Goal: Task Accomplishment & Management: Manage account settings

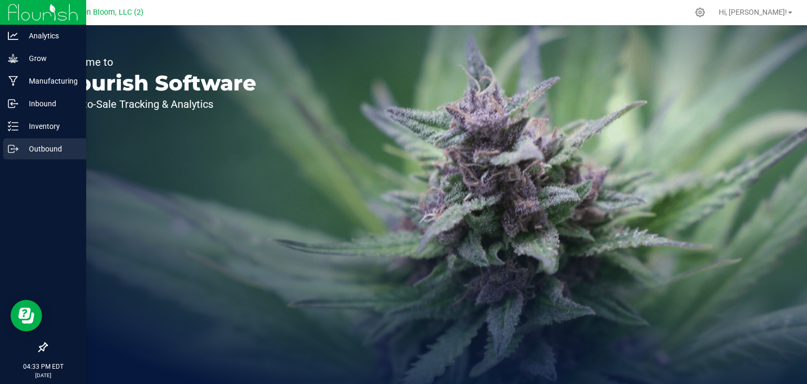
click at [19, 150] on p "Outbound" at bounding box center [49, 148] width 63 height 13
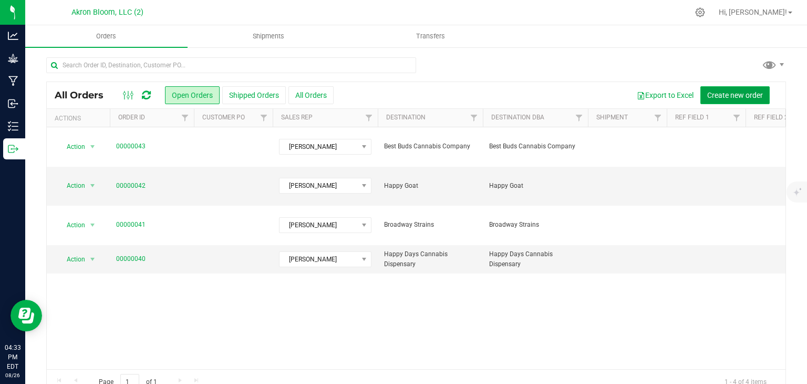
click at [746, 94] on span "Create new order" at bounding box center [735, 95] width 56 height 8
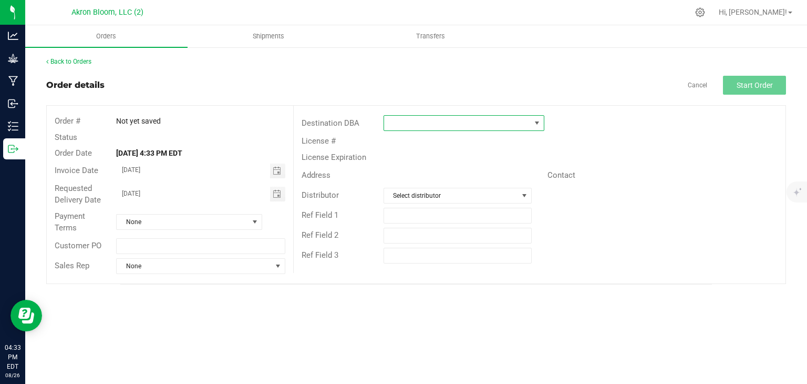
click at [535, 120] on span at bounding box center [537, 123] width 8 height 8
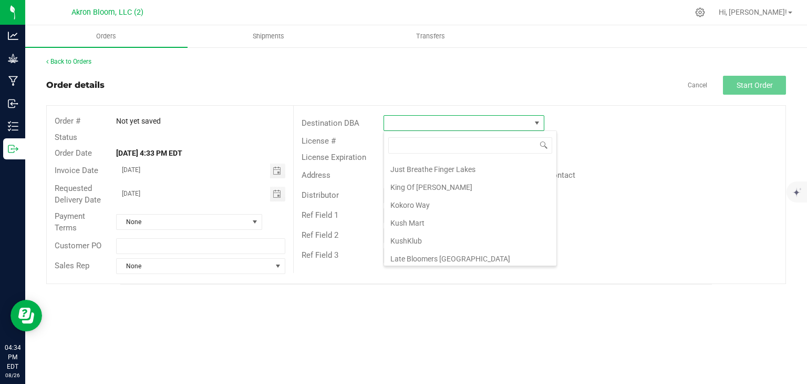
scroll to position [602, 0]
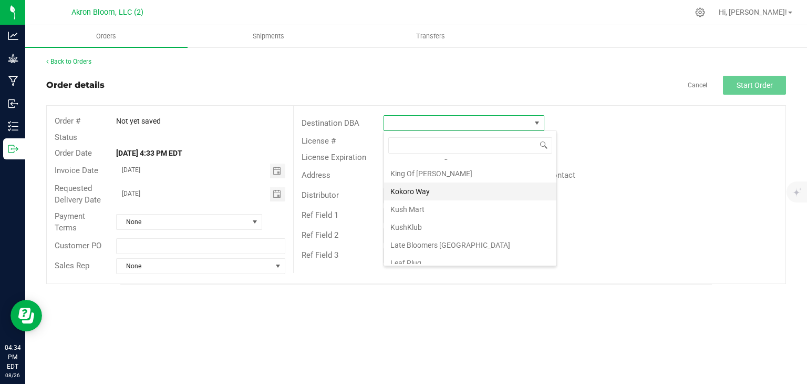
click at [432, 182] on li "Kokoro Way" at bounding box center [470, 191] width 172 height 18
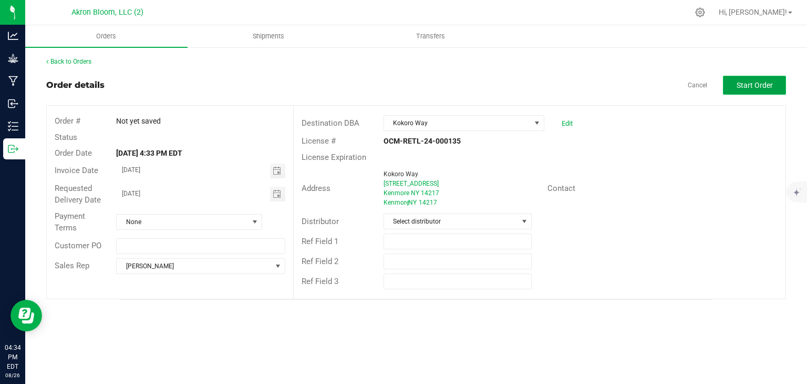
click at [752, 84] on span "Start Order" at bounding box center [755, 85] width 36 height 8
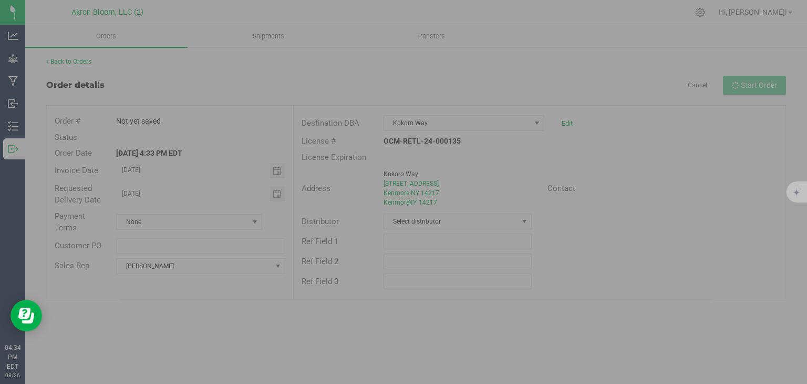
click at [511, 242] on order-detail "Back to Orders Order details Cancel Start Order Order # Not yet saved Status Or…" at bounding box center [416, 178] width 740 height 243
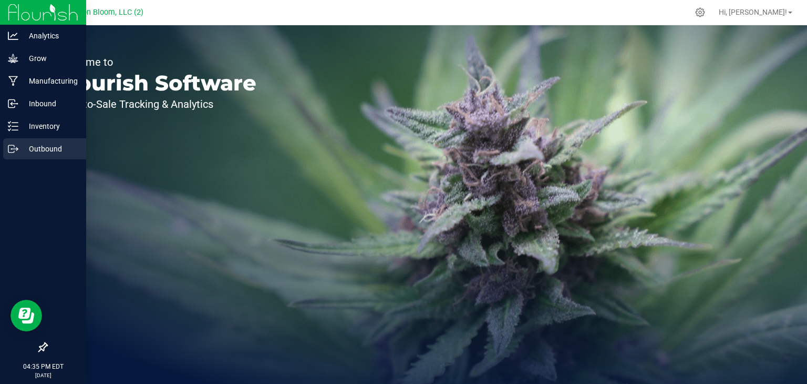
click at [22, 147] on p "Outbound" at bounding box center [49, 148] width 63 height 13
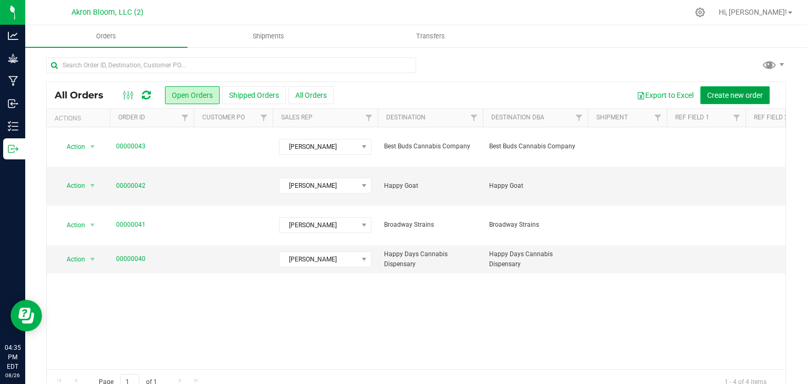
click at [737, 95] on span "Create new order" at bounding box center [735, 95] width 56 height 8
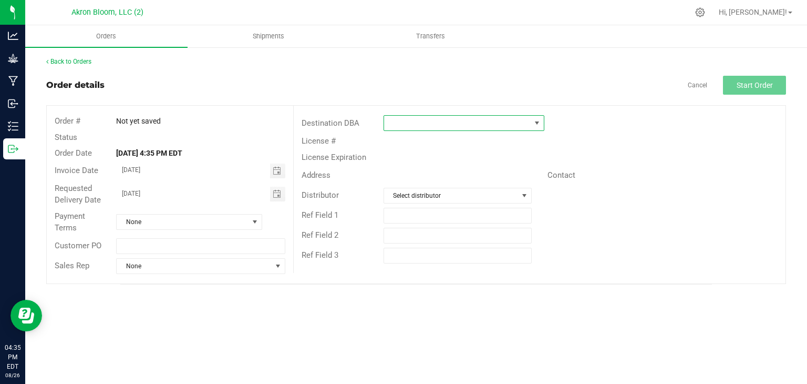
click at [538, 124] on span at bounding box center [537, 123] width 8 height 8
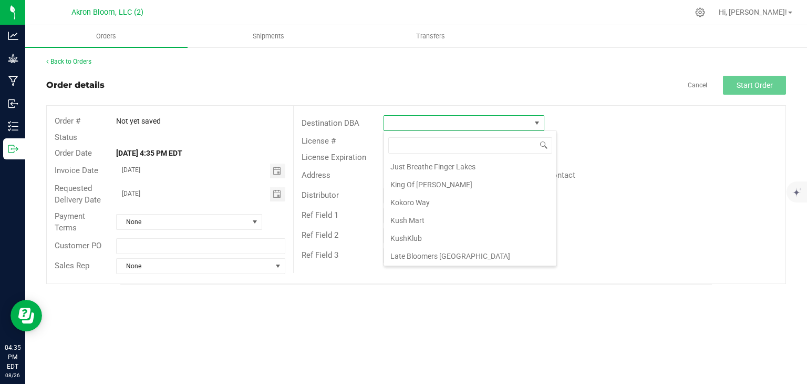
scroll to position [595, 0]
click at [413, 192] on li "Kokoro Way" at bounding box center [470, 198] width 172 height 18
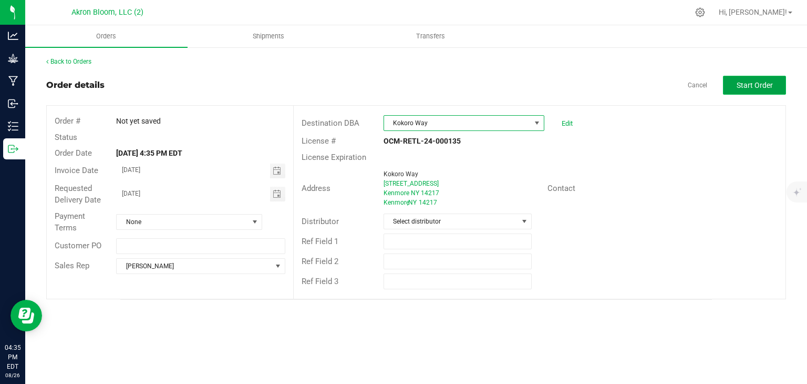
click at [747, 87] on span "Start Order" at bounding box center [755, 85] width 36 height 8
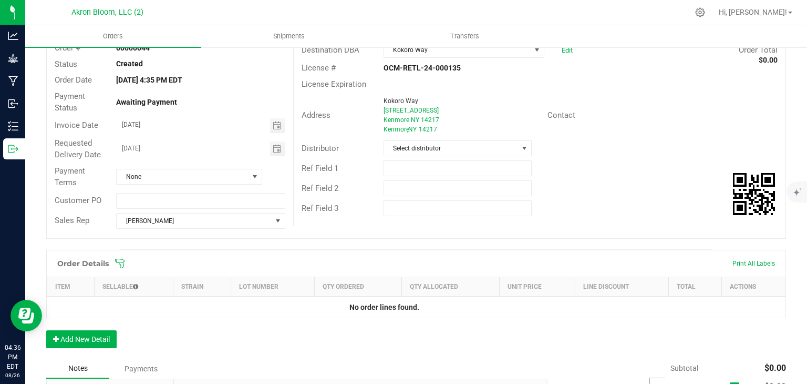
scroll to position [106, 0]
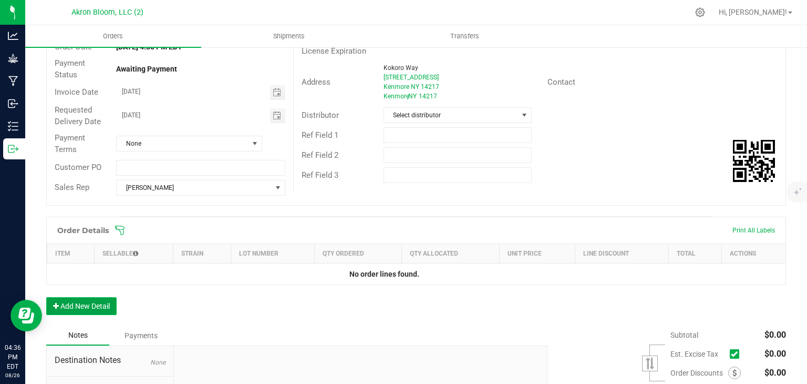
click at [98, 299] on button "Add New Detail" at bounding box center [81, 306] width 70 height 18
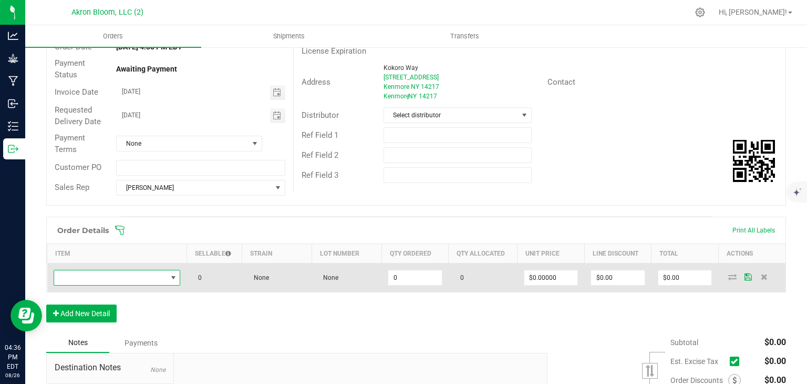
click at [172, 275] on span "NO DATA FOUND" at bounding box center [173, 277] width 8 height 8
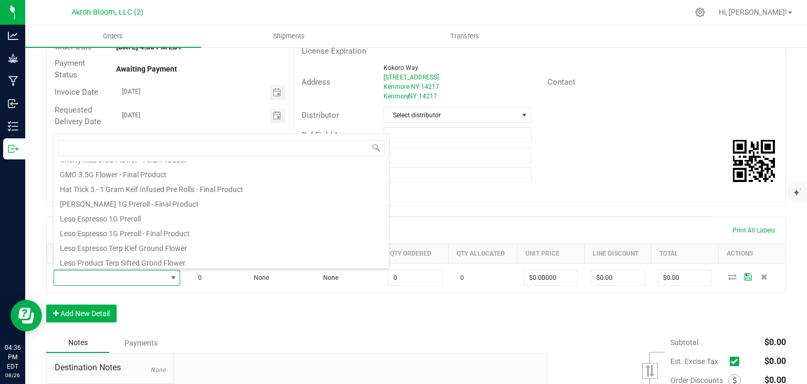
scroll to position [86, 0]
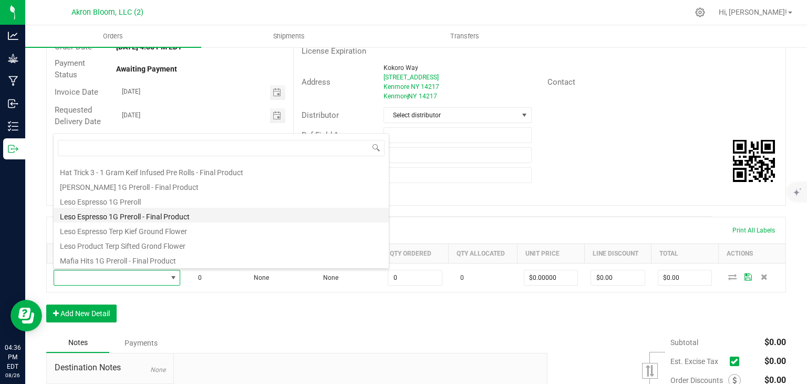
click at [145, 219] on li "Leso Espresso 1G Preroll - Final Product" at bounding box center [221, 215] width 335 height 15
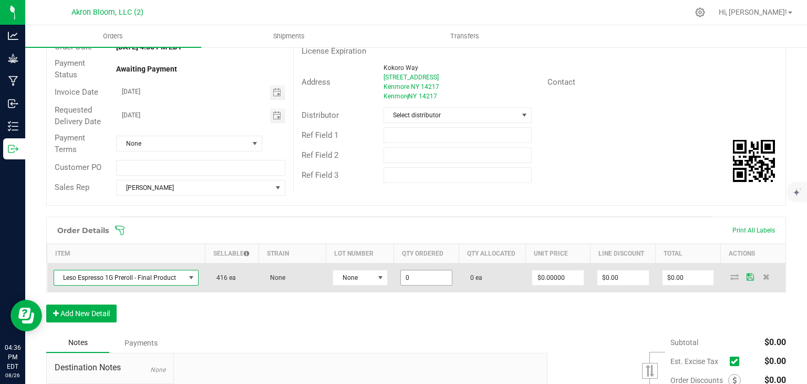
click at [434, 278] on input "0" at bounding box center [427, 277] width 52 height 15
click at [380, 276] on span at bounding box center [380, 277] width 8 height 8
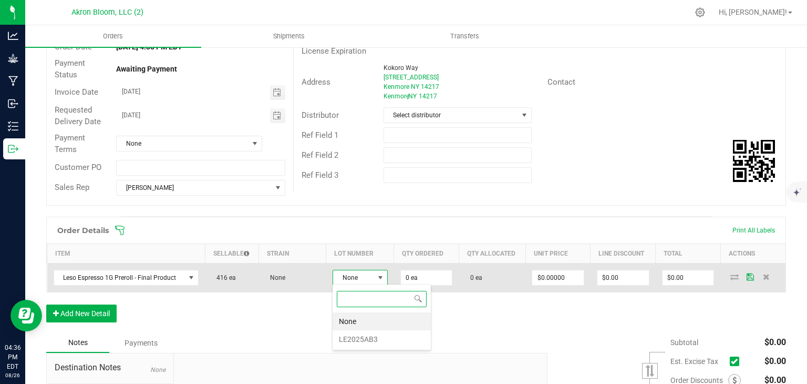
scroll to position [15, 55]
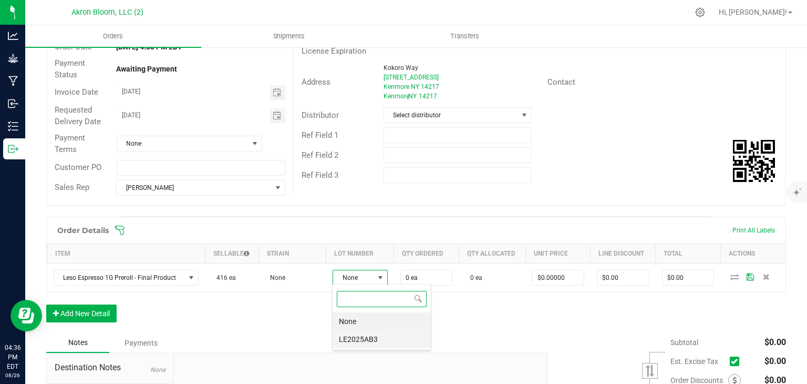
click at [356, 339] on li "LE2025AB3" at bounding box center [382, 339] width 98 height 18
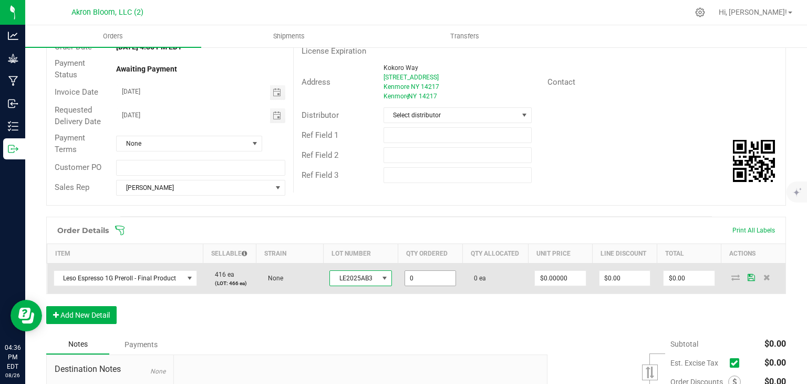
click at [431, 279] on input "0" at bounding box center [430, 278] width 50 height 15
type input "200 ea"
click at [732, 277] on icon at bounding box center [736, 277] width 8 height 6
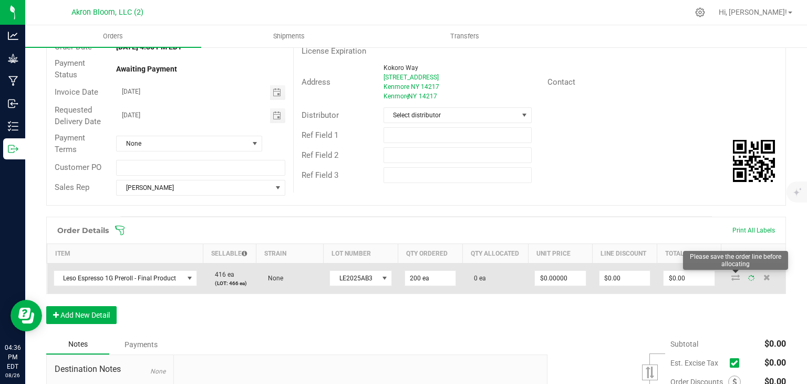
click at [732, 277] on icon at bounding box center [736, 277] width 8 height 6
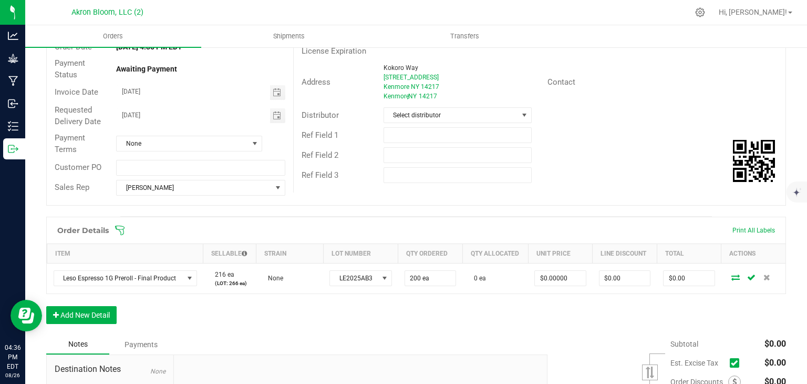
click at [732, 277] on icon at bounding box center [736, 277] width 8 height 6
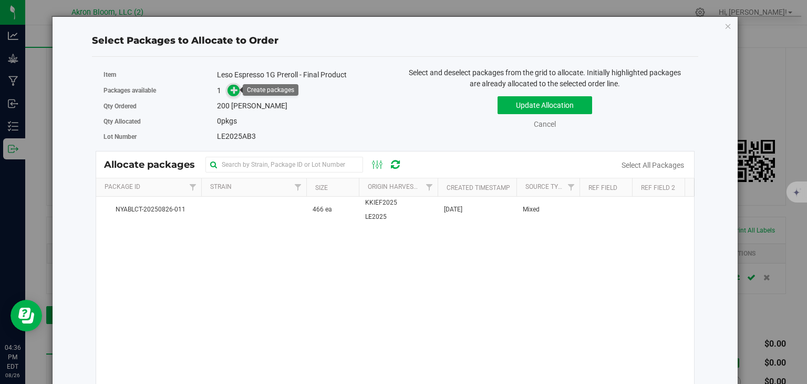
click at [237, 89] on icon at bounding box center [234, 89] width 7 height 7
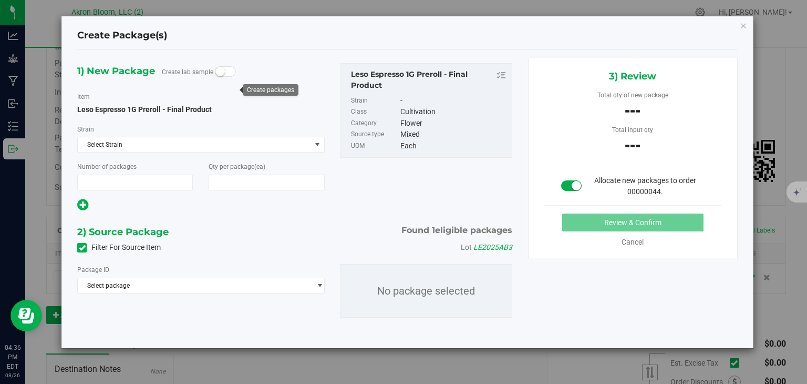
type input "1"
type input "200"
click at [321, 283] on span "select" at bounding box center [320, 285] width 8 height 8
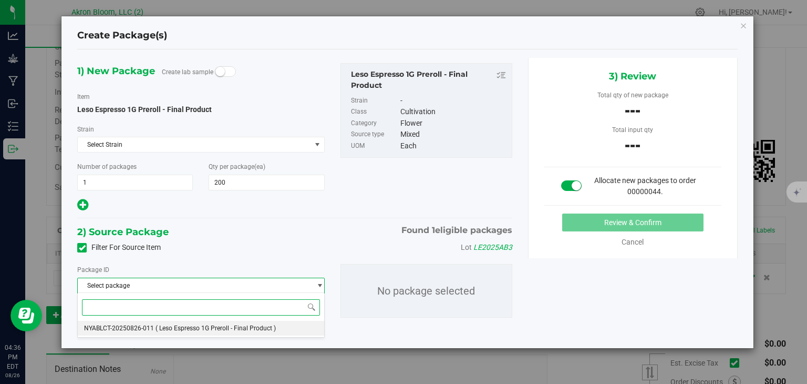
click at [273, 325] on span "( Leso Espresso 1G Preroll - Final Product )" at bounding box center [216, 327] width 120 height 7
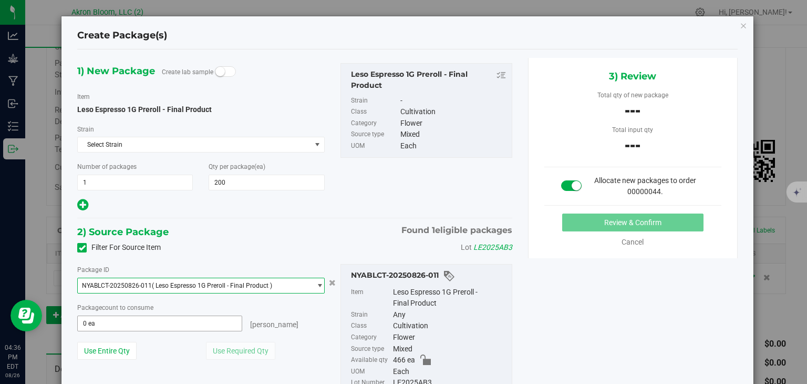
click at [151, 321] on span "0 ea 0" at bounding box center [159, 323] width 165 height 16
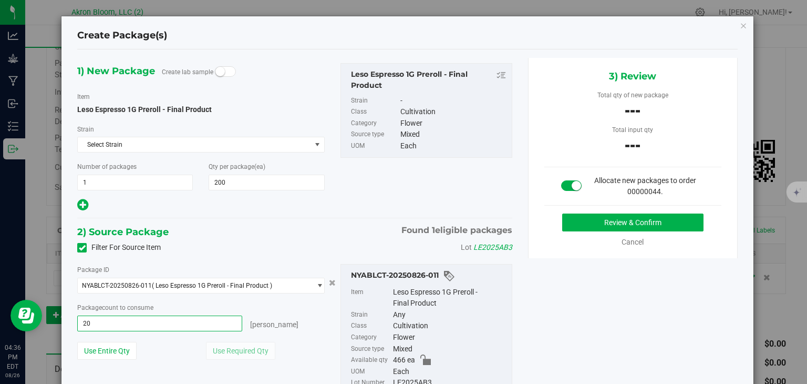
type input "200"
click at [625, 221] on button "Review & Confirm" at bounding box center [632, 222] width 141 height 18
type input "200 ea"
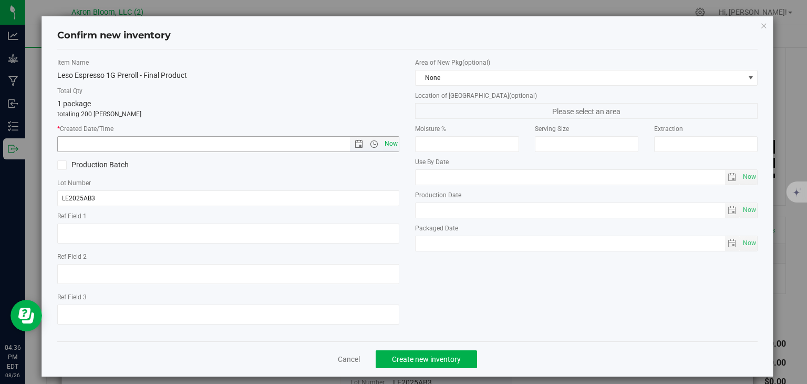
click at [388, 145] on span "Now" at bounding box center [391, 143] width 18 height 15
type input "8/26/2025 4:36 PM"
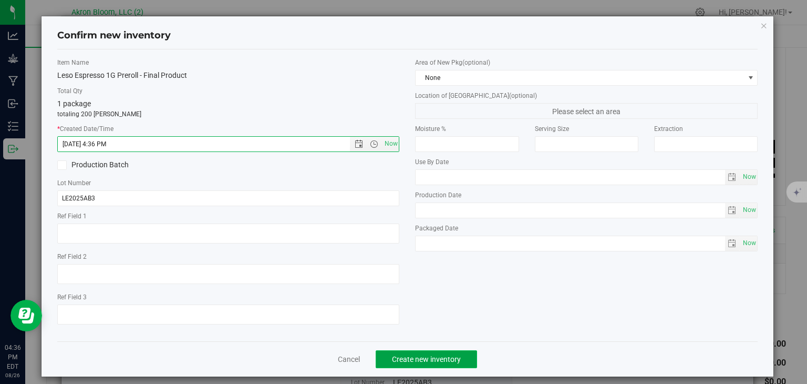
click at [422, 358] on span "Create new inventory" at bounding box center [426, 359] width 69 height 8
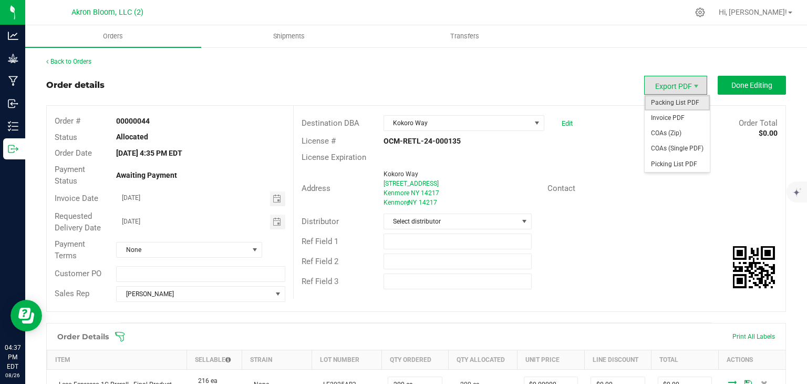
click at [676, 104] on span "Packing List PDF" at bounding box center [677, 102] width 65 height 15
click at [688, 88] on span "Export PDF" at bounding box center [675, 85] width 63 height 19
click at [678, 163] on span "Picking List PDF" at bounding box center [677, 164] width 65 height 15
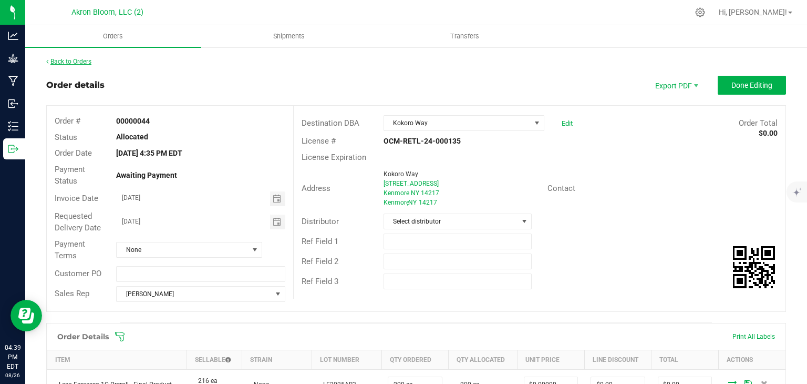
click at [84, 61] on link "Back to Orders" at bounding box center [68, 61] width 45 height 7
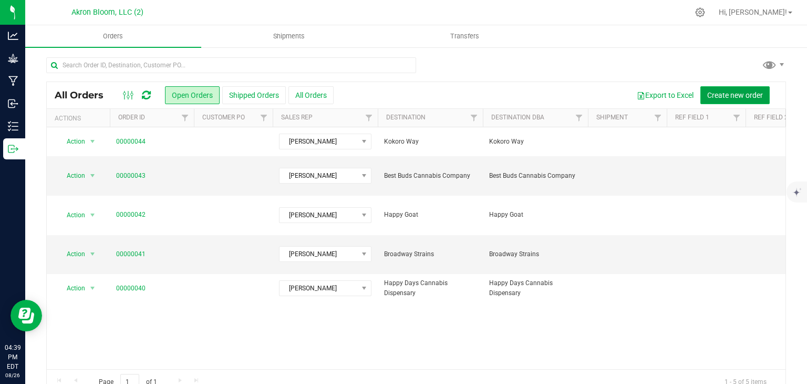
click at [729, 92] on span "Create new order" at bounding box center [735, 95] width 56 height 8
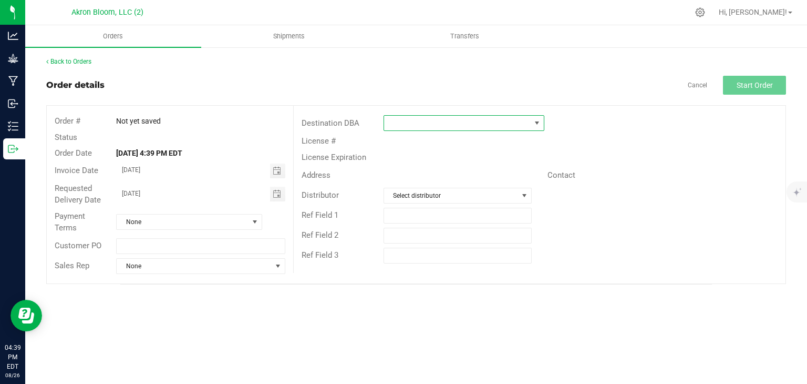
click at [540, 122] on span at bounding box center [537, 123] width 8 height 8
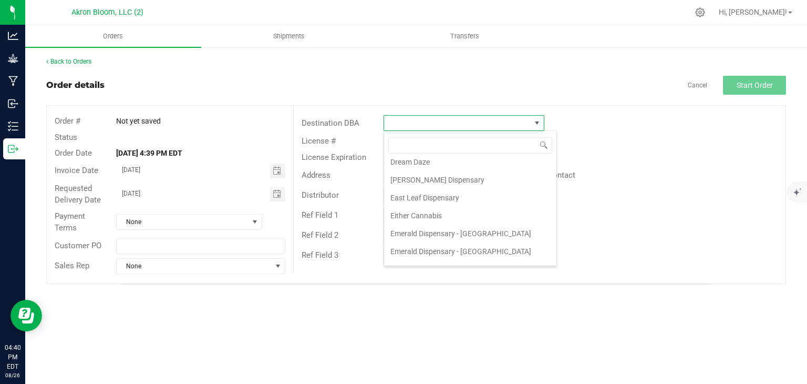
scroll to position [240, 0]
click at [426, 191] on li "East Leaf Dispensary" at bounding box center [470, 196] width 172 height 18
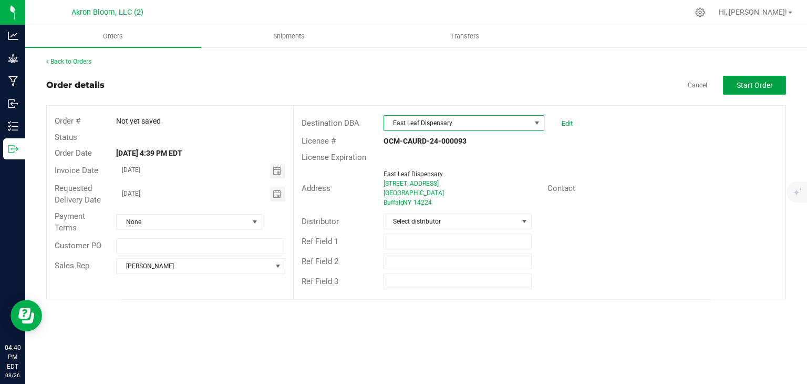
click at [762, 83] on span "Start Order" at bounding box center [755, 85] width 36 height 8
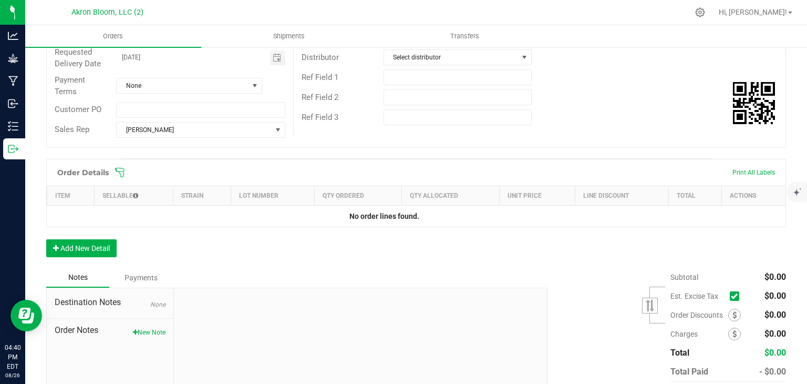
scroll to position [165, 0]
click at [97, 246] on button "Add New Detail" at bounding box center [81, 248] width 70 height 18
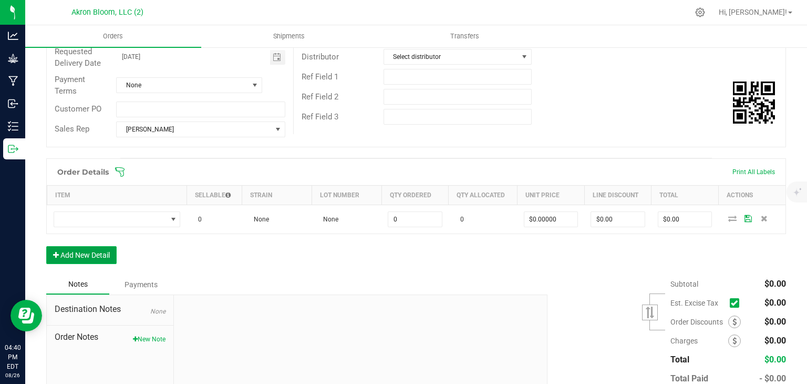
click at [78, 255] on button "Add New Detail" at bounding box center [81, 255] width 70 height 18
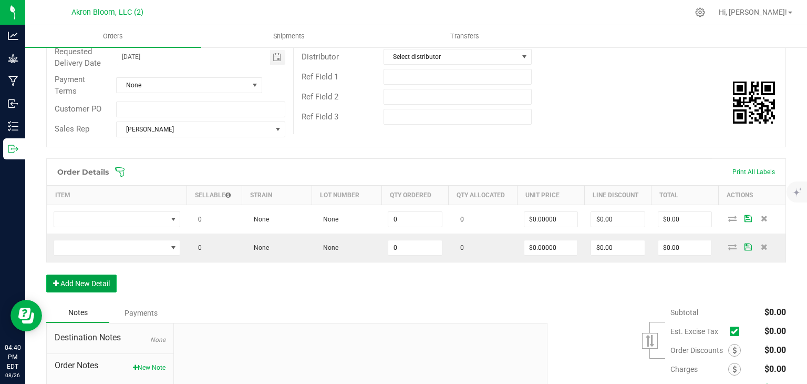
click at [84, 280] on button "Add New Detail" at bounding box center [81, 283] width 70 height 18
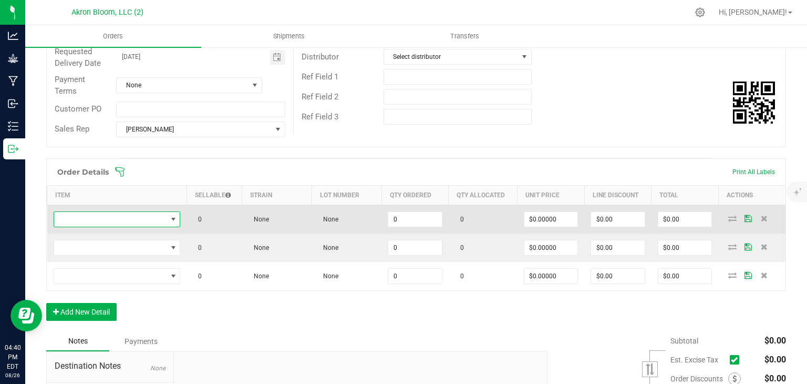
click at [176, 216] on span "NO DATA FOUND" at bounding box center [173, 219] width 8 height 8
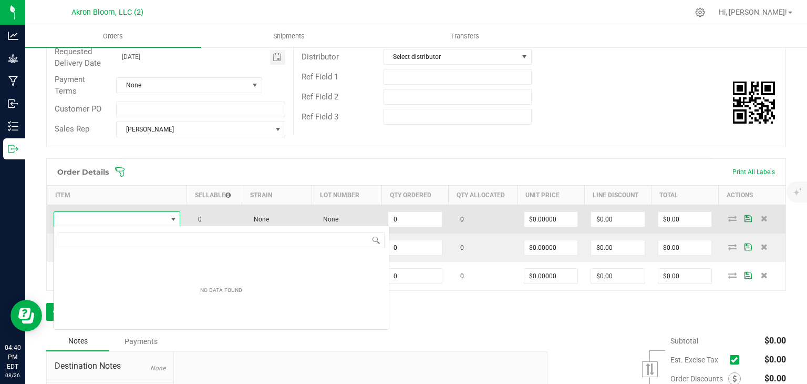
scroll to position [15, 127]
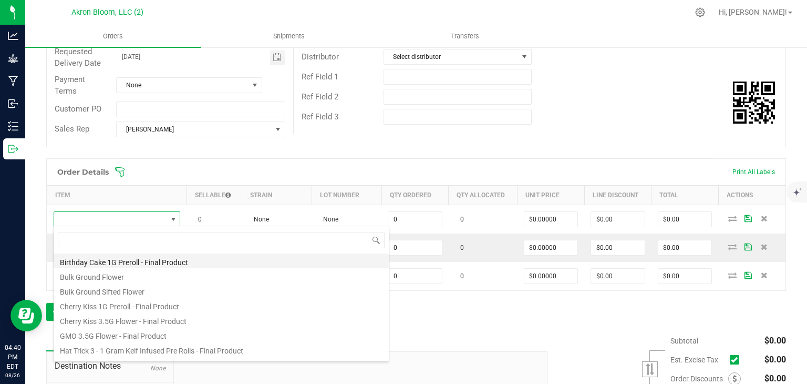
click at [170, 265] on li "Birthday Cake 1G Preroll - Final Product" at bounding box center [221, 260] width 335 height 15
type input "0 ea"
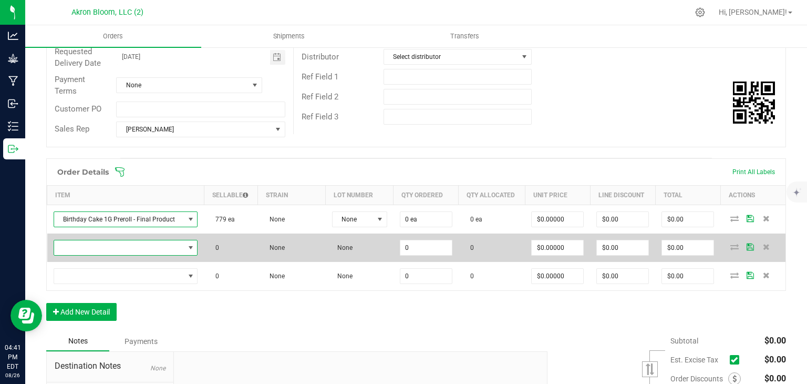
click at [190, 246] on span "NO DATA FOUND" at bounding box center [191, 247] width 8 height 8
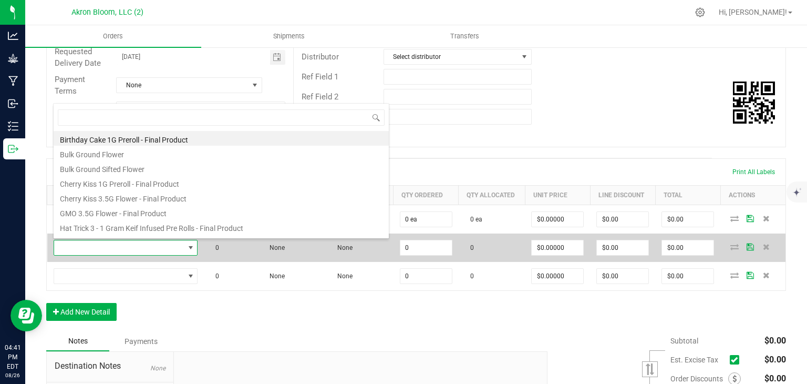
scroll to position [15, 142]
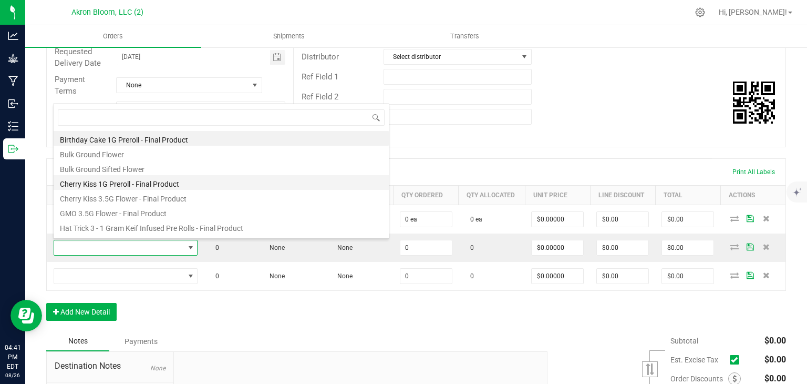
click at [187, 182] on li "Cherry Kiss 1G Preroll - Final Product" at bounding box center [221, 182] width 335 height 15
type input "0 ea"
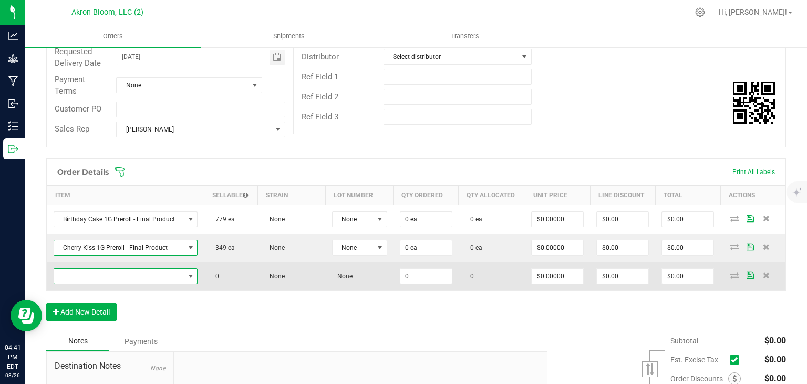
click at [188, 274] on span "NO DATA FOUND" at bounding box center [191, 276] width 8 height 8
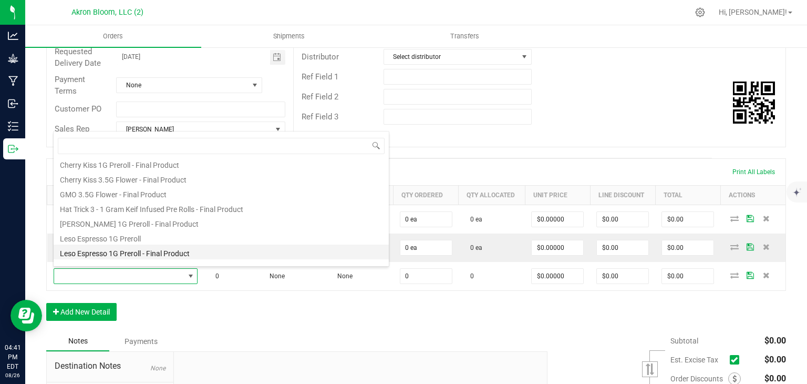
scroll to position [73, 0]
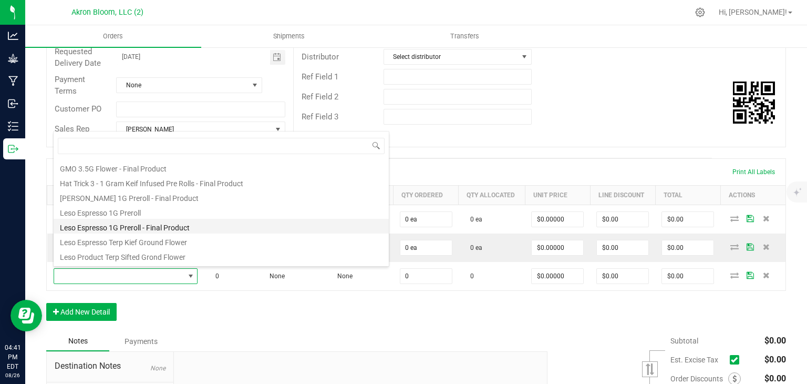
click at [193, 226] on li "Leso Espresso 1G Preroll - Final Product" at bounding box center [221, 226] width 335 height 15
type input "0 ea"
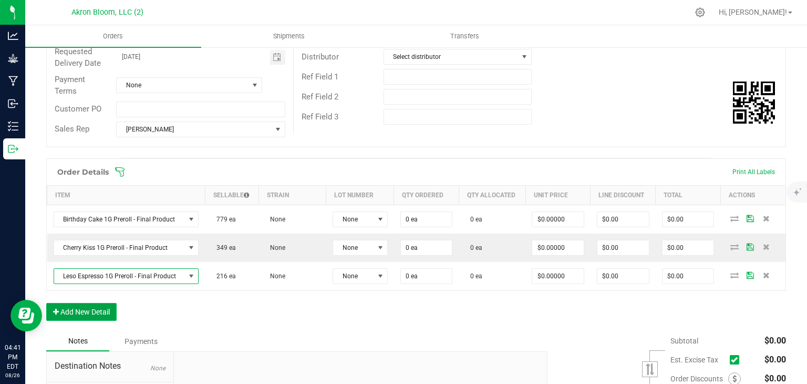
click at [99, 309] on button "Add New Detail" at bounding box center [81, 312] width 70 height 18
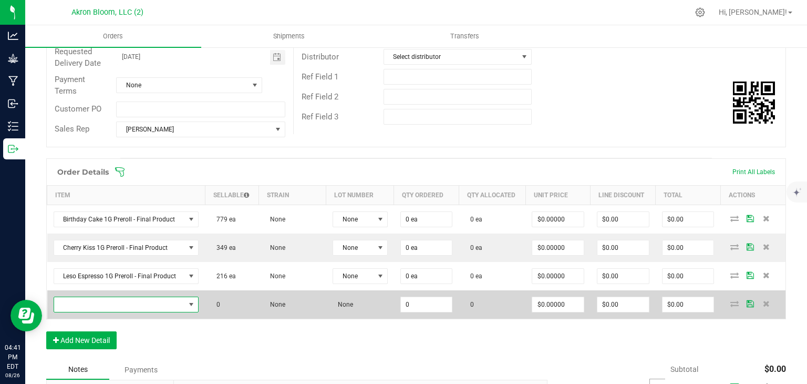
click at [191, 301] on span "NO DATA FOUND" at bounding box center [191, 304] width 8 height 8
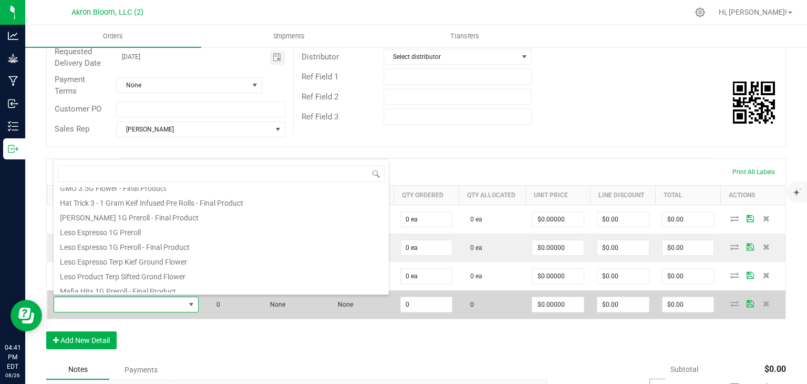
scroll to position [86, 0]
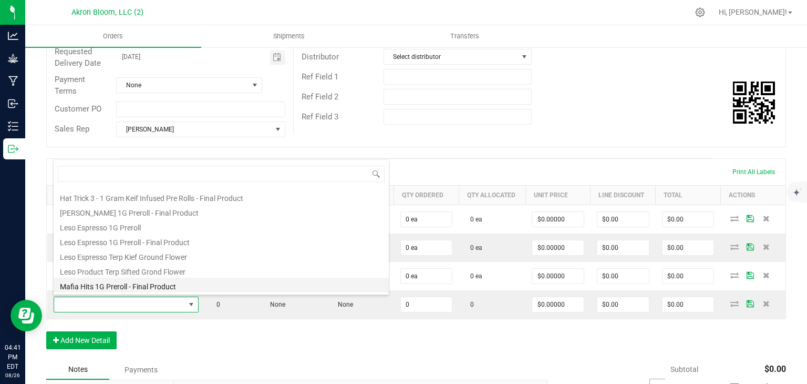
click at [176, 288] on li "Mafia Hits 1G Preroll - Final Product" at bounding box center [221, 285] width 335 height 15
type input "0 ea"
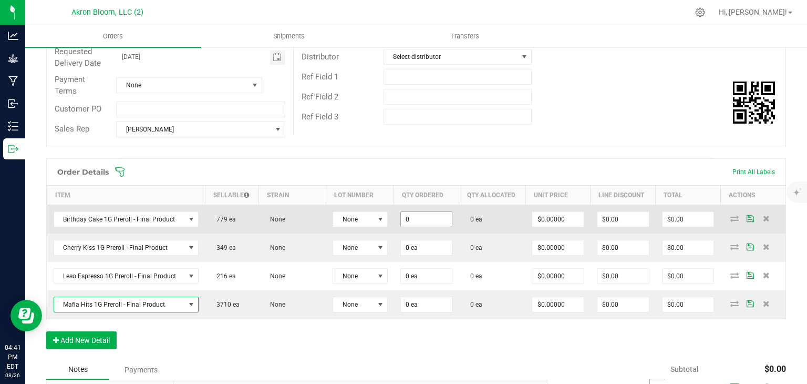
click at [419, 217] on input "0" at bounding box center [427, 219] width 52 height 15
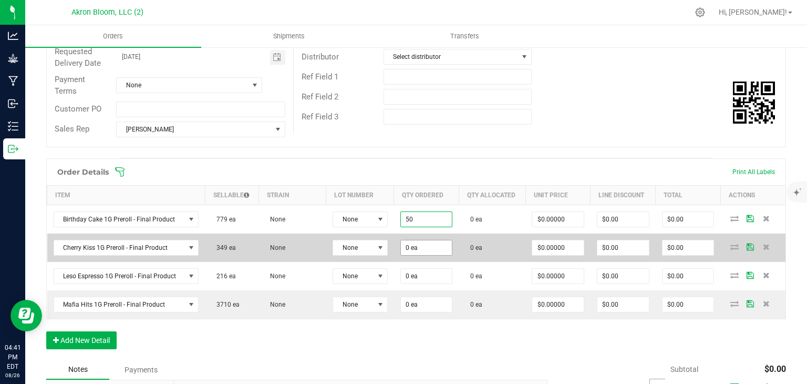
type input "50 ea"
type input "0"
click at [415, 246] on input "0" at bounding box center [427, 247] width 52 height 15
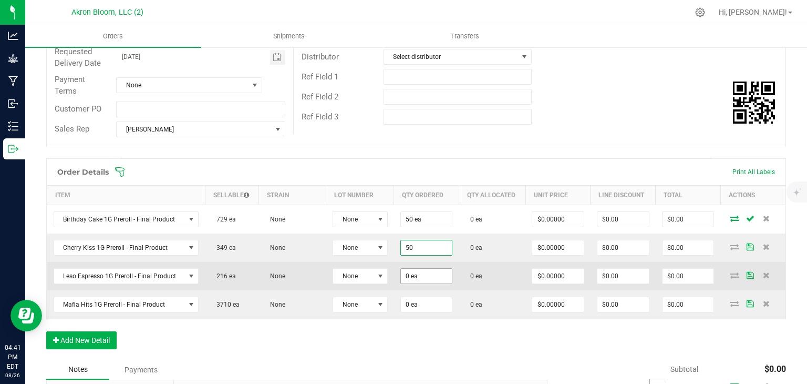
click at [419, 276] on input "0 ea" at bounding box center [427, 276] width 52 height 15
type input "50 ea"
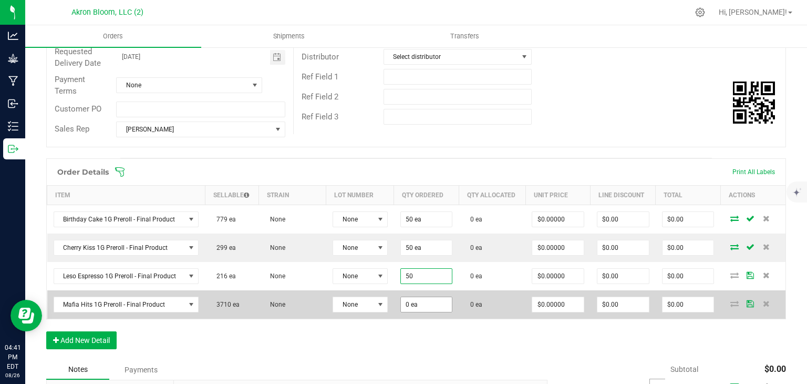
click at [412, 306] on input "0 ea" at bounding box center [427, 304] width 52 height 15
type input "50 ea"
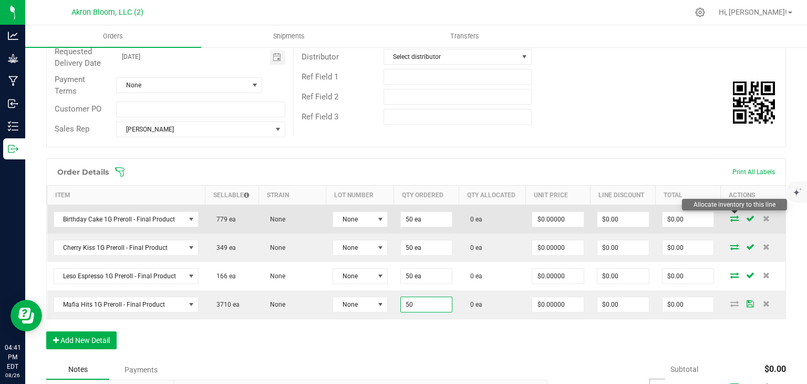
click at [737, 215] on icon at bounding box center [735, 218] width 8 height 6
type input "50 ea"
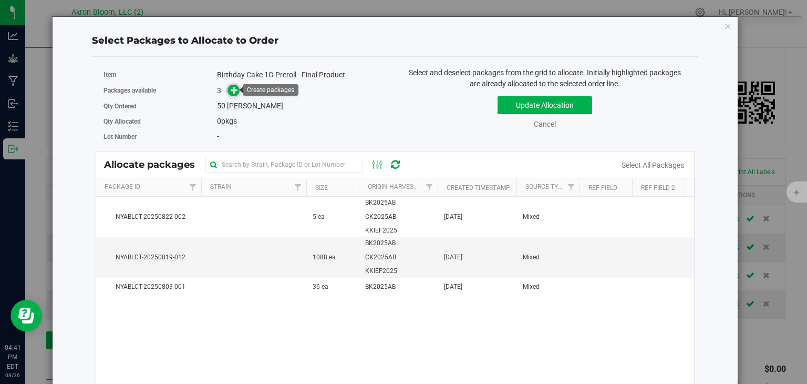
click at [235, 89] on icon at bounding box center [234, 89] width 7 height 7
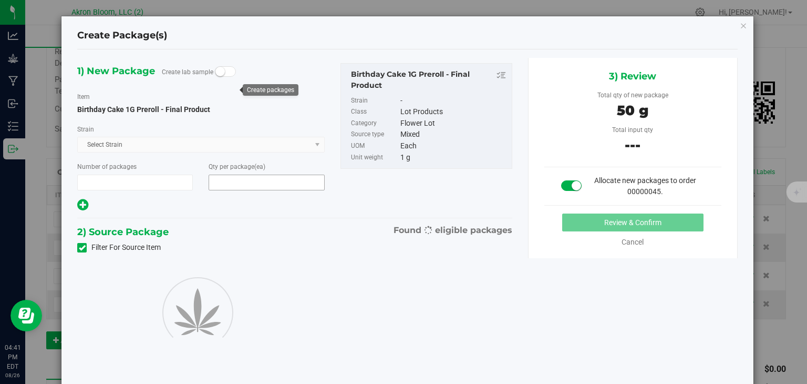
type input "1"
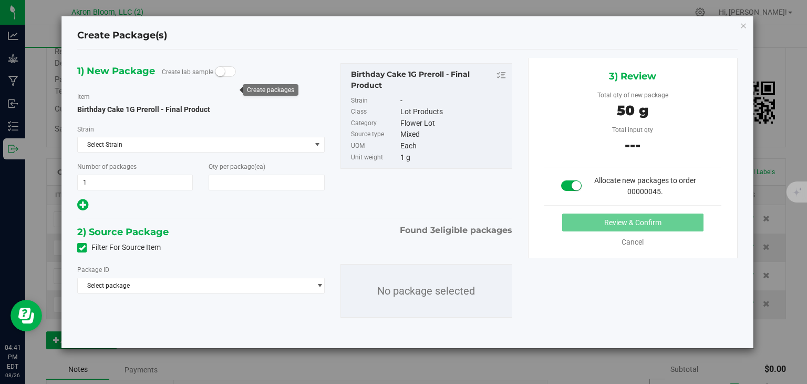
type input "50"
click at [316, 283] on span "select" at bounding box center [320, 285] width 8 height 8
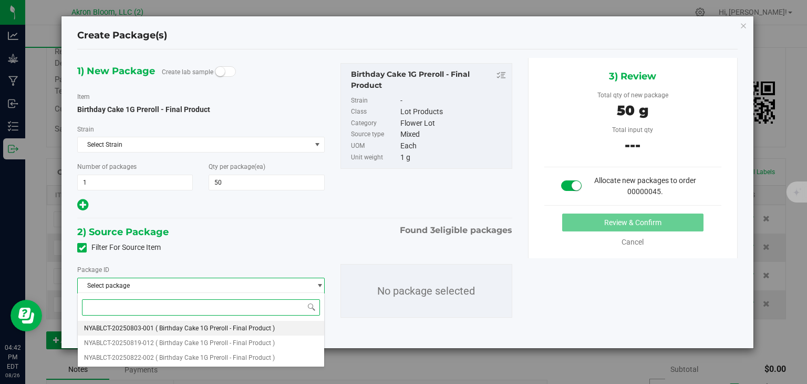
click at [287, 325] on li "NYABLCT-20250803-001 ( Birthday Cake 1G Preroll - Final Product )" at bounding box center [201, 328] width 246 height 15
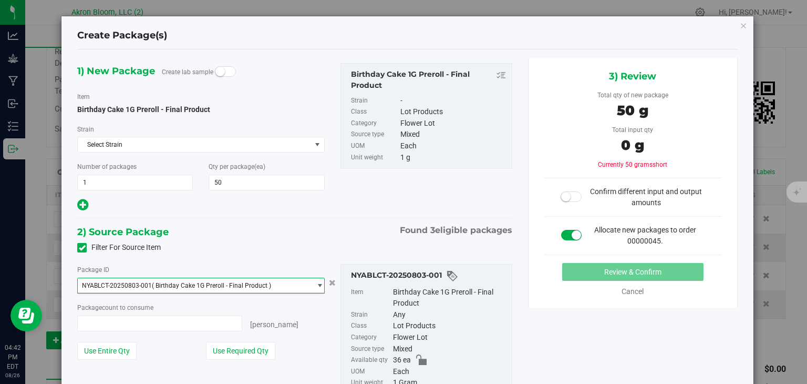
type input "0 ea"
click at [319, 282] on span "select" at bounding box center [320, 285] width 8 height 8
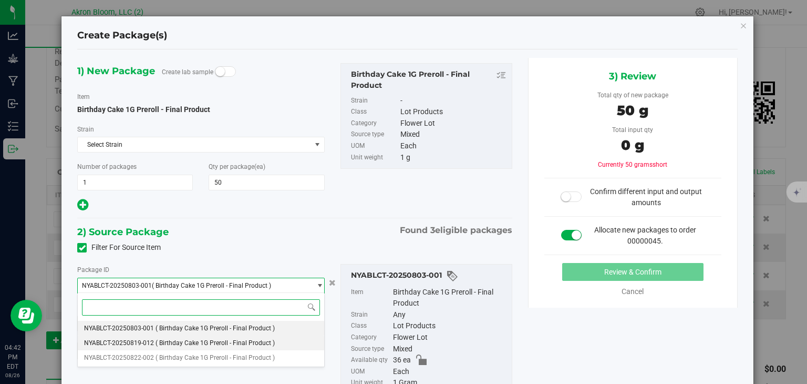
click at [291, 346] on li "NYABLCT-20250819-012 ( Birthday Cake 1G Preroll - Final Product )" at bounding box center [201, 342] width 246 height 15
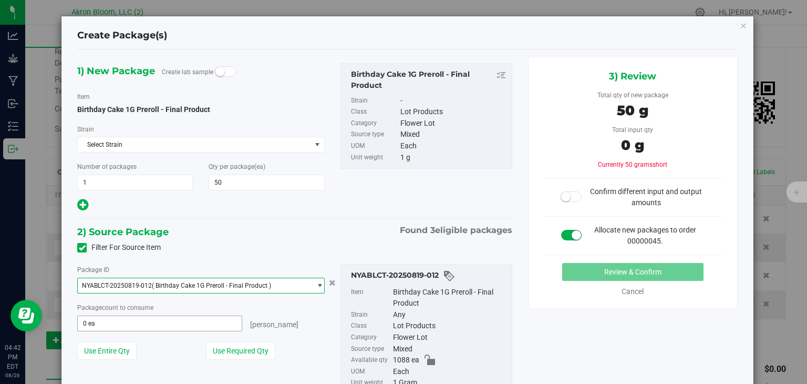
click at [187, 319] on span "0 ea 0" at bounding box center [159, 323] width 165 height 16
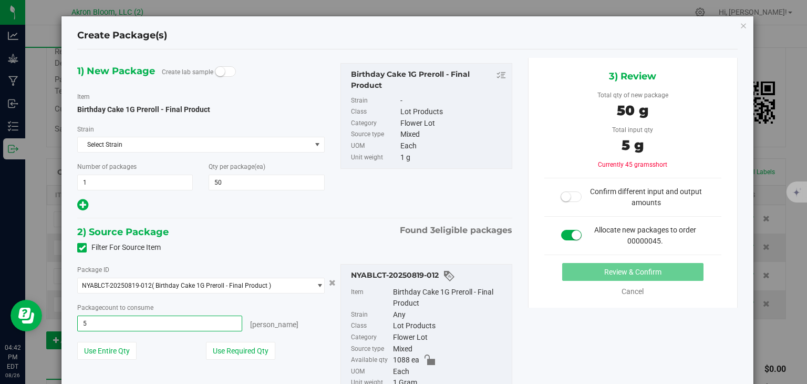
type input "50"
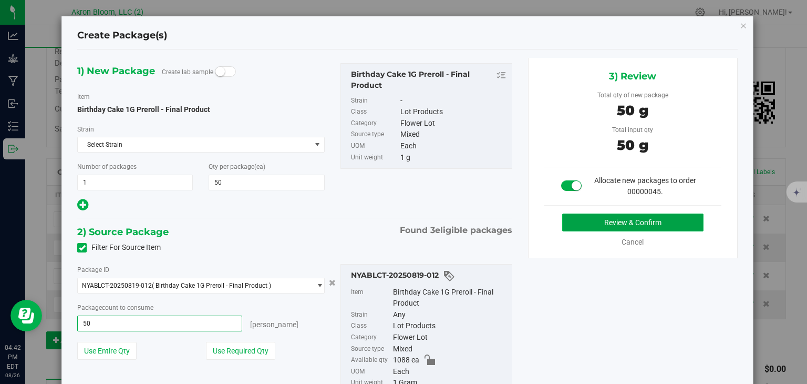
click at [635, 221] on button "Review & Confirm" at bounding box center [632, 222] width 141 height 18
type input "50 ea"
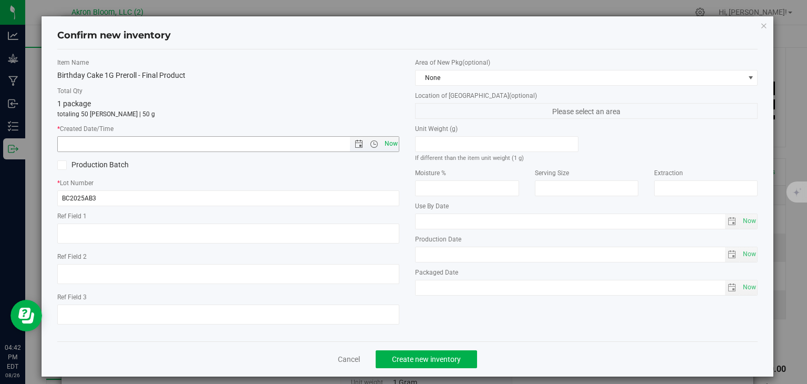
click at [390, 141] on span "Now" at bounding box center [391, 143] width 18 height 15
type input "8/26/2025 4:42 PM"
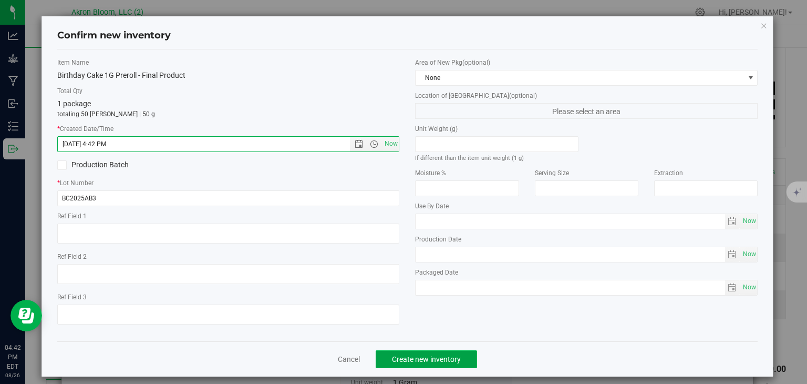
click at [426, 361] on span "Create new inventory" at bounding box center [426, 359] width 69 height 8
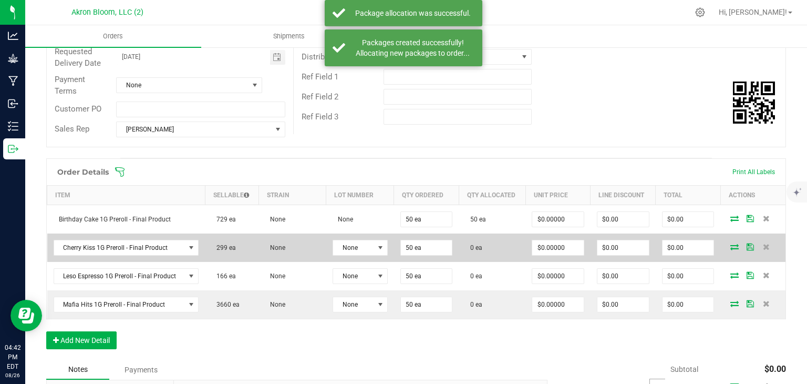
click at [734, 243] on icon at bounding box center [735, 246] width 8 height 6
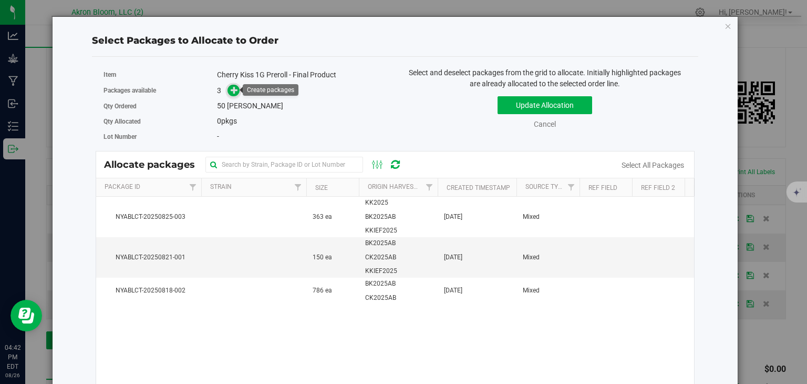
click at [235, 88] on icon at bounding box center [234, 89] width 7 height 7
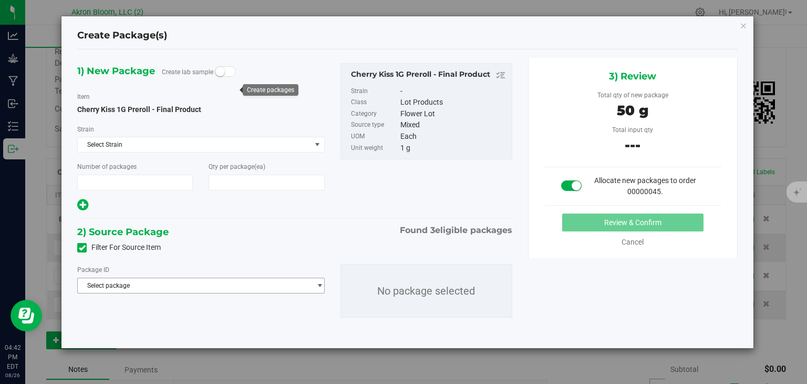
type input "1"
type input "50"
click at [320, 282] on span "select" at bounding box center [320, 285] width 8 height 8
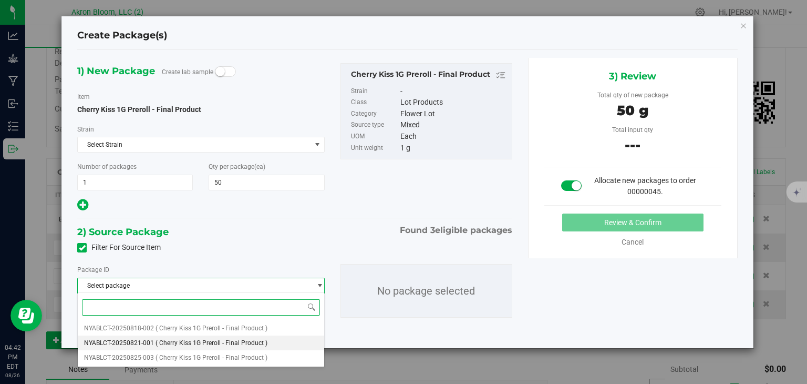
click at [264, 342] on span "( Cherry Kiss 1G Preroll - Final Product )" at bounding box center [212, 342] width 112 height 7
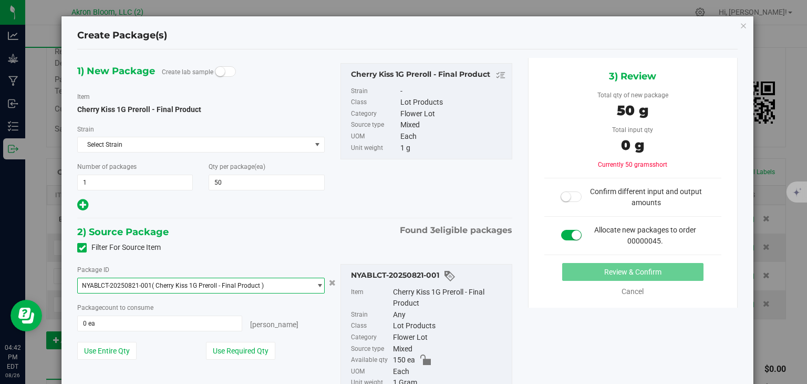
click at [320, 284] on span "select" at bounding box center [320, 285] width 8 height 8
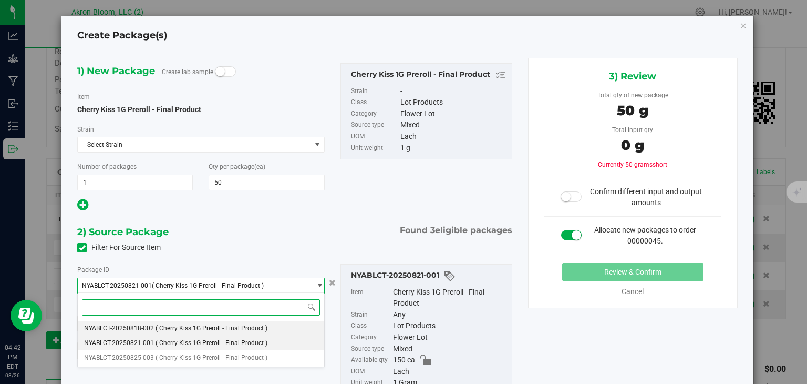
click at [299, 327] on li "NYABLCT-20250818-002 ( Cherry Kiss 1G Preroll - Final Product )" at bounding box center [201, 328] width 246 height 15
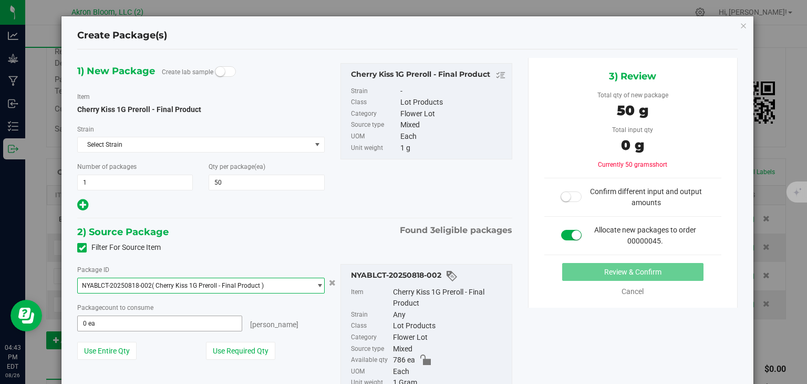
click at [179, 324] on span "0 ea 0" at bounding box center [159, 323] width 165 height 16
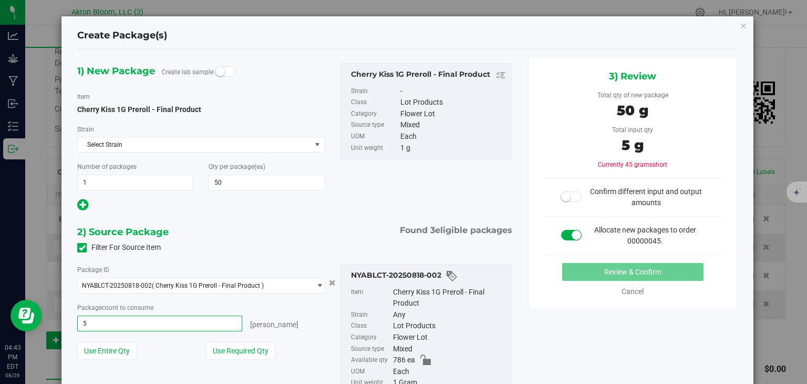
type input "50"
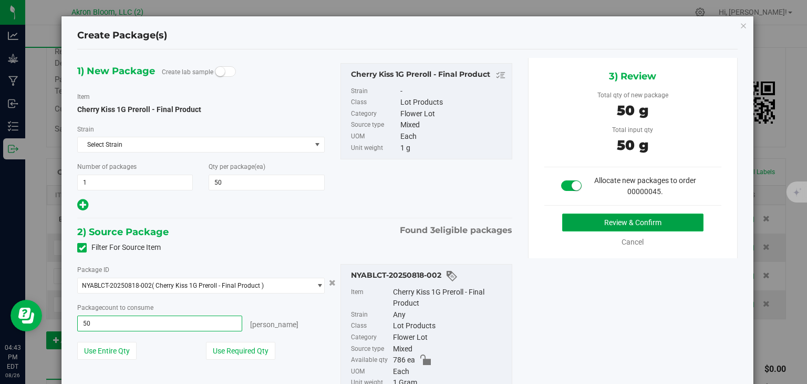
click at [597, 220] on button "Review & Confirm" at bounding box center [632, 222] width 141 height 18
type input "50 ea"
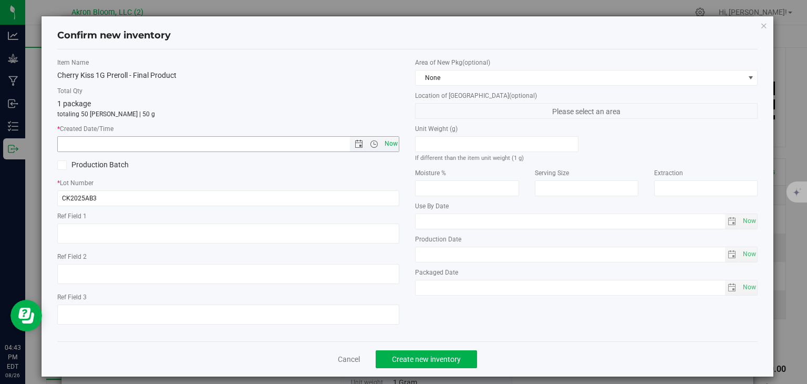
click at [385, 140] on span "Now" at bounding box center [391, 143] width 18 height 15
type input "8/26/2025 4:43 PM"
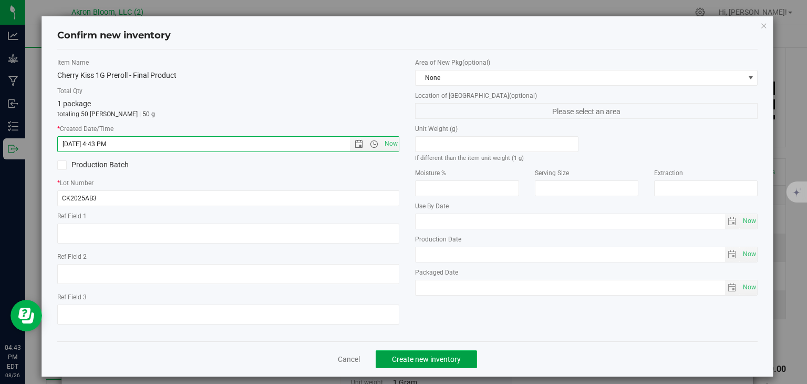
click at [417, 358] on span "Create new inventory" at bounding box center [426, 359] width 69 height 8
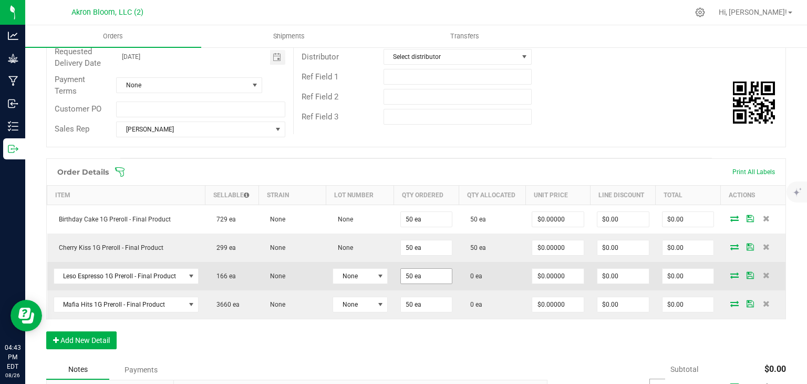
type input "50"
click at [412, 273] on input "50" at bounding box center [427, 276] width 52 height 15
type input "60 ea"
click at [735, 274] on icon at bounding box center [735, 275] width 8 height 6
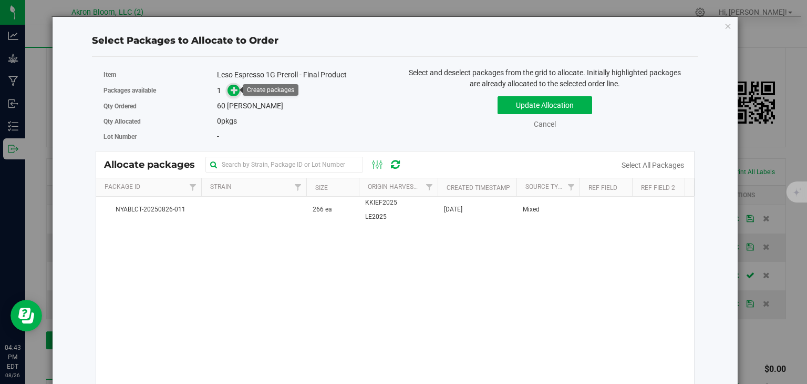
click at [233, 90] on icon at bounding box center [234, 89] width 7 height 7
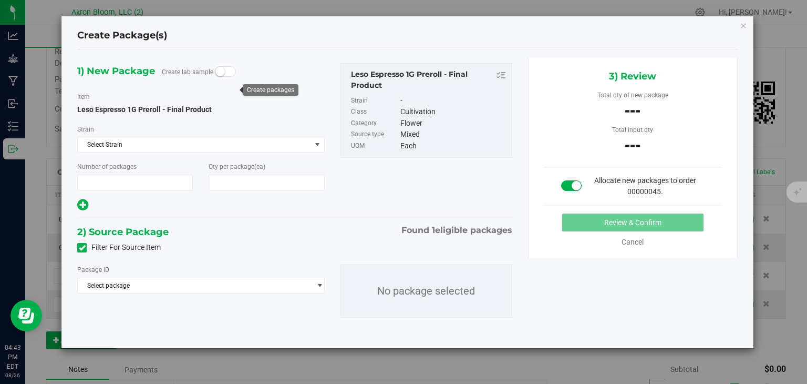
type input "1"
type input "60"
click at [320, 282] on span "select" at bounding box center [320, 285] width 8 height 8
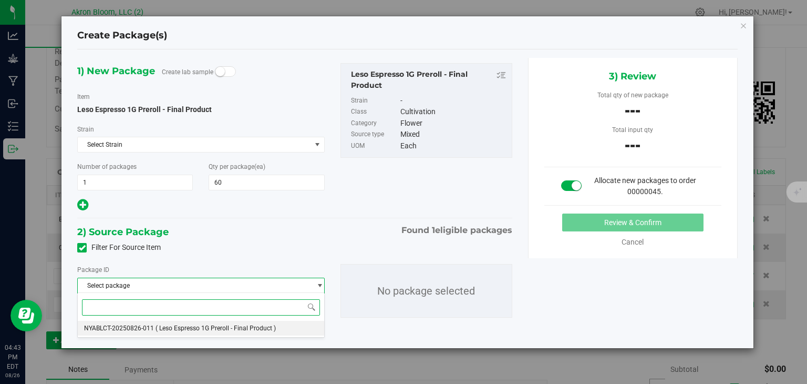
click at [285, 328] on li "NYABLCT-20250826-011 ( Leso Espresso 1G Preroll - Final Product )" at bounding box center [201, 328] width 246 height 15
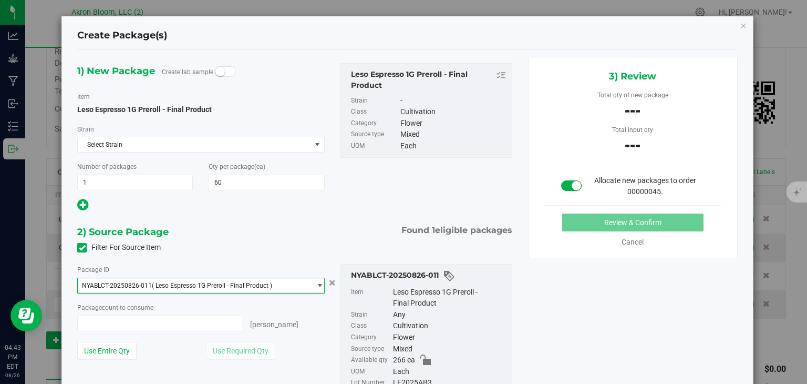
type input "0 ea"
click at [152, 321] on span "0 ea 0" at bounding box center [159, 323] width 165 height 16
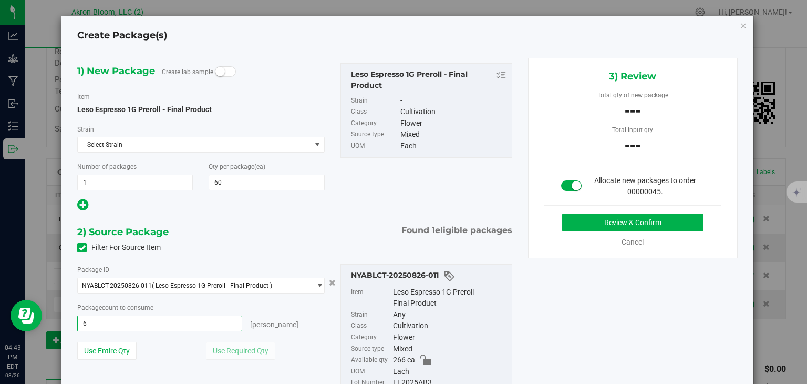
type input "60"
click at [591, 221] on button "Review & Confirm" at bounding box center [632, 222] width 141 height 18
type input "60 ea"
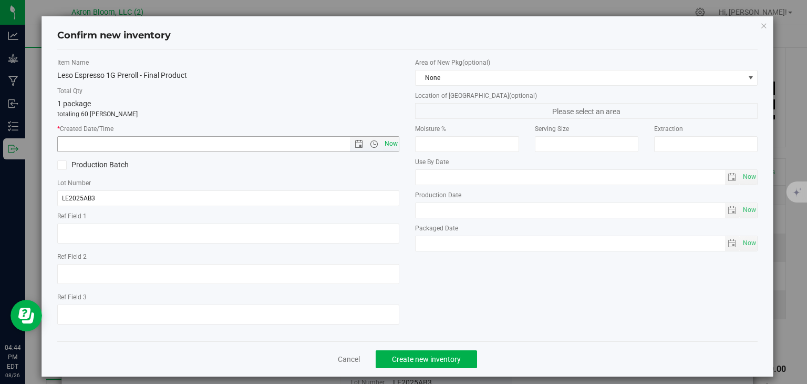
click at [387, 146] on span "Now" at bounding box center [391, 143] width 18 height 15
type input "8/26/2025 4:44 PM"
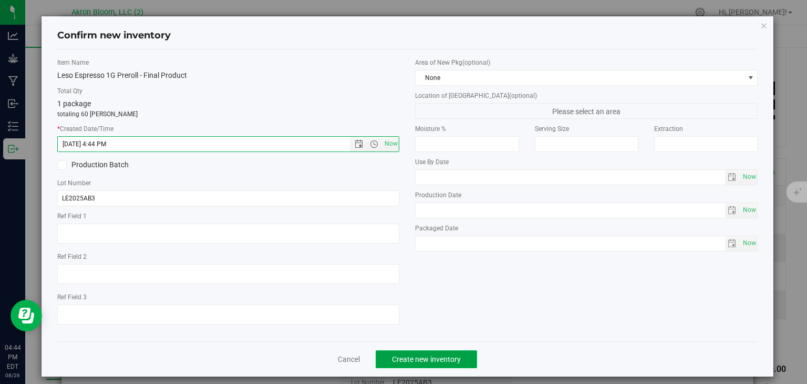
click at [409, 360] on span "Create new inventory" at bounding box center [426, 359] width 69 height 8
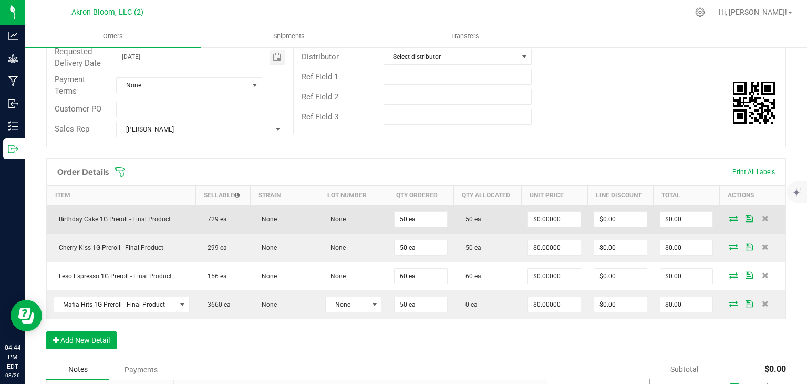
click at [733, 217] on icon at bounding box center [734, 218] width 8 height 6
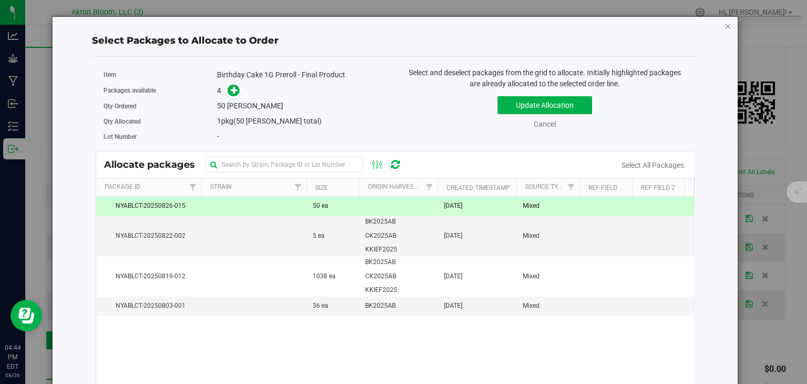
click at [727, 25] on icon "button" at bounding box center [728, 25] width 7 height 13
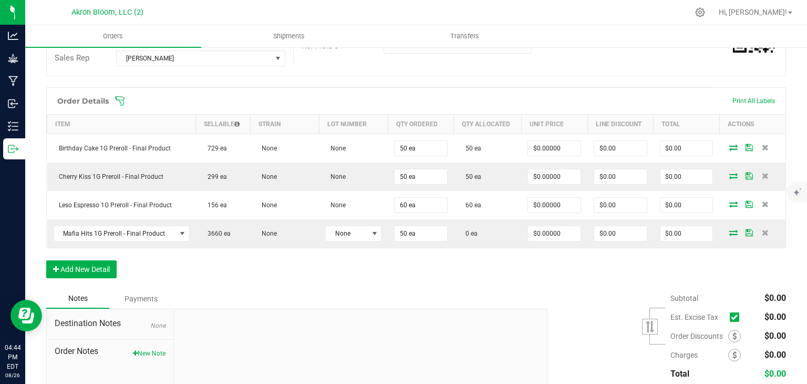
scroll to position [247, 0]
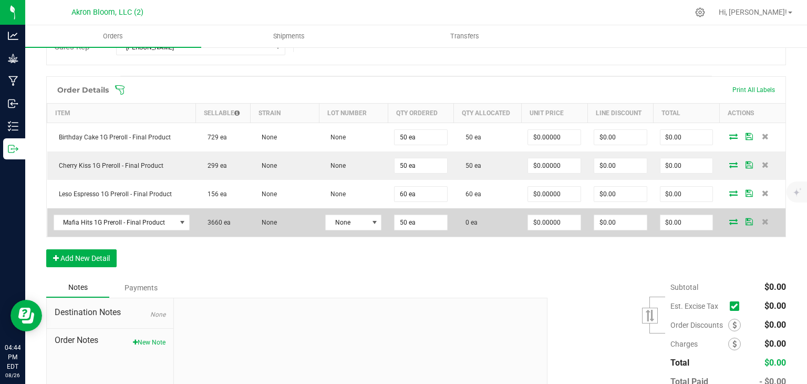
click at [733, 219] on icon at bounding box center [734, 221] width 8 height 6
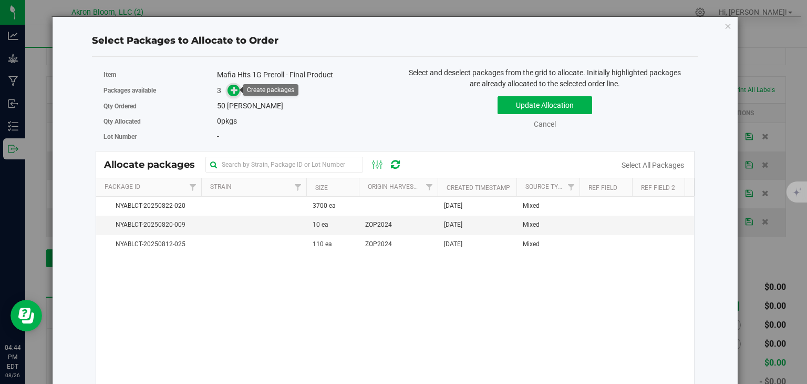
click at [231, 91] on icon at bounding box center [234, 89] width 7 height 7
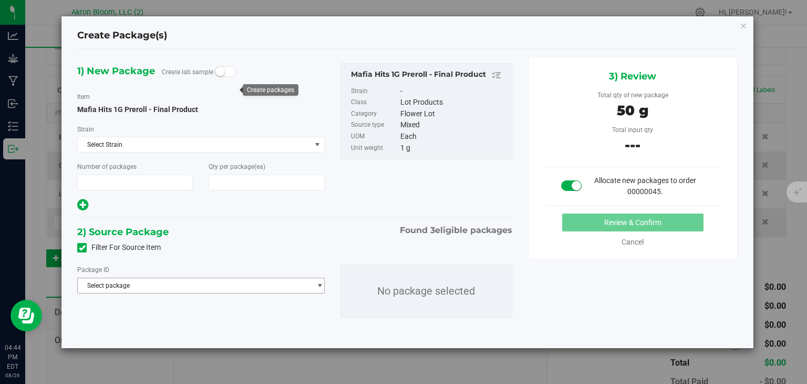
type input "1"
type input "50"
click at [321, 283] on span "select" at bounding box center [320, 285] width 8 height 8
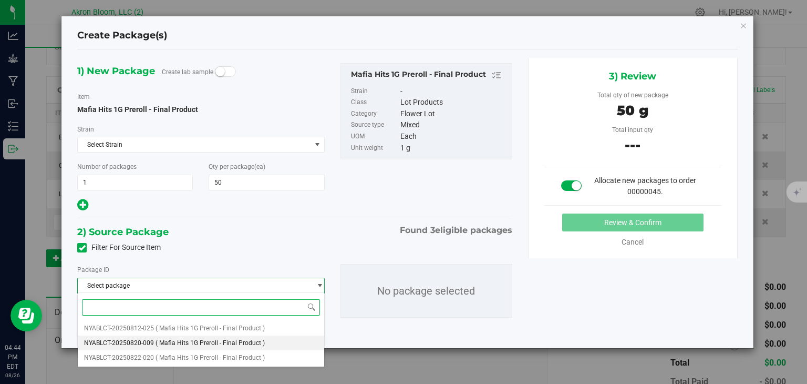
click at [226, 339] on span "( Mafia Hits 1G Preroll - Final Product )" at bounding box center [210, 342] width 109 height 7
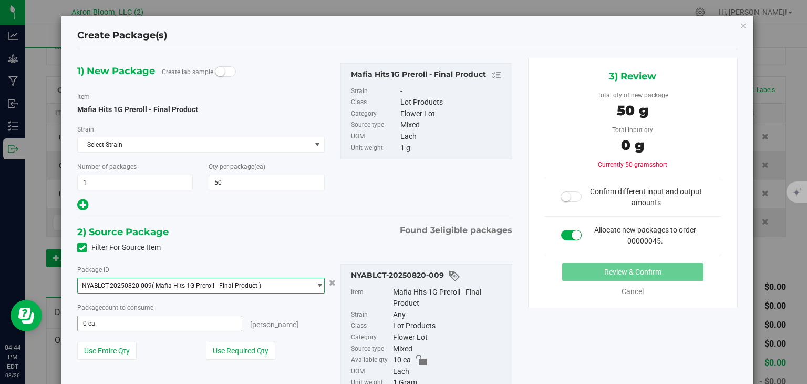
click at [210, 324] on span "0 ea 0" at bounding box center [159, 323] width 165 height 16
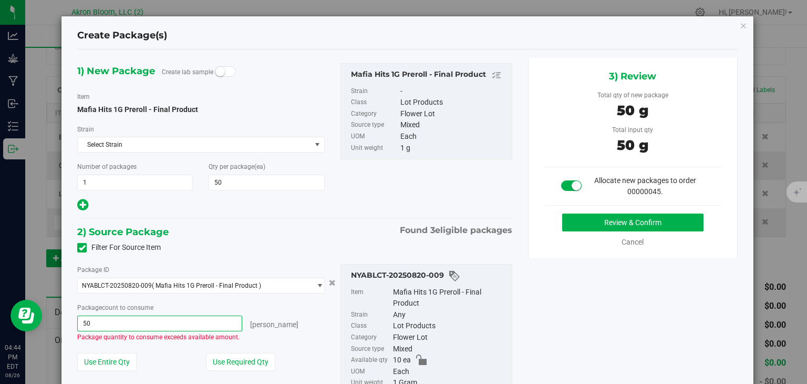
type input "5"
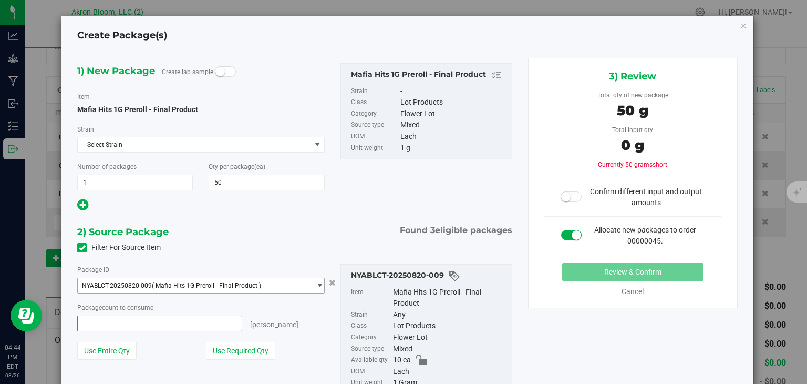
click at [320, 284] on span "select" at bounding box center [320, 285] width 8 height 8
type input "0 ea"
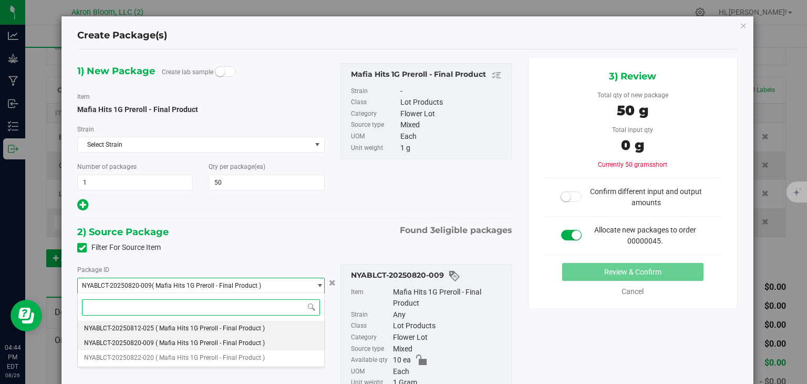
click at [254, 327] on span "( Mafia Hits 1G Preroll - Final Product )" at bounding box center [210, 327] width 109 height 7
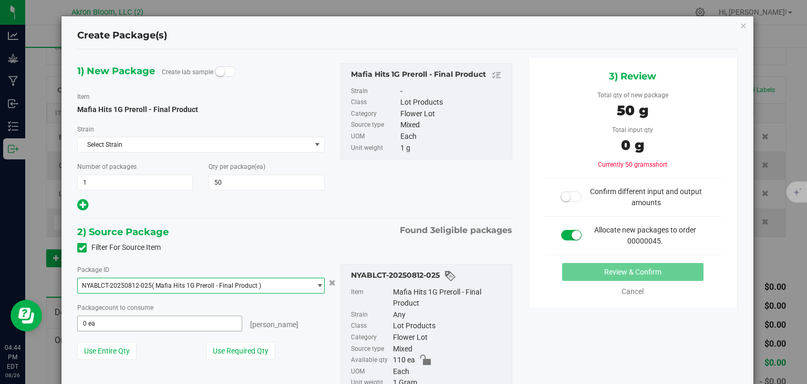
click at [207, 323] on input "0 ea" at bounding box center [159, 323] width 163 height 15
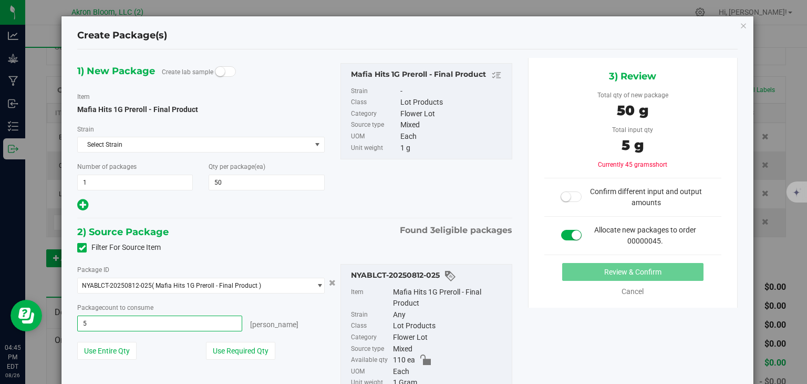
type input "50"
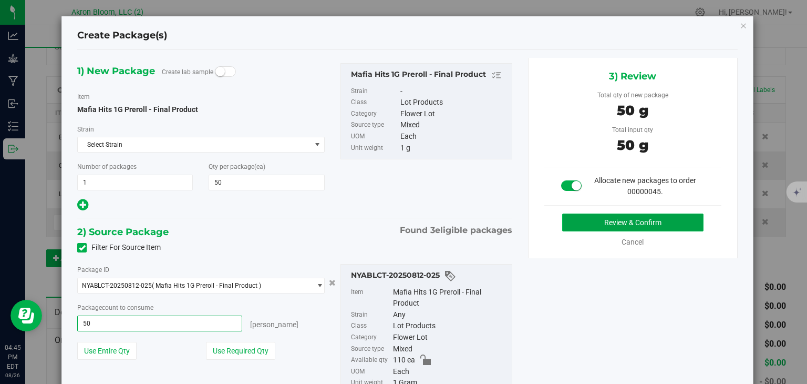
click at [577, 224] on button "Review & Confirm" at bounding box center [632, 222] width 141 height 18
type input "50 ea"
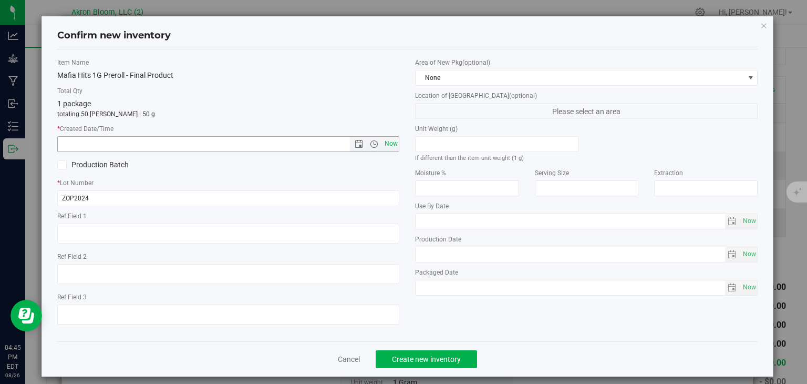
click at [394, 147] on span "Now" at bounding box center [391, 143] width 18 height 15
type input "8/26/2025 4:45 PM"
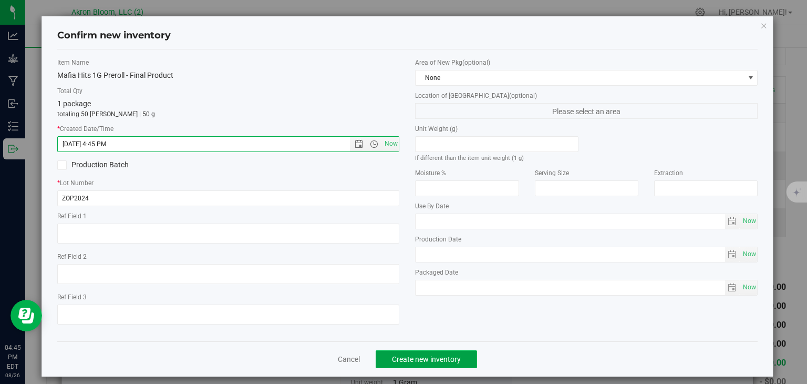
click at [417, 361] on span "Create new inventory" at bounding box center [426, 359] width 69 height 8
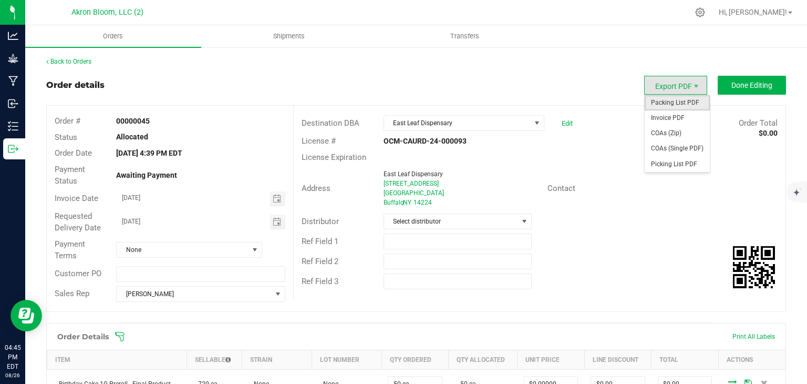
click at [672, 105] on span "Packing List PDF" at bounding box center [677, 102] width 65 height 15
click at [663, 163] on span "Picking List PDF" at bounding box center [677, 164] width 65 height 15
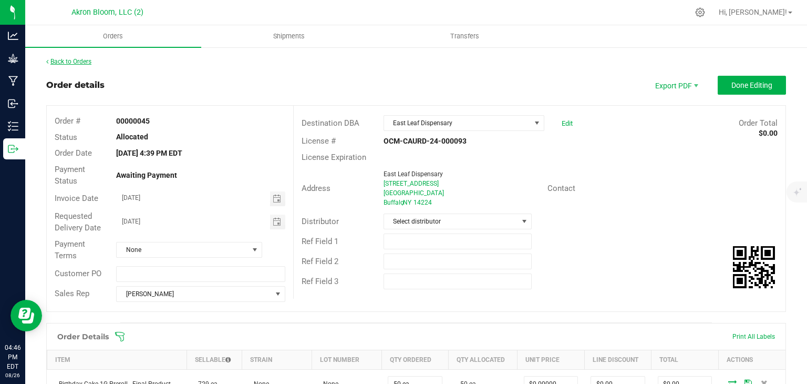
click at [72, 59] on link "Back to Orders" at bounding box center [68, 61] width 45 height 7
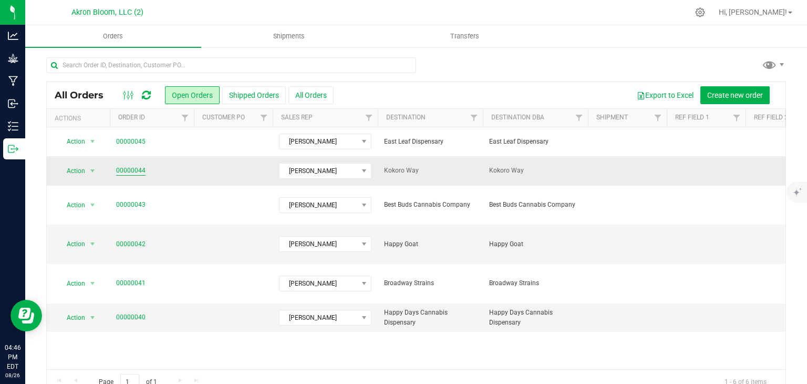
click at [131, 170] on link "00000044" at bounding box center [130, 171] width 29 height 10
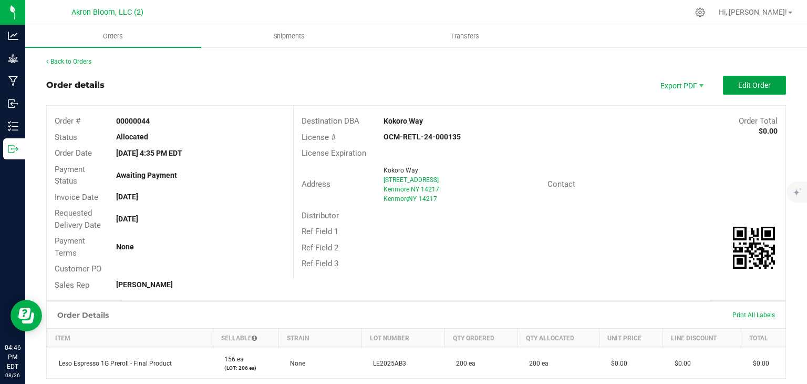
click at [767, 86] on span "Edit Order" at bounding box center [755, 85] width 33 height 8
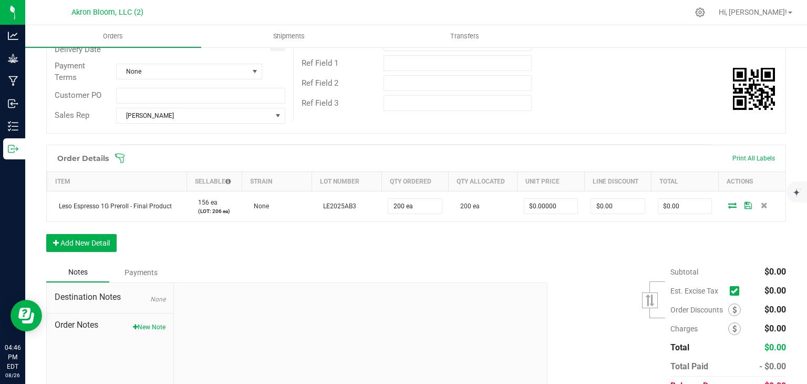
scroll to position [180, 0]
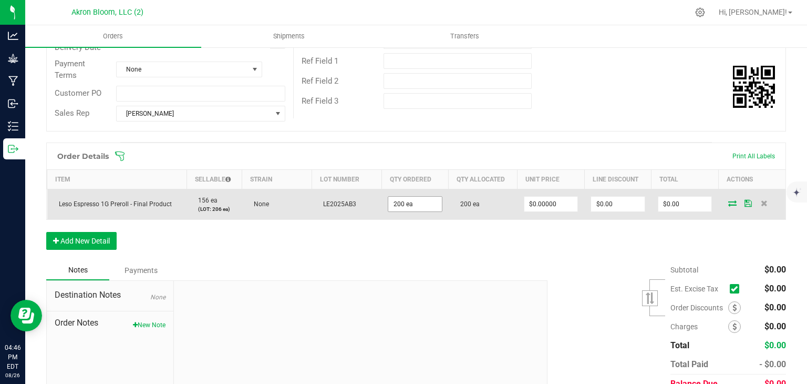
type input "200"
click at [403, 203] on input "200" at bounding box center [415, 204] width 54 height 15
type input "210 ea"
click at [730, 201] on icon at bounding box center [733, 203] width 8 height 6
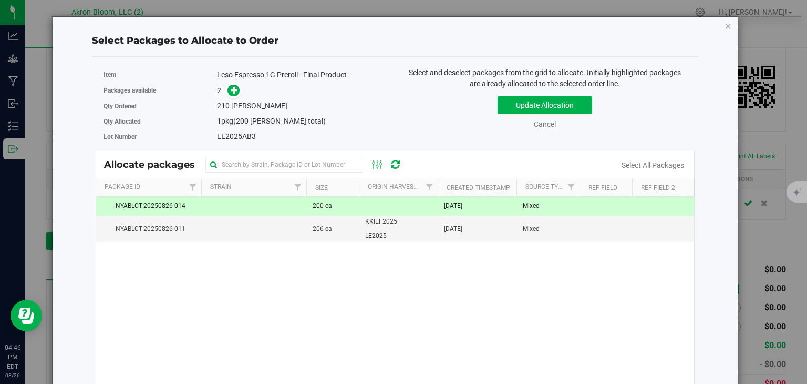
click at [728, 24] on icon "button" at bounding box center [728, 25] width 7 height 13
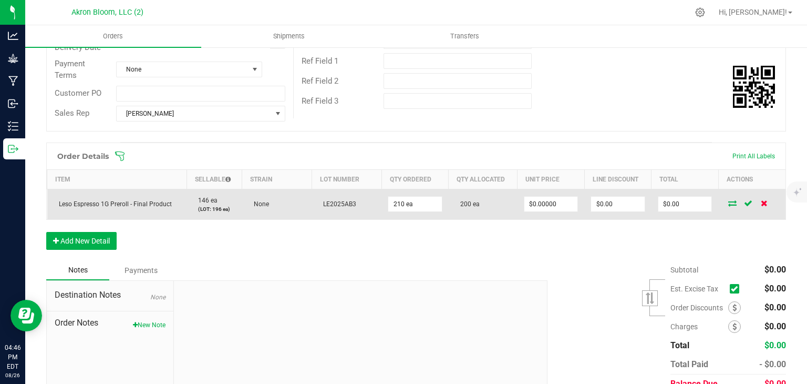
click at [763, 202] on icon at bounding box center [764, 203] width 7 height 6
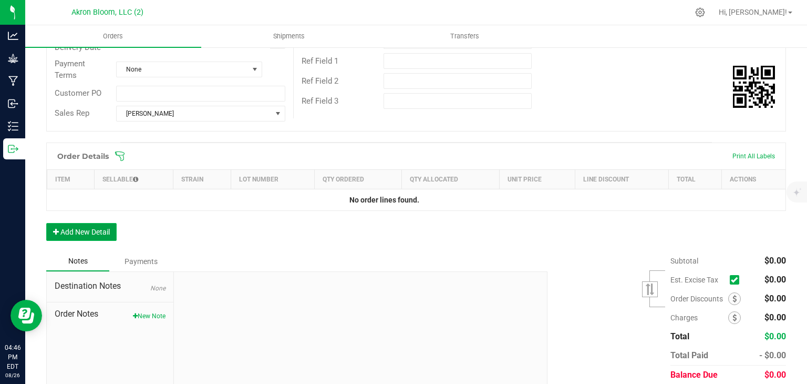
click at [60, 230] on button "Add New Detail" at bounding box center [81, 232] width 70 height 18
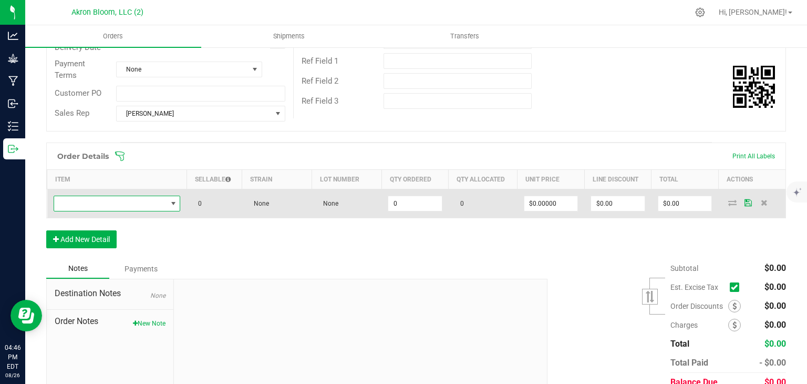
click at [172, 200] on span "NO DATA FOUND" at bounding box center [173, 203] width 8 height 8
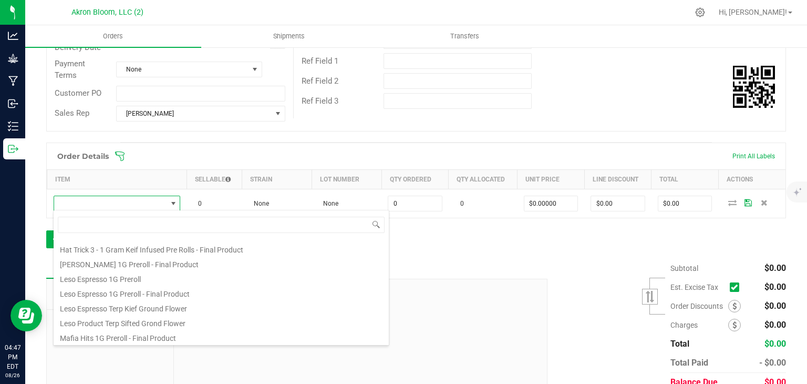
scroll to position [86, 0]
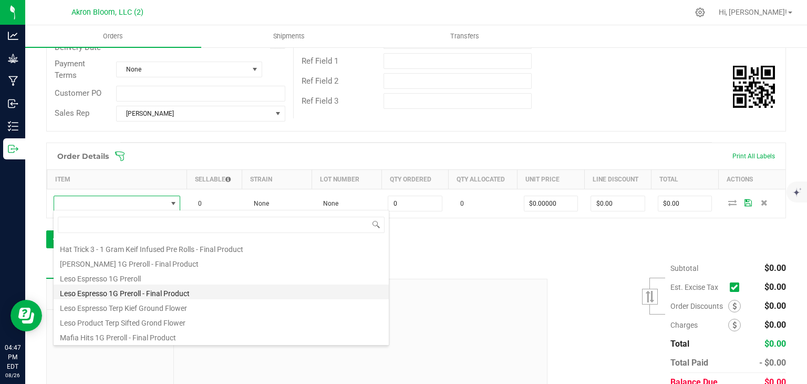
click at [130, 291] on li "Leso Espresso 1G Preroll - Final Product" at bounding box center [221, 291] width 335 height 15
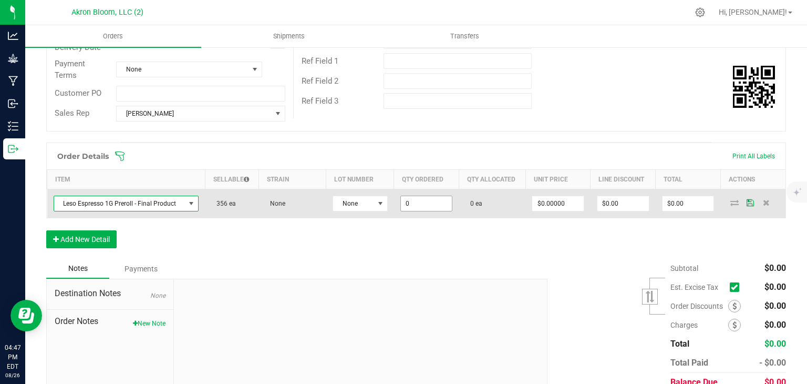
click at [428, 201] on input "0" at bounding box center [427, 203] width 52 height 15
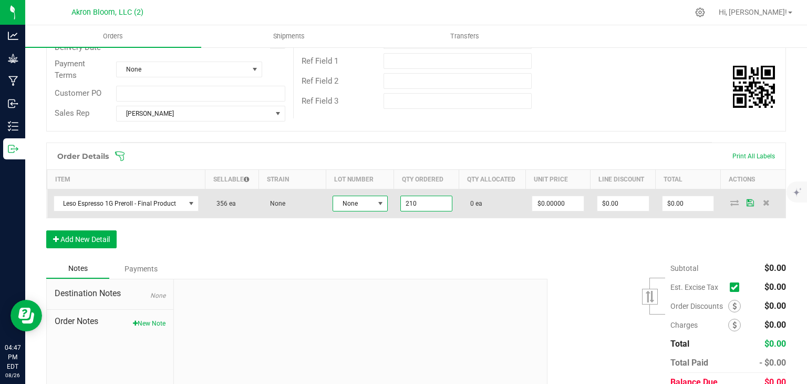
type input "210 ea"
click at [382, 203] on span at bounding box center [380, 203] width 8 height 8
click at [382, 199] on span at bounding box center [380, 203] width 8 height 8
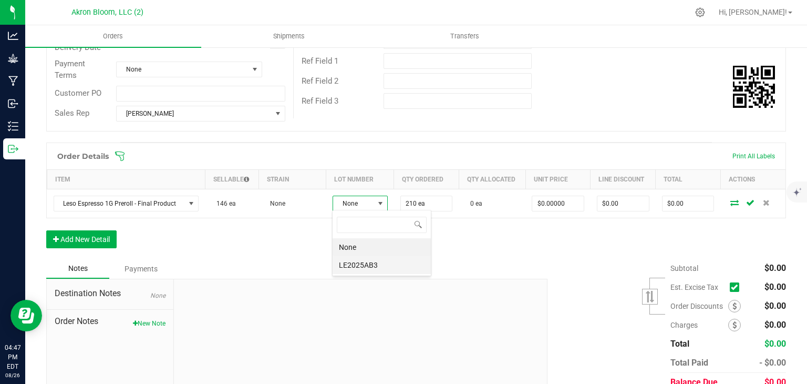
click at [370, 262] on li "LE2025AB3" at bounding box center [382, 265] width 98 height 18
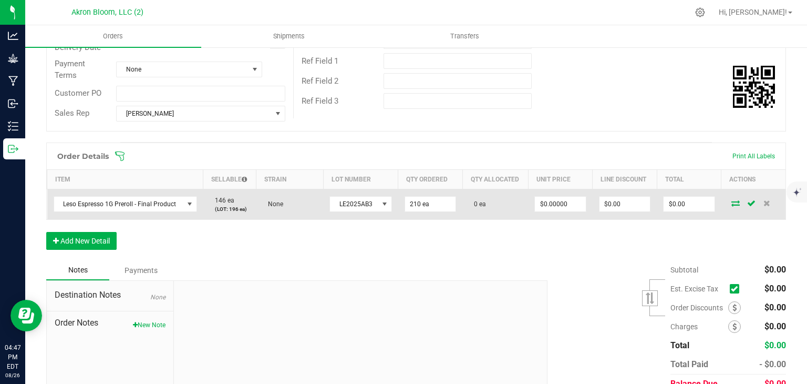
click at [732, 201] on icon at bounding box center [736, 203] width 8 height 6
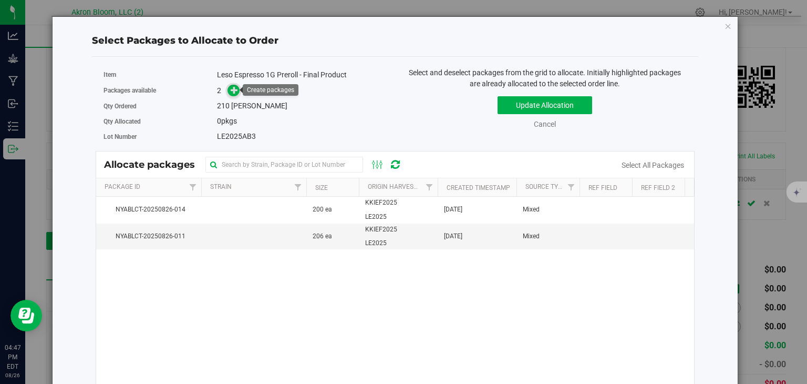
click at [233, 89] on icon at bounding box center [234, 89] width 7 height 7
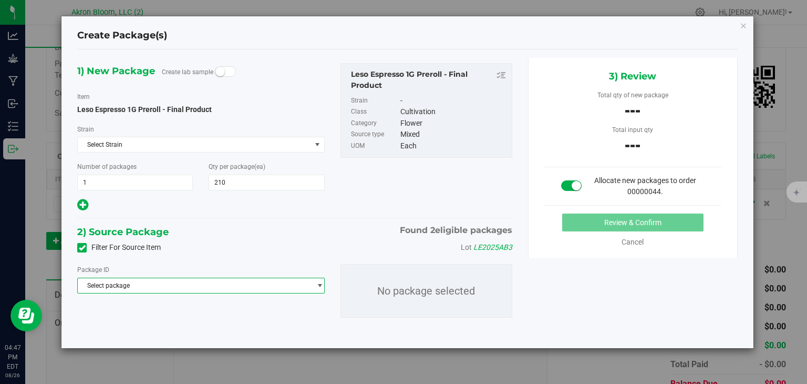
click at [317, 283] on span "select" at bounding box center [320, 285] width 8 height 8
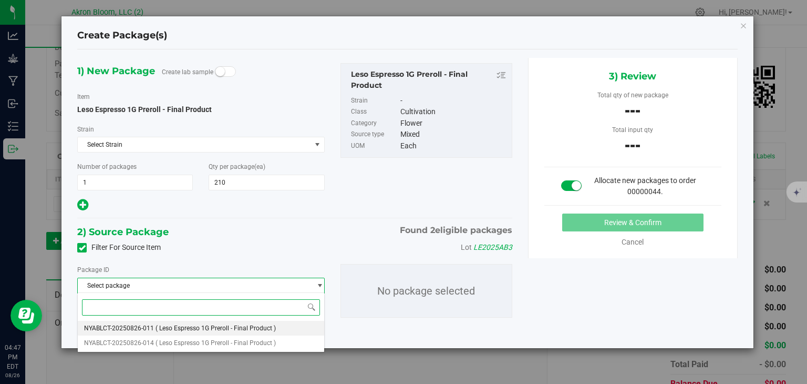
click at [291, 325] on li "NYABLCT-20250826-011 ( Leso Espresso 1G Preroll - Final Product )" at bounding box center [201, 328] width 246 height 15
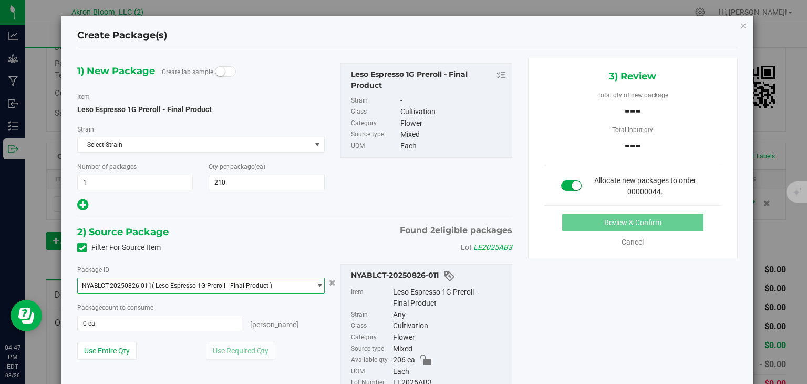
click at [320, 285] on span "select" at bounding box center [320, 285] width 8 height 8
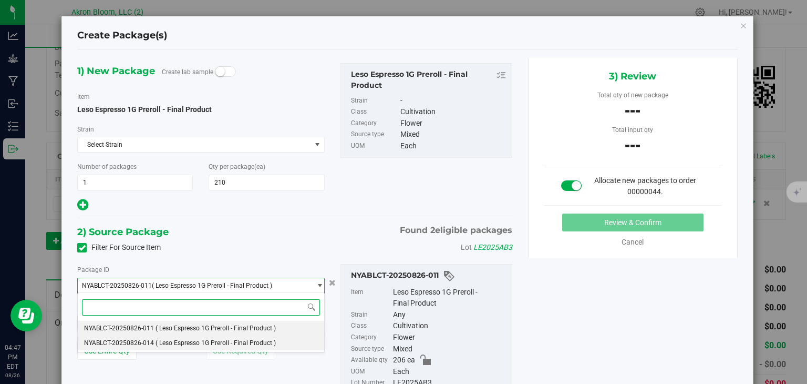
click at [294, 341] on li "NYABLCT-20250826-014 ( Leso Espresso 1G Preroll - Final Product )" at bounding box center [201, 342] width 246 height 15
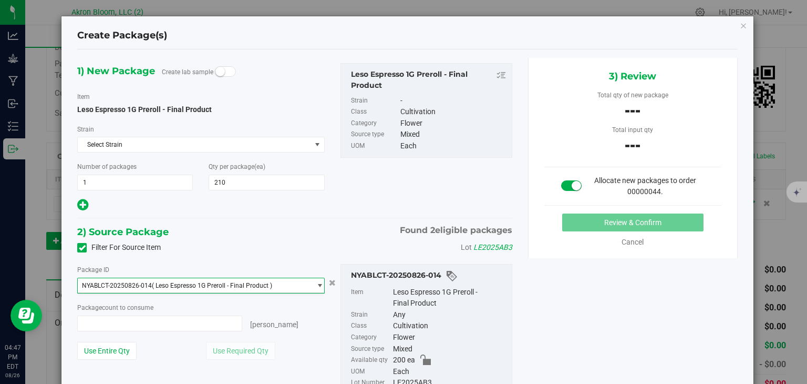
type input "0 ea"
click at [318, 284] on span "select" at bounding box center [320, 285] width 8 height 8
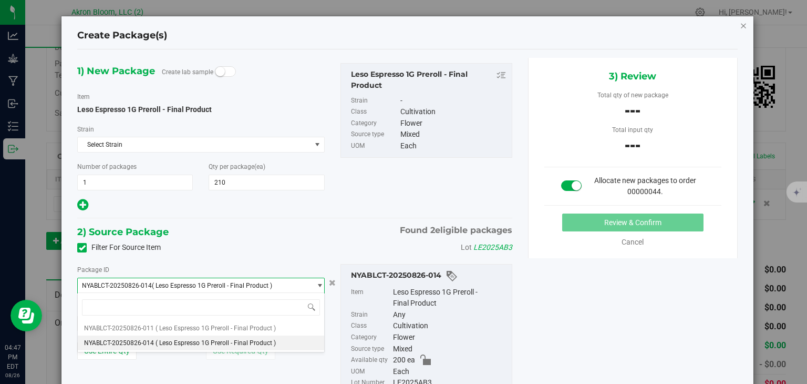
click at [741, 25] on icon "button" at bounding box center [743, 25] width 7 height 13
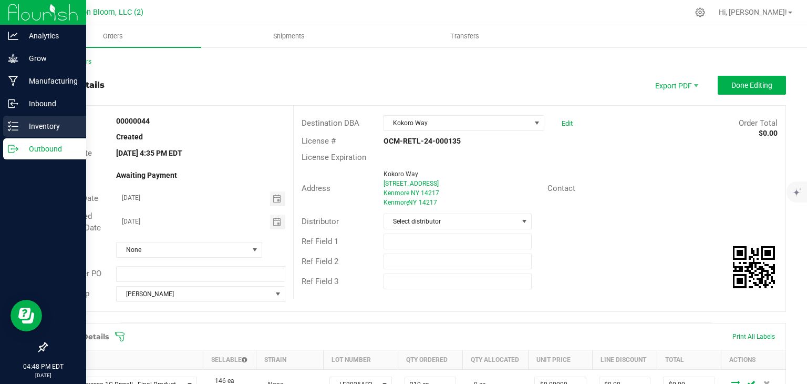
click at [15, 123] on icon at bounding box center [13, 126] width 11 height 11
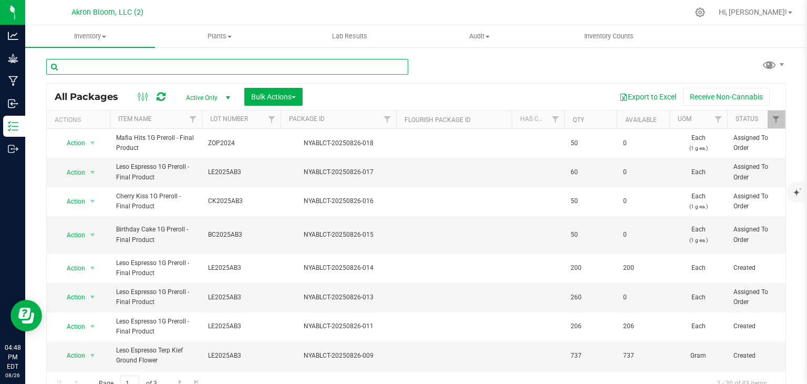
click at [81, 68] on input "text" at bounding box center [227, 67] width 362 height 16
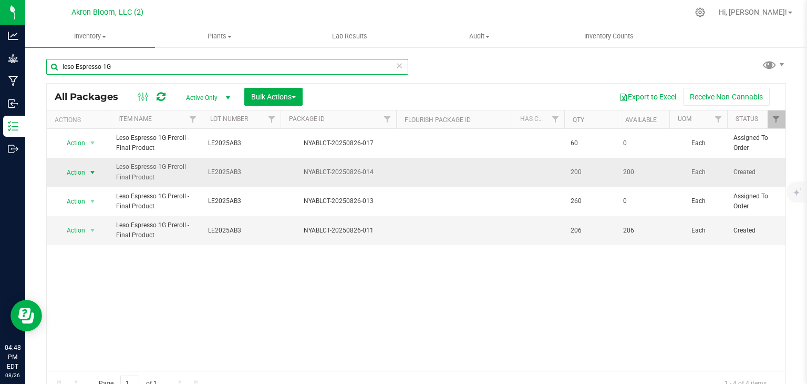
type input "leso Espresso 1G"
click at [87, 172] on span "select" at bounding box center [92, 172] width 13 height 15
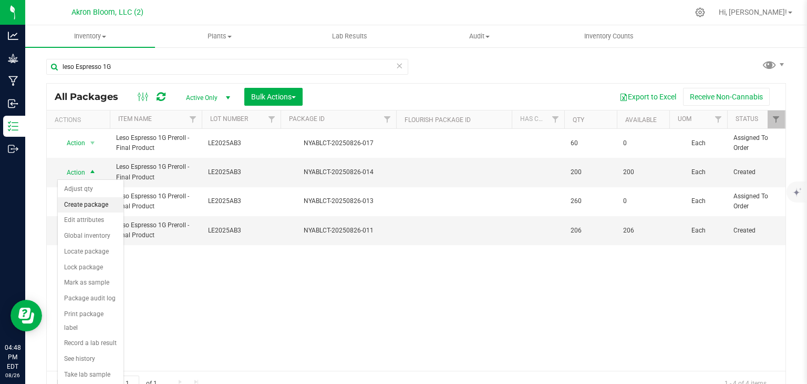
click at [85, 204] on li "Create package" at bounding box center [91, 205] width 66 height 16
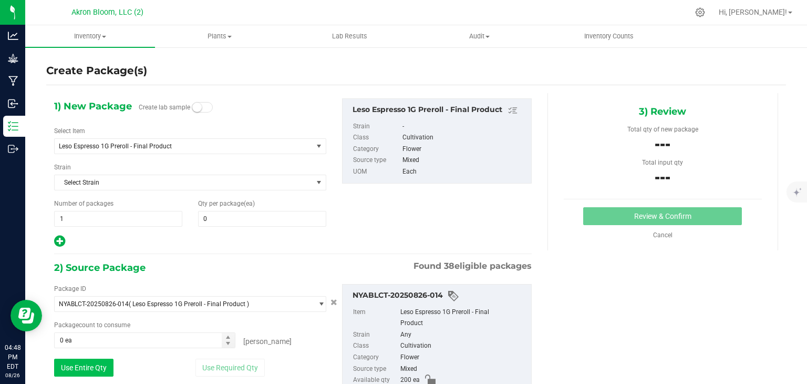
click at [66, 362] on button "Use Entire Qty" at bounding box center [83, 367] width 59 height 18
type input "200 ea"
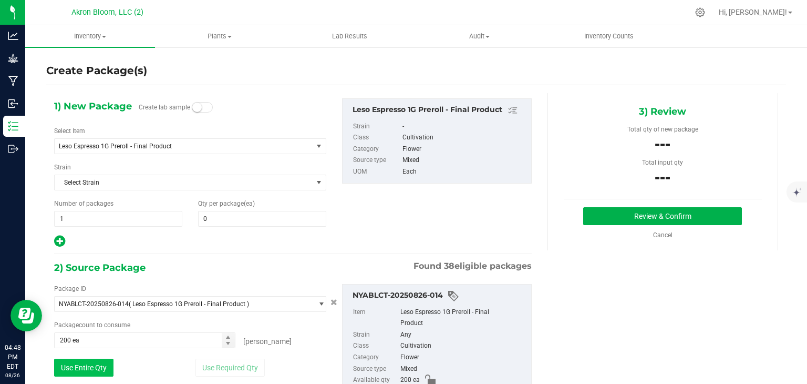
scroll to position [48, 0]
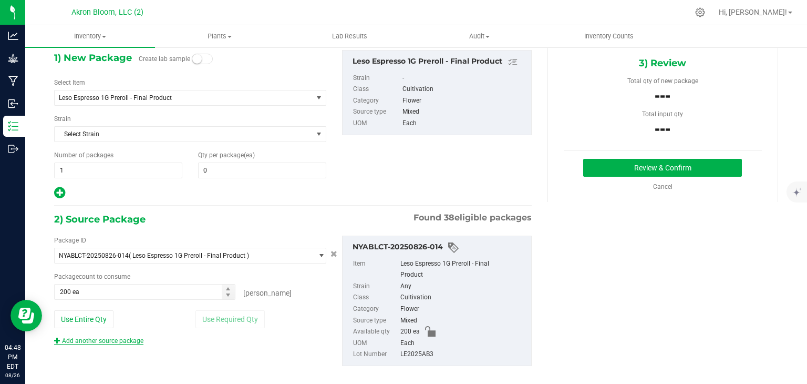
click at [111, 337] on link "Add another source package" at bounding box center [98, 340] width 89 height 7
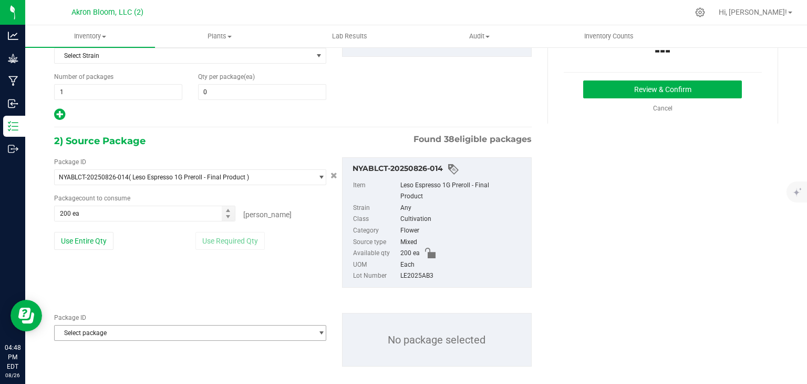
click at [321, 329] on span "select" at bounding box center [321, 333] width 8 height 8
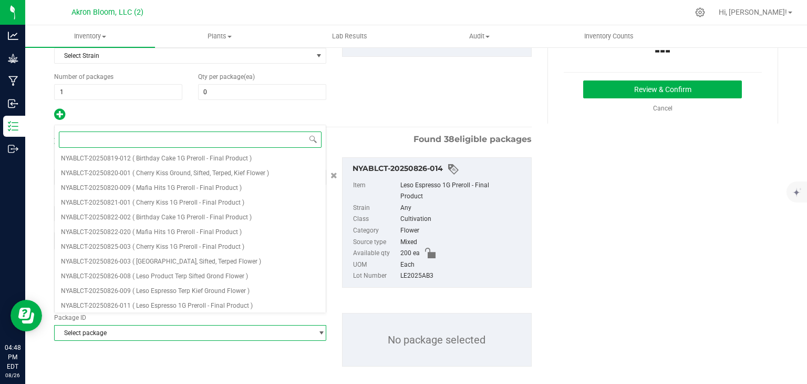
scroll to position [402, 0]
click at [281, 302] on li "NYABLCT-20250826-014 ( Leso Espresso 1G Preroll - Final Product )" at bounding box center [190, 303] width 271 height 15
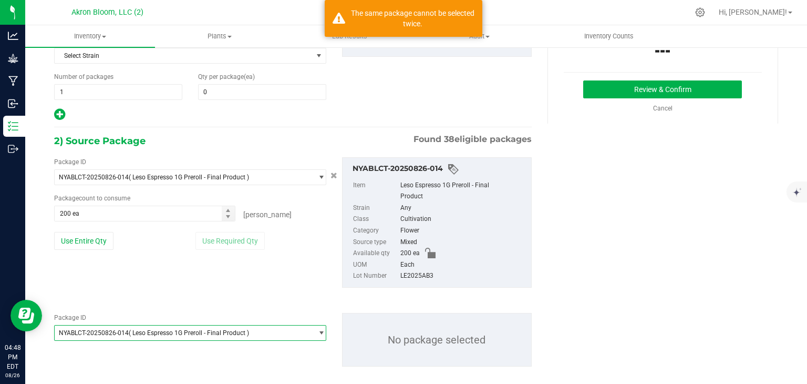
click at [320, 329] on span "select" at bounding box center [321, 333] width 8 height 8
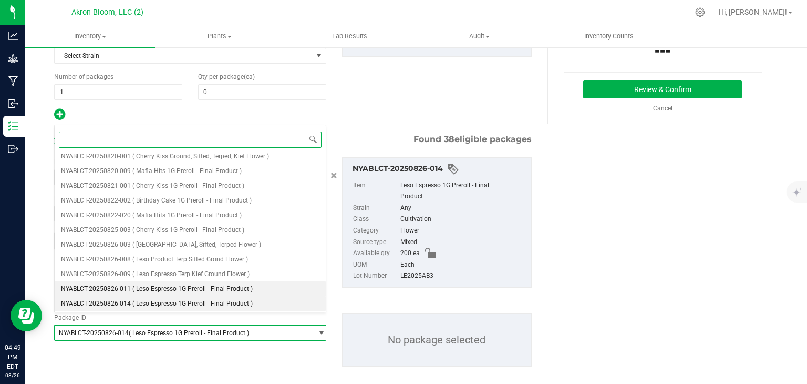
click at [301, 291] on li "NYABLCT-20250826-011 ( Leso Espresso 1G Preroll - Final Product )" at bounding box center [190, 288] width 271 height 15
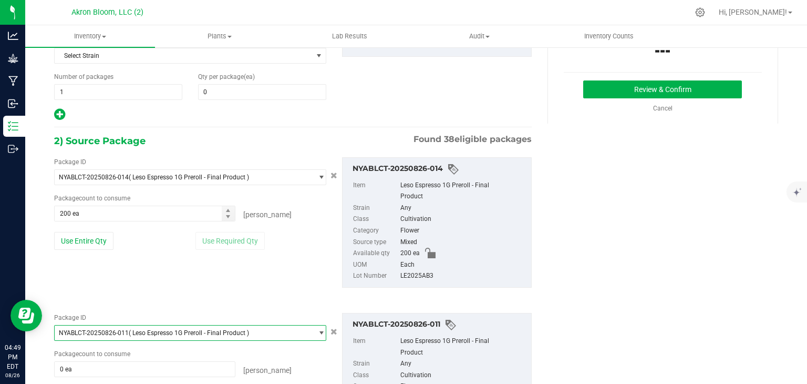
scroll to position [192, 0]
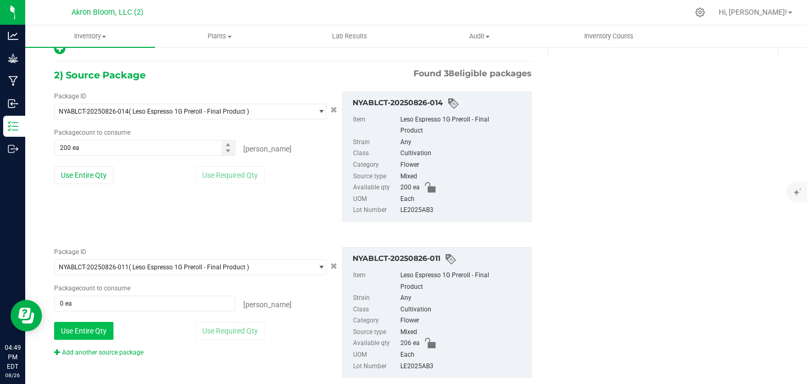
click at [93, 322] on button "Use Entire Qty" at bounding box center [83, 331] width 59 height 18
type input "206 ea"
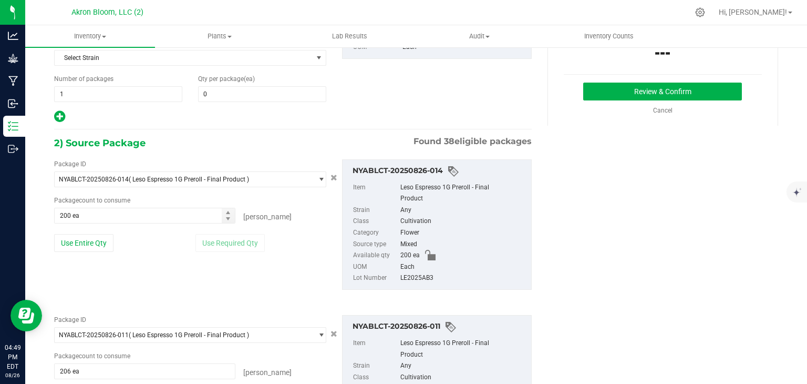
scroll to position [0, 0]
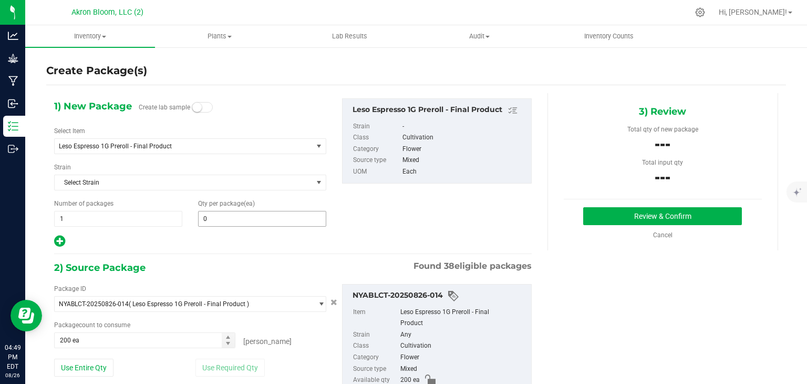
click at [215, 218] on input "0" at bounding box center [262, 218] width 127 height 15
type input "406"
click at [611, 212] on button "Review & Confirm" at bounding box center [662, 216] width 159 height 18
type input "406"
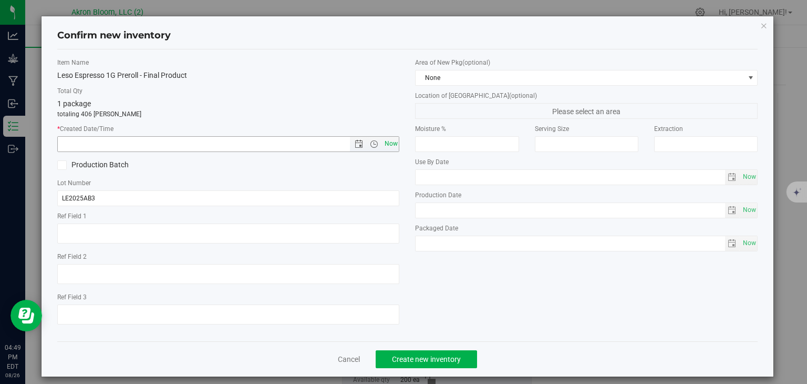
click at [387, 140] on span "Now" at bounding box center [391, 143] width 18 height 15
type input "8/26/2025 4:49 PM"
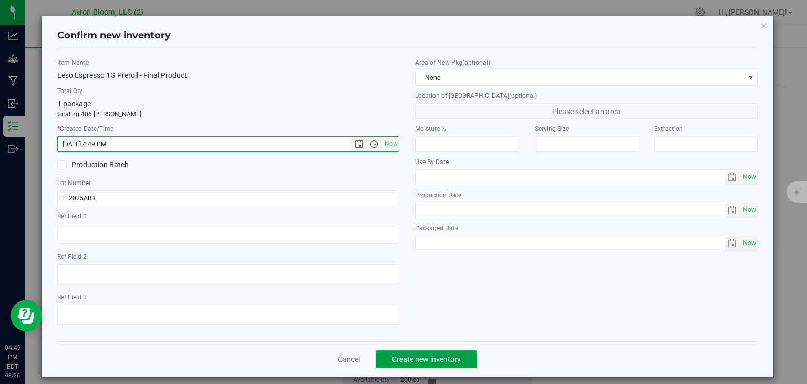
click at [429, 356] on span "Create new inventory" at bounding box center [426, 359] width 69 height 8
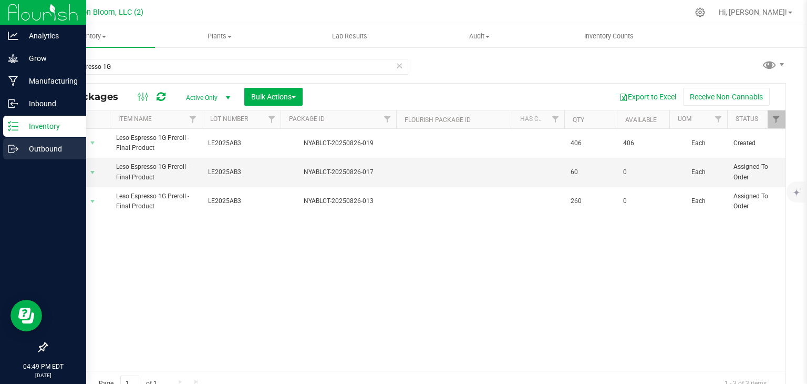
click at [23, 146] on p "Outbound" at bounding box center [49, 148] width 63 height 13
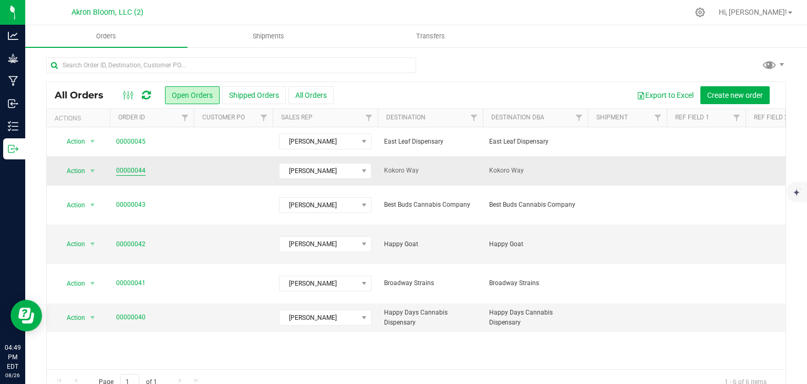
click at [135, 167] on link "00000044" at bounding box center [130, 171] width 29 height 10
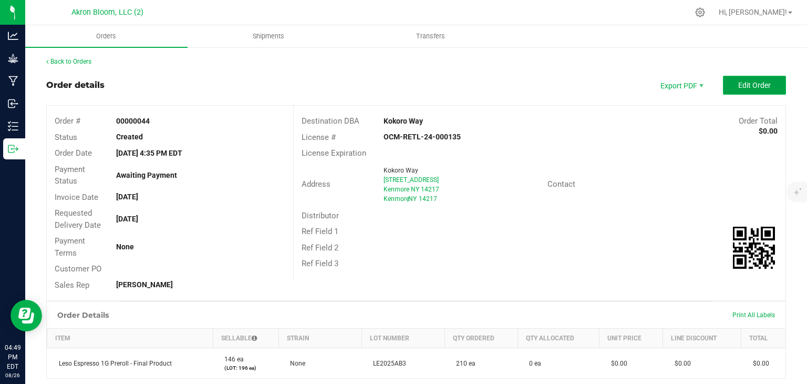
click at [754, 86] on span "Edit Order" at bounding box center [755, 85] width 33 height 8
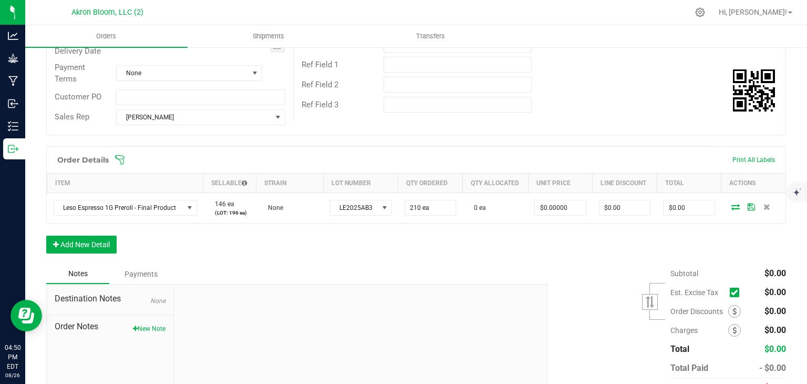
scroll to position [178, 0]
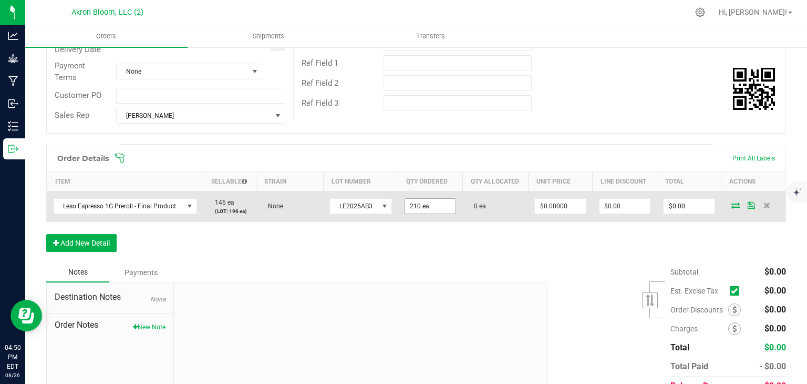
type input "210"
click at [433, 206] on input "210" at bounding box center [430, 206] width 50 height 15
type input "4"
type input "210 ea"
click at [736, 204] on icon at bounding box center [736, 205] width 8 height 6
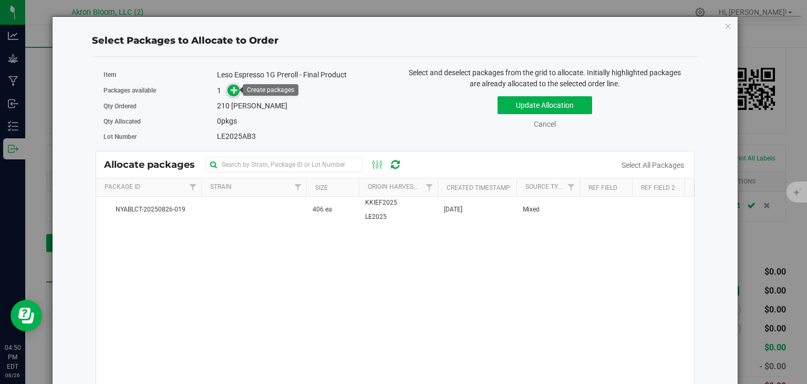
click at [234, 90] on icon at bounding box center [235, 90] width 8 height 8
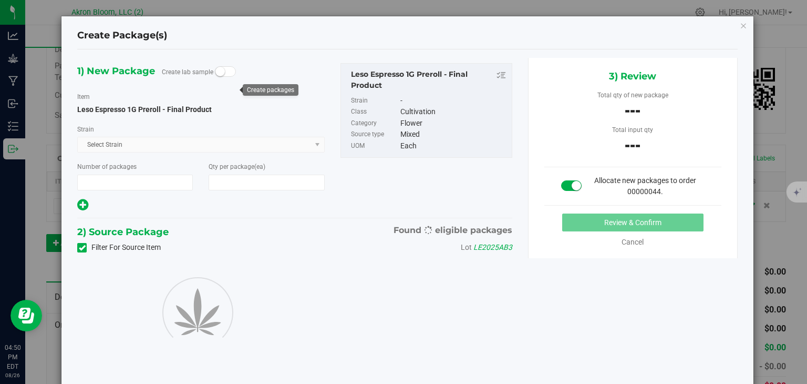
type input "1"
type input "210"
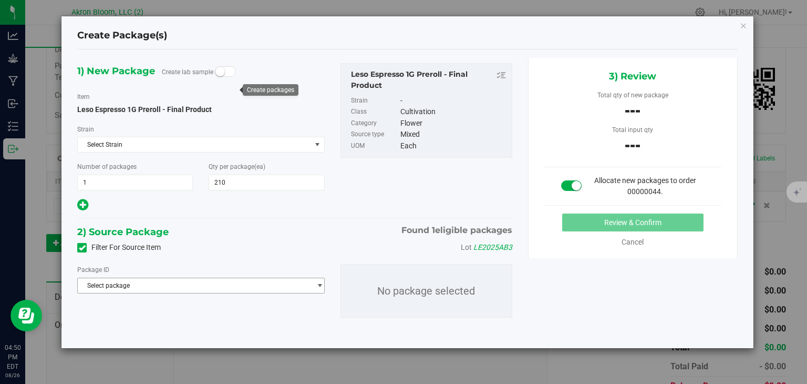
click at [321, 284] on span "select" at bounding box center [320, 285] width 8 height 8
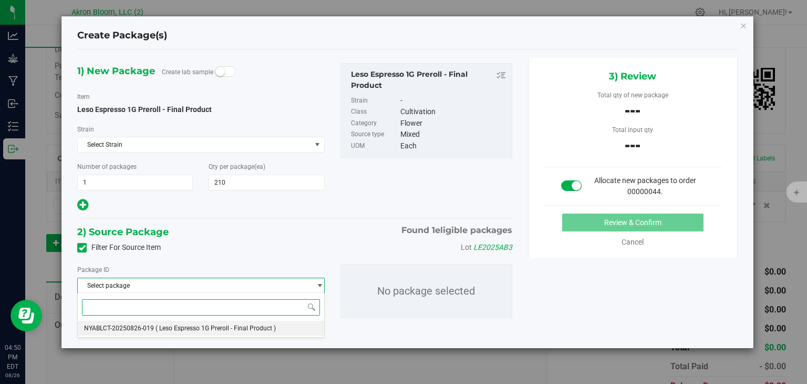
click at [295, 326] on li "NYABLCT-20250826-019 ( Leso Espresso 1G Preroll - Final Product )" at bounding box center [201, 328] width 246 height 15
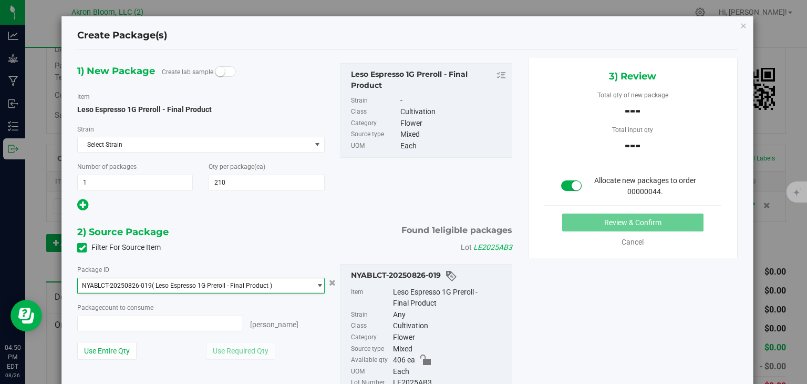
type input "0 ea"
type input "0"
click at [192, 323] on span "0 ea 0" at bounding box center [159, 323] width 165 height 16
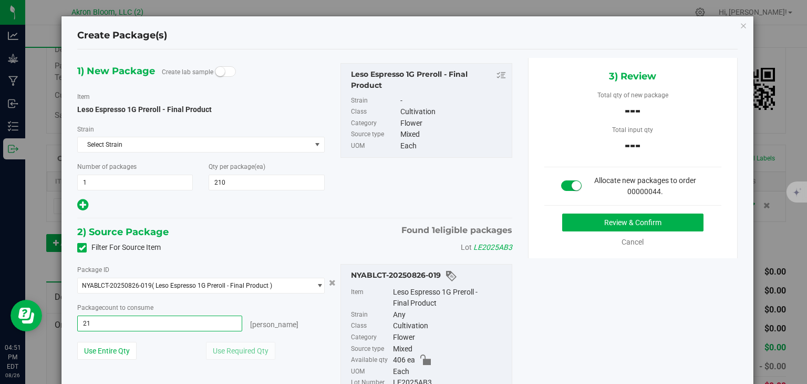
type input "210"
click at [594, 220] on button "Review & Confirm" at bounding box center [632, 222] width 141 height 18
type input "210 ea"
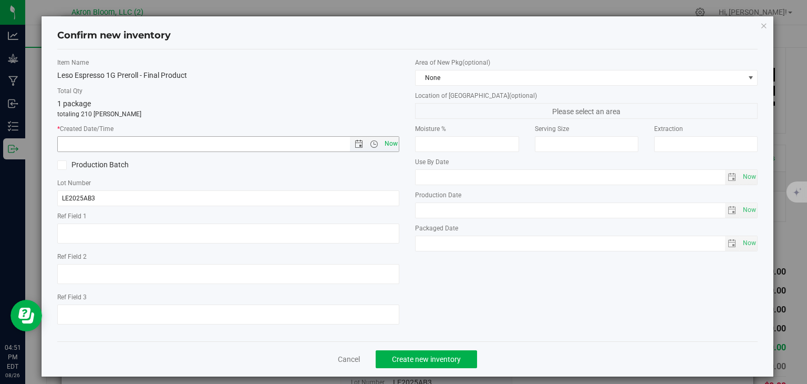
click at [389, 138] on span "Now" at bounding box center [391, 143] width 18 height 15
type input "8/26/2025 4:51 PM"
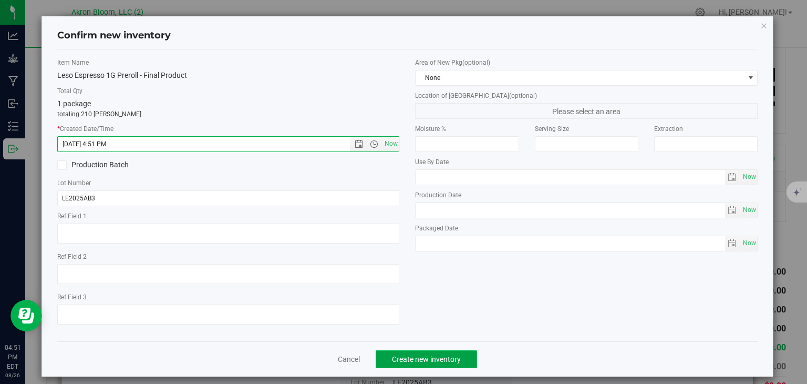
click at [433, 361] on span "Create new inventory" at bounding box center [426, 359] width 69 height 8
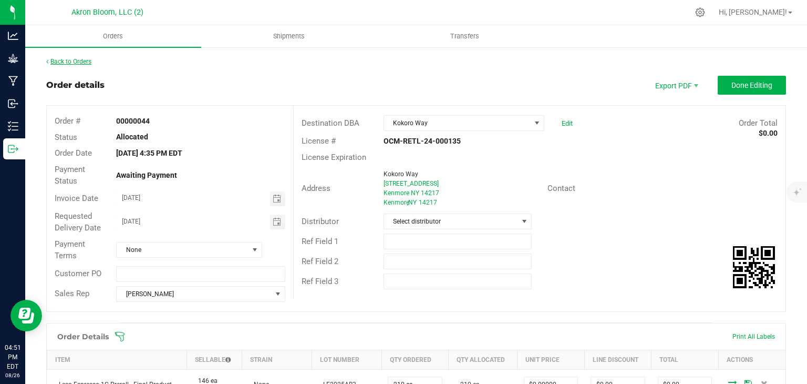
click at [56, 65] on link "Back to Orders" at bounding box center [68, 61] width 45 height 7
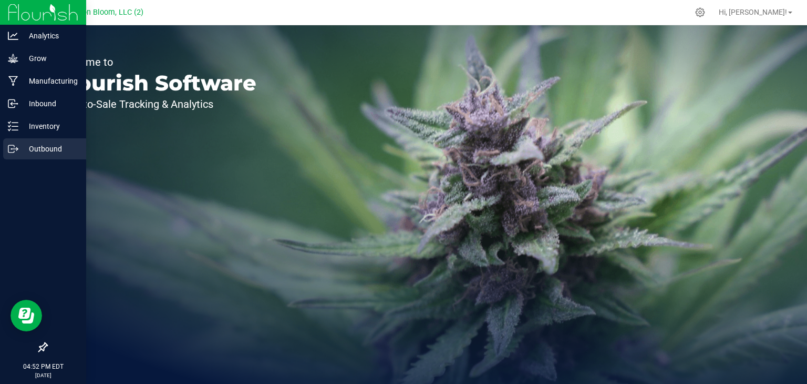
click at [15, 143] on icon at bounding box center [13, 148] width 11 height 11
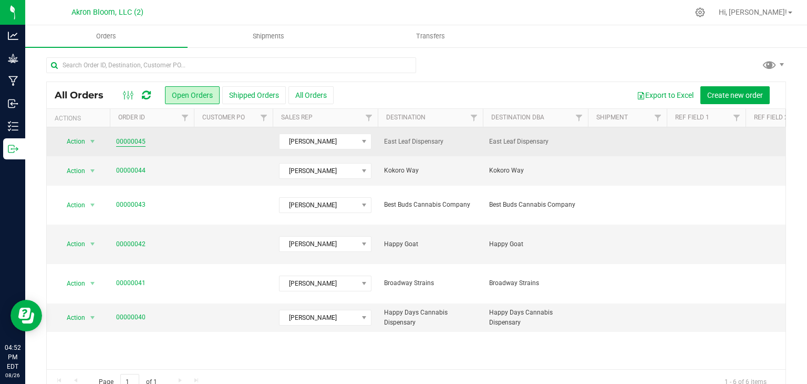
click at [139, 139] on link "00000045" at bounding box center [130, 142] width 29 height 10
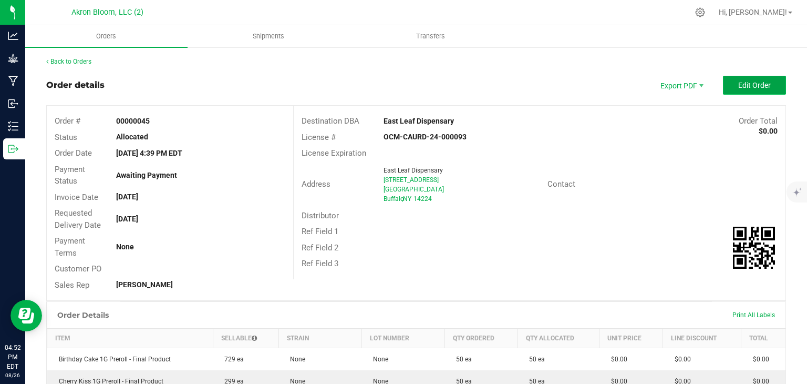
click at [743, 81] on span "Edit Order" at bounding box center [755, 85] width 33 height 8
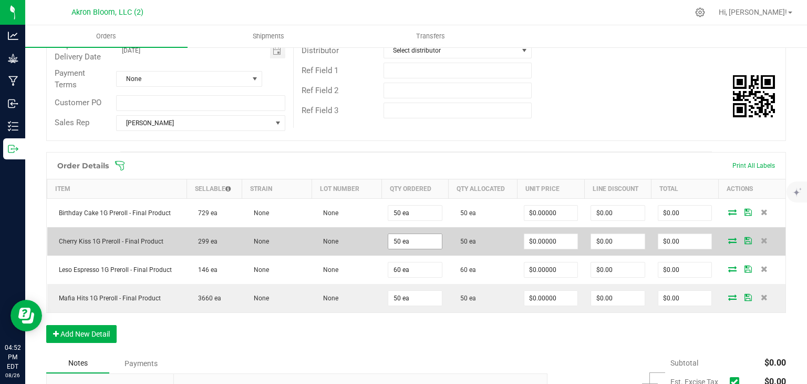
scroll to position [198, 0]
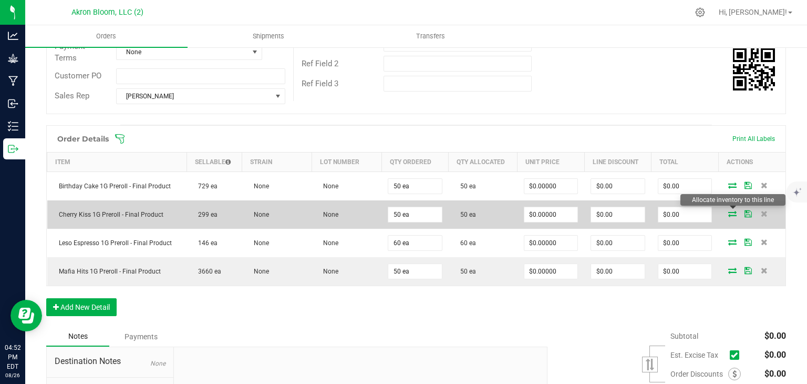
click at [732, 212] on icon at bounding box center [733, 213] width 8 height 6
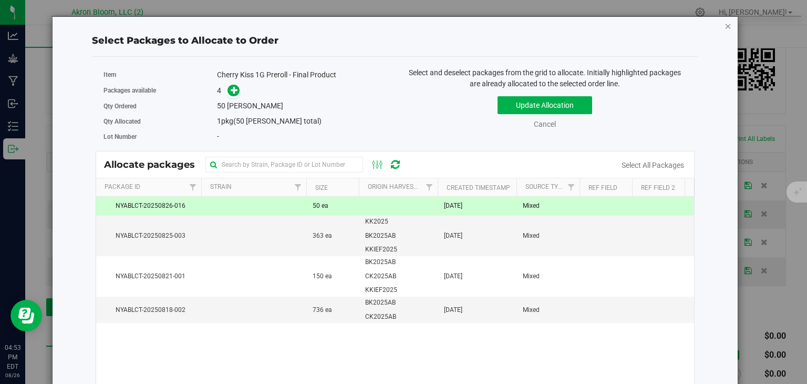
click at [728, 23] on icon "button" at bounding box center [728, 25] width 7 height 13
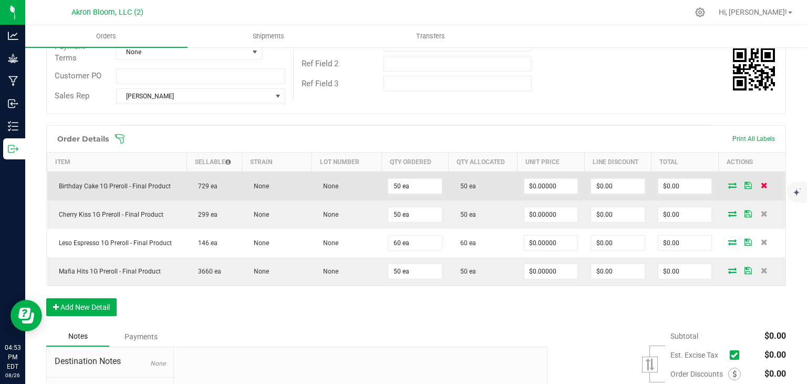
click at [762, 183] on icon at bounding box center [764, 185] width 7 height 6
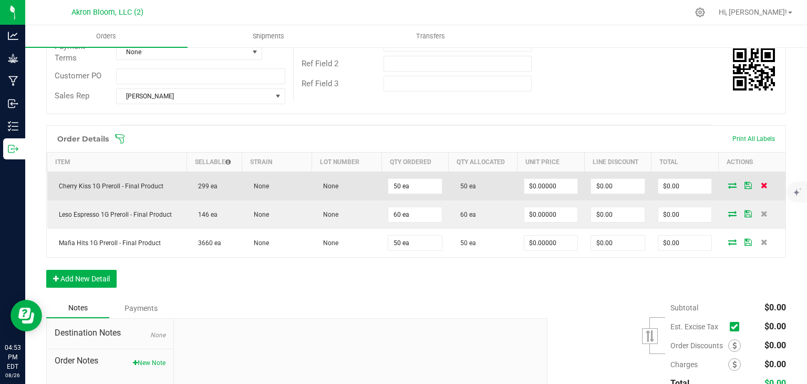
click at [765, 183] on icon at bounding box center [764, 185] width 7 height 6
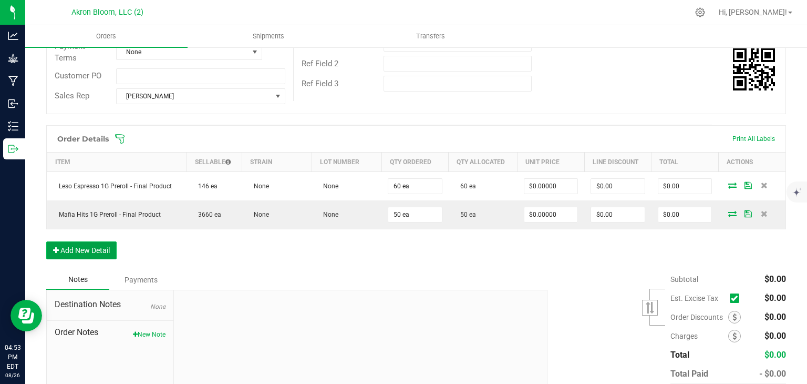
click at [90, 246] on button "Add New Detail" at bounding box center [81, 250] width 70 height 18
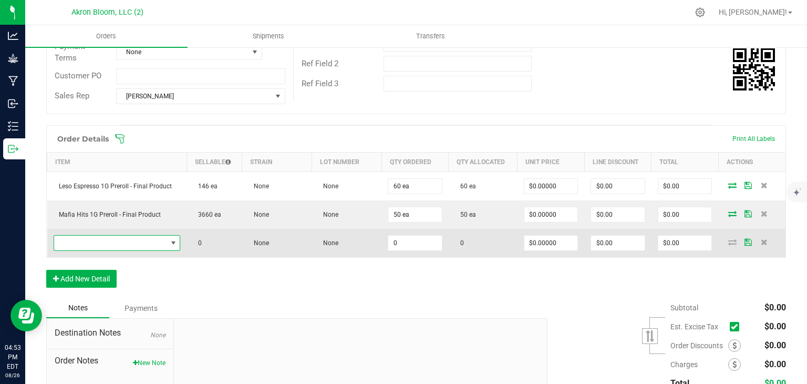
click at [175, 242] on span "NO DATA FOUND" at bounding box center [173, 243] width 8 height 8
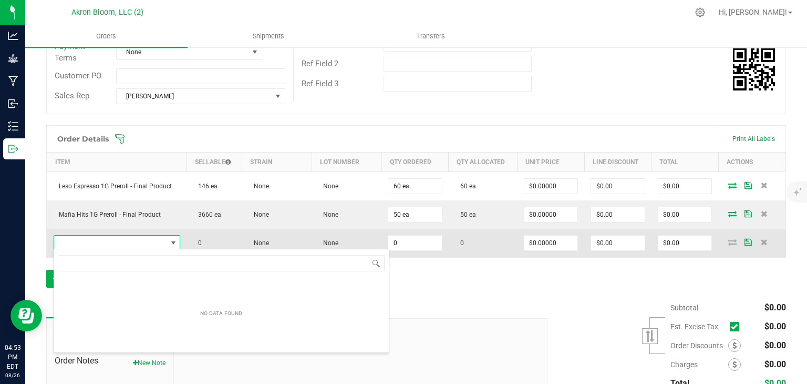
scroll to position [15, 127]
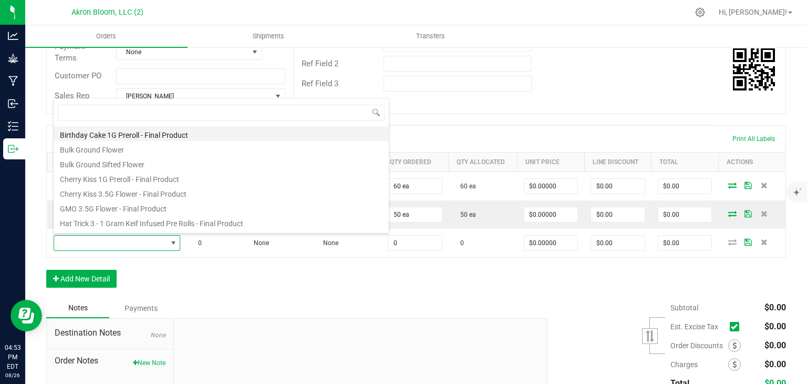
click at [147, 135] on li "Birthday Cake 1G Preroll - Final Product" at bounding box center [221, 133] width 335 height 15
type input "0 ea"
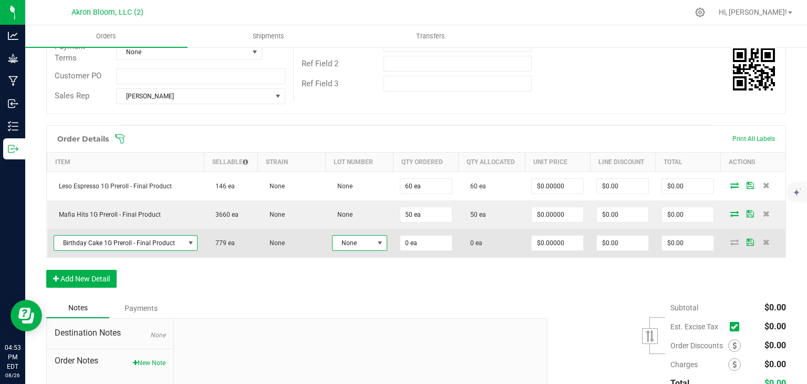
click at [380, 239] on span at bounding box center [380, 243] width 8 height 8
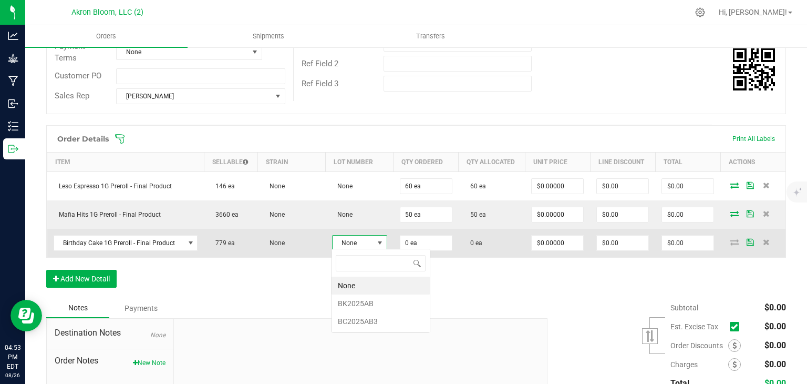
scroll to position [15, 55]
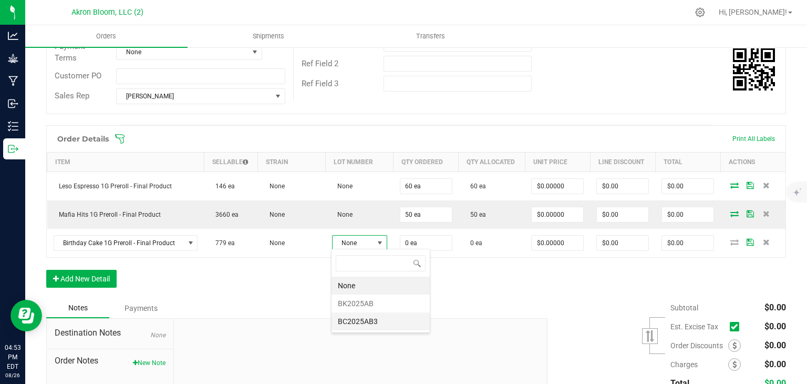
click at [369, 317] on li "BC2025AB3" at bounding box center [381, 321] width 98 height 18
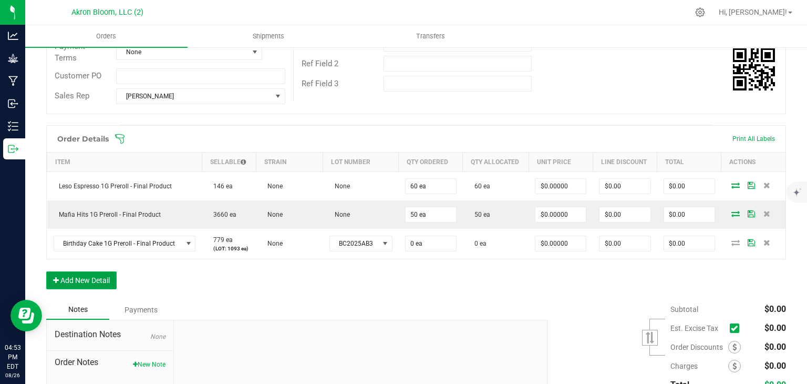
click at [76, 278] on button "Add New Detail" at bounding box center [81, 280] width 70 height 18
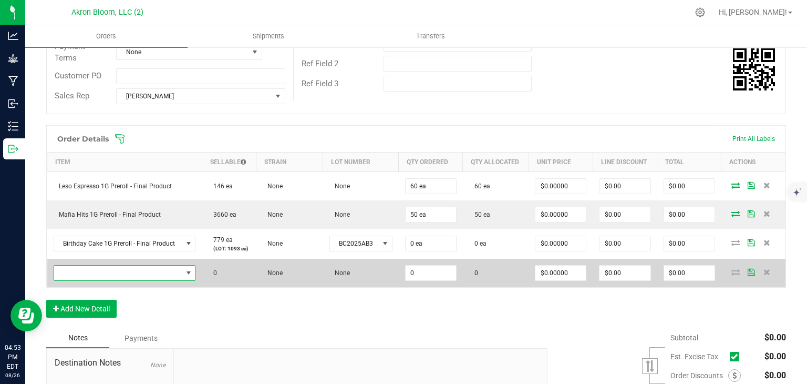
click at [186, 270] on span "NO DATA FOUND" at bounding box center [188, 273] width 8 height 8
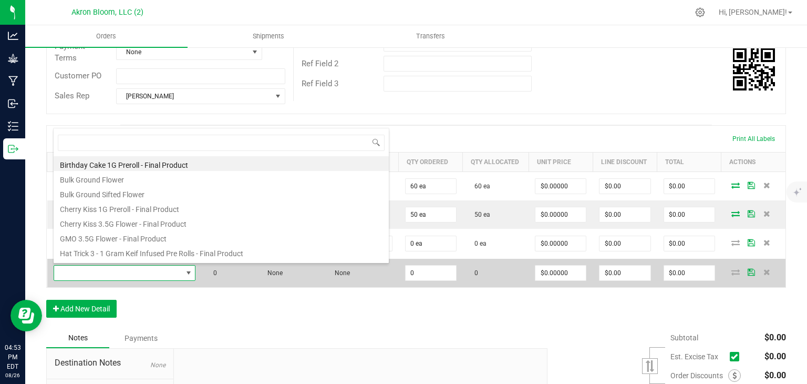
scroll to position [15, 141]
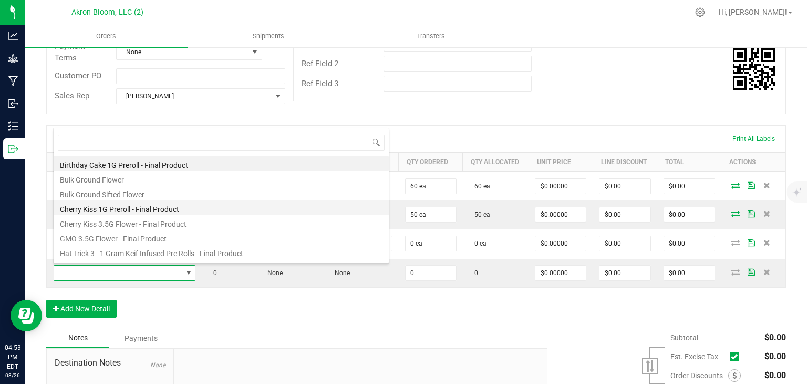
click at [173, 209] on li "Cherry Kiss 1G Preroll - Final Product" at bounding box center [221, 207] width 335 height 15
type input "0 ea"
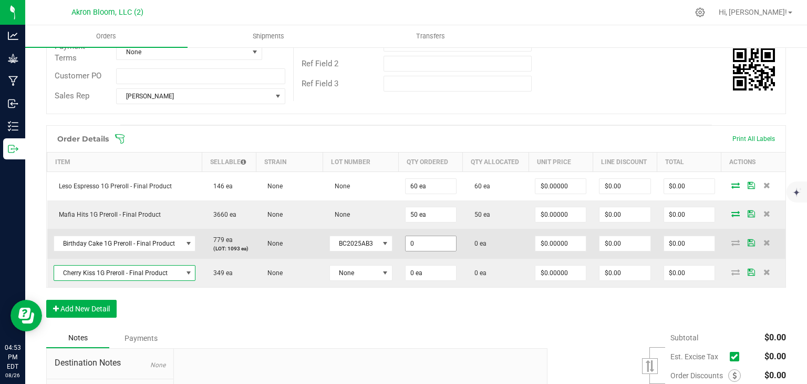
click at [421, 243] on input "0" at bounding box center [431, 243] width 50 height 15
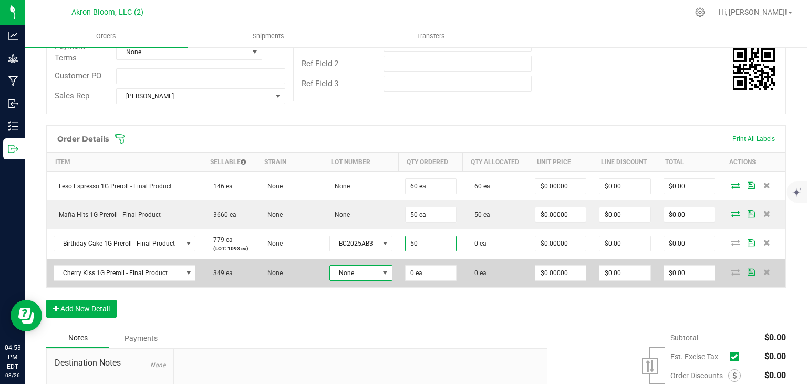
click at [383, 271] on span at bounding box center [385, 273] width 8 height 8
type input "50 ea"
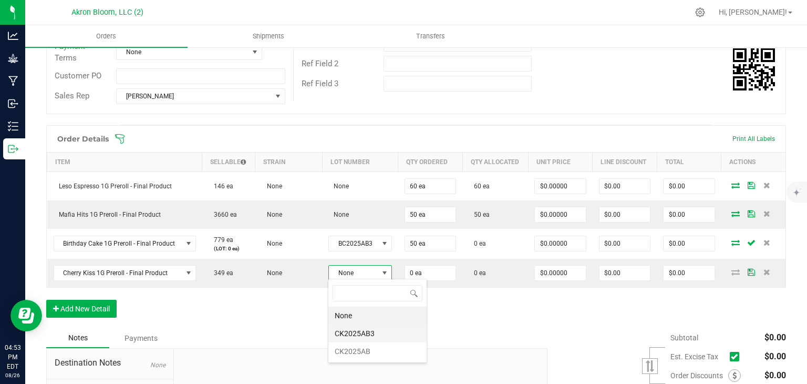
scroll to position [52547, 52500]
click at [364, 350] on li "CK2025AB" at bounding box center [378, 351] width 98 height 18
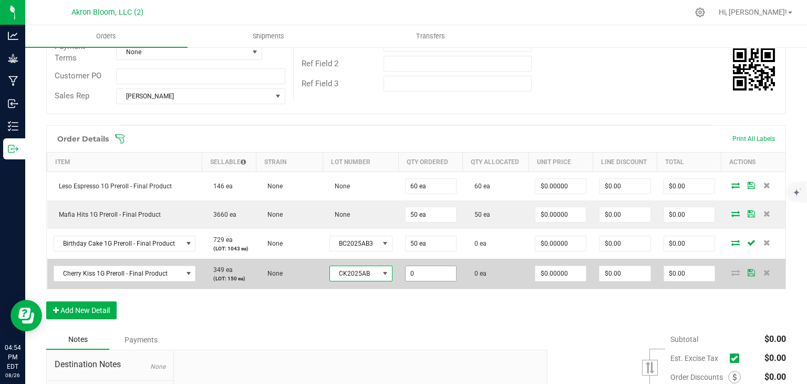
click at [430, 272] on input "0" at bounding box center [431, 273] width 50 height 15
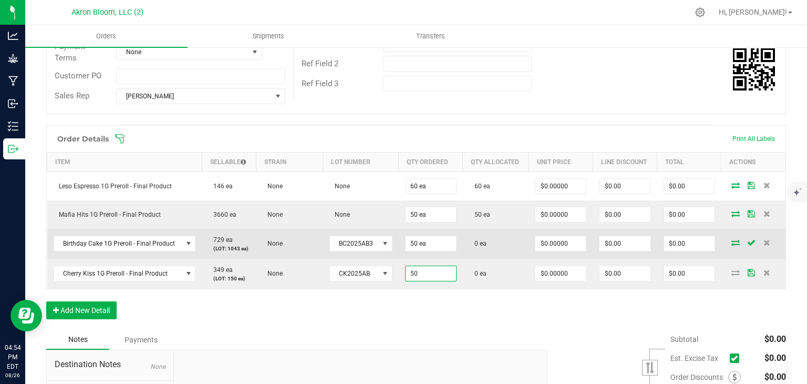
click at [735, 241] on icon at bounding box center [736, 242] width 8 height 6
type input "50 ea"
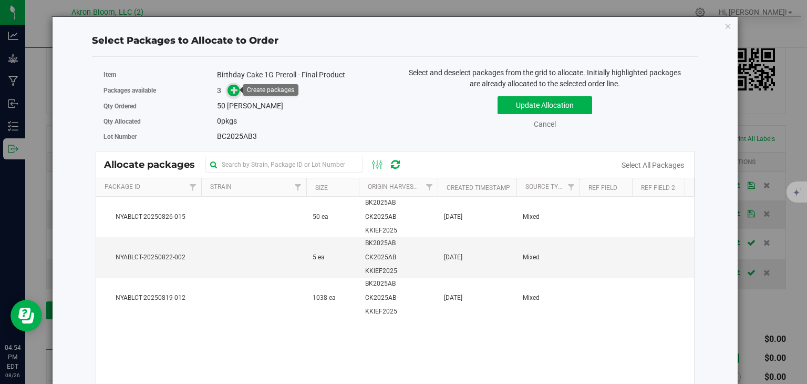
click at [234, 91] on icon at bounding box center [234, 89] width 7 height 7
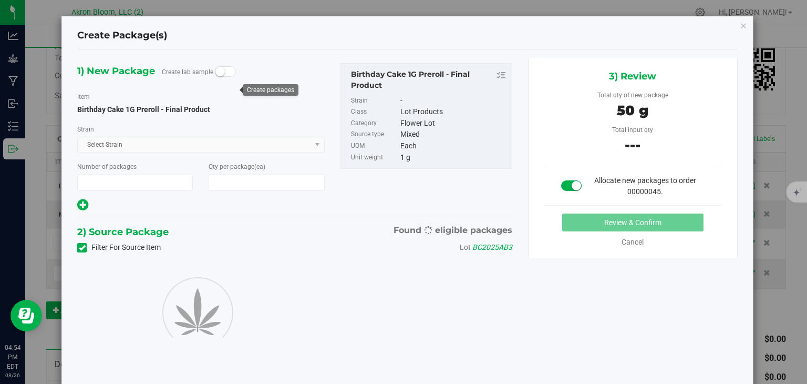
type input "1"
type input "50"
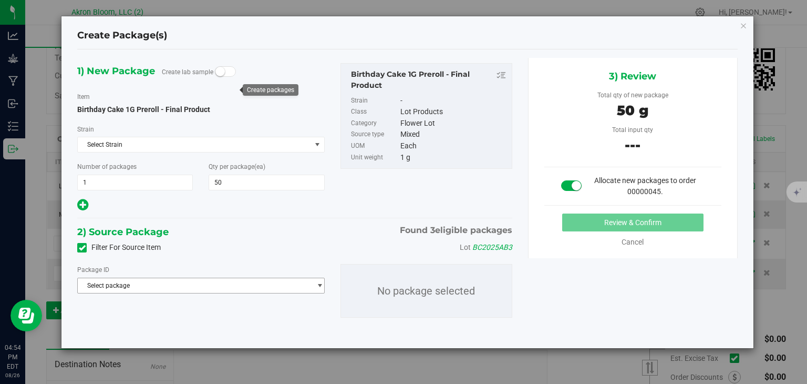
click at [321, 284] on span "select" at bounding box center [320, 285] width 8 height 8
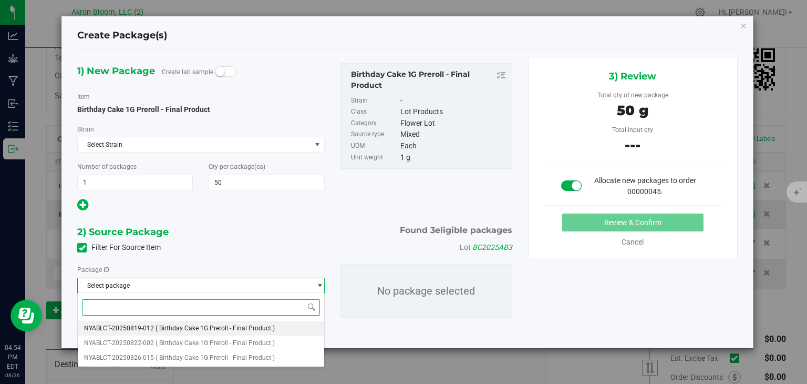
click at [260, 330] on span "( Birthday Cake 1G Preroll - Final Product )" at bounding box center [215, 327] width 119 height 7
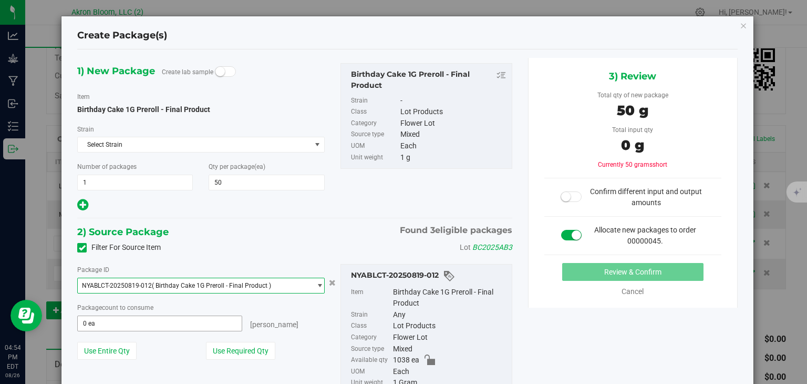
click at [201, 322] on span "0 ea 0" at bounding box center [159, 323] width 165 height 16
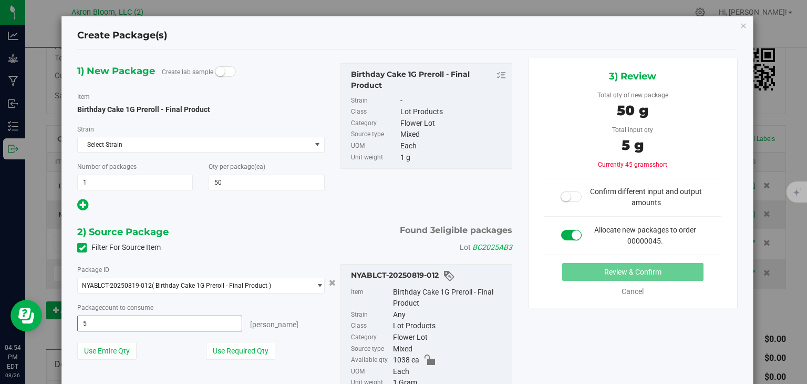
type input "50"
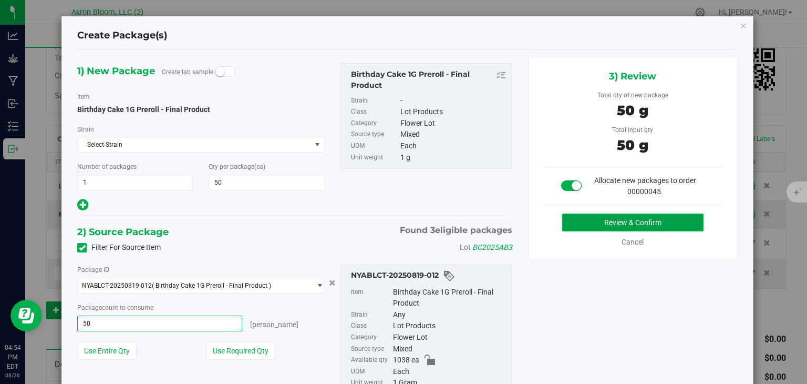
click at [630, 217] on button "Review & Confirm" at bounding box center [632, 222] width 141 height 18
type input "50 ea"
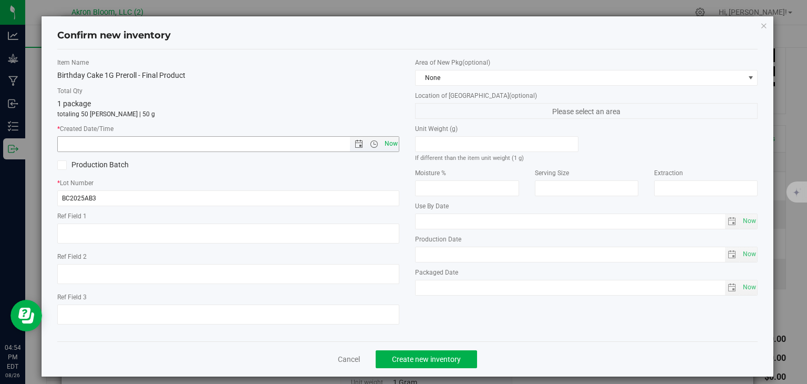
click at [390, 143] on span "Now" at bounding box center [391, 143] width 18 height 15
type input "8/26/2025 4:54 PM"
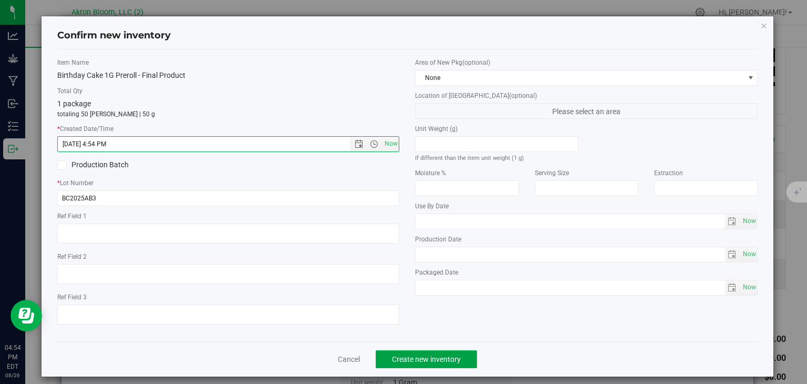
click at [421, 355] on span "Create new inventory" at bounding box center [426, 359] width 69 height 8
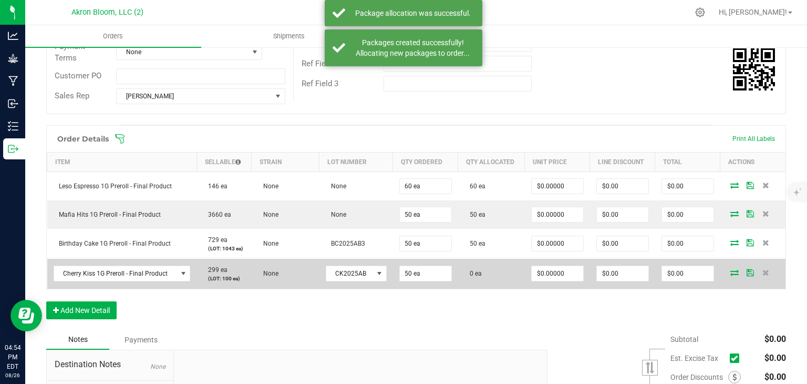
click at [732, 270] on icon at bounding box center [735, 272] width 8 height 6
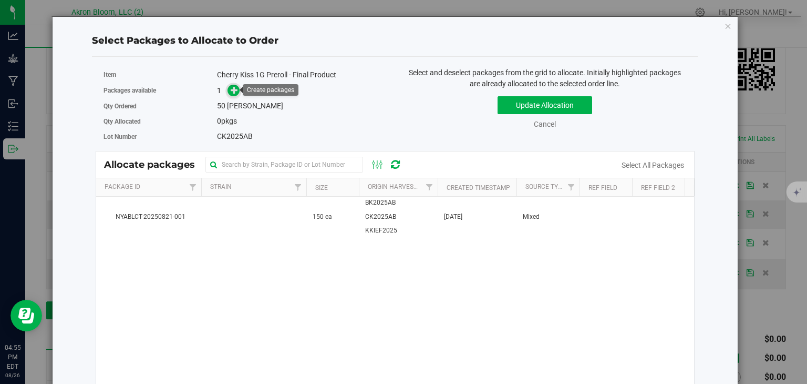
click at [235, 90] on icon at bounding box center [234, 89] width 7 height 7
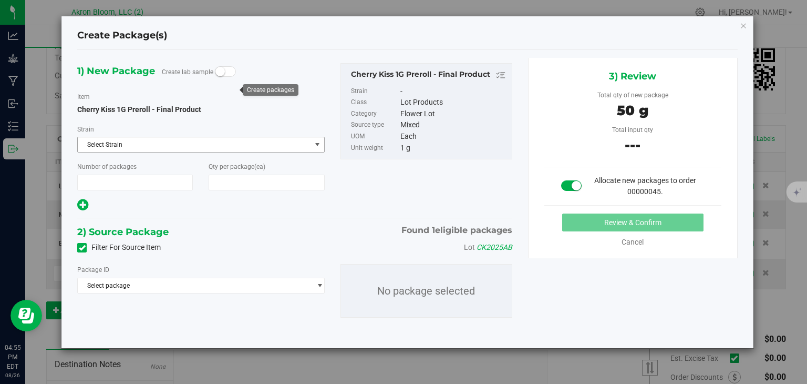
type input "1"
type input "50"
click at [319, 284] on span "select" at bounding box center [320, 285] width 8 height 8
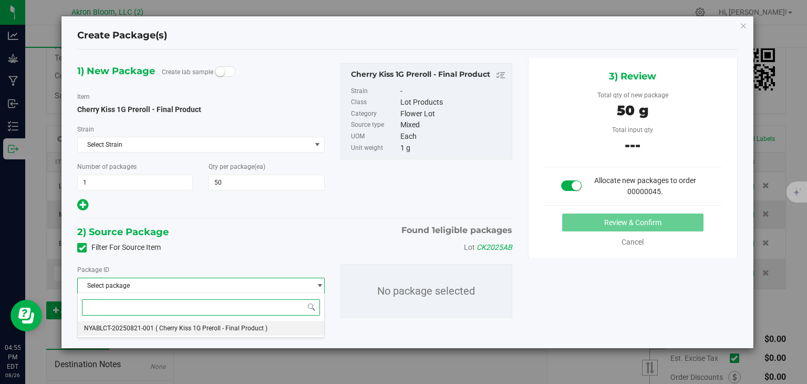
click at [280, 326] on li "NYABLCT-20250821-001 ( Cherry Kiss 1G Preroll - Final Product )" at bounding box center [201, 328] width 246 height 15
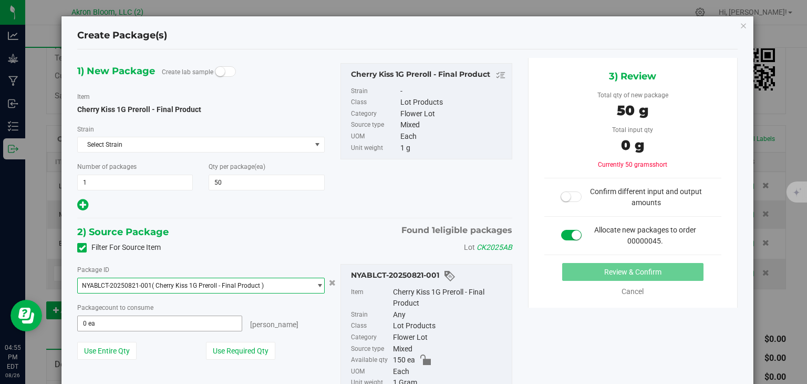
click at [191, 321] on span "0 ea 0" at bounding box center [159, 323] width 165 height 16
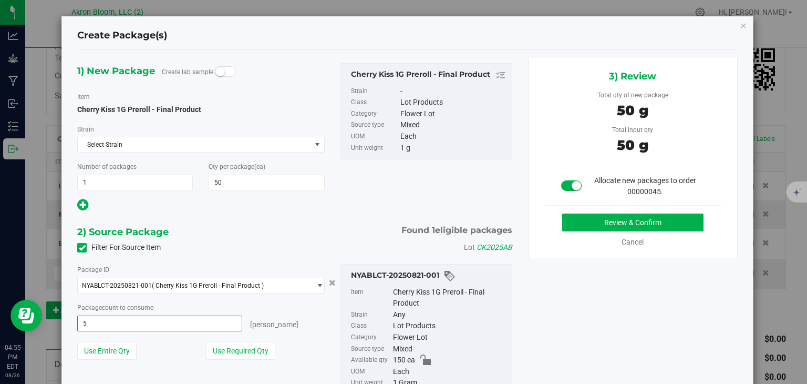
type input "50"
click at [583, 218] on button "Review & Confirm" at bounding box center [632, 222] width 141 height 18
type input "50 ea"
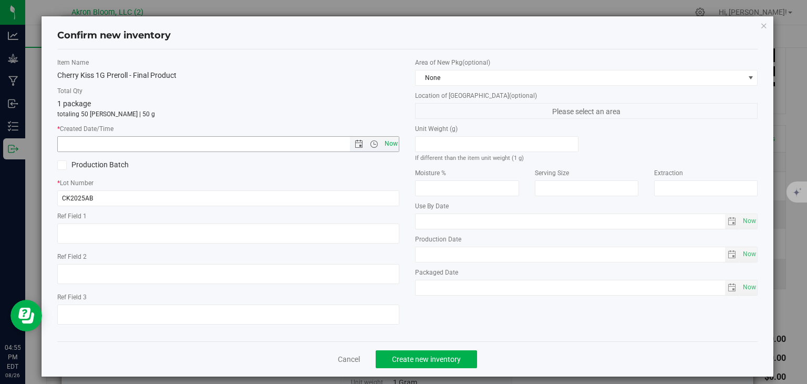
click at [393, 140] on span "Now" at bounding box center [391, 143] width 18 height 15
type input "8/26/2025 4:55 PM"
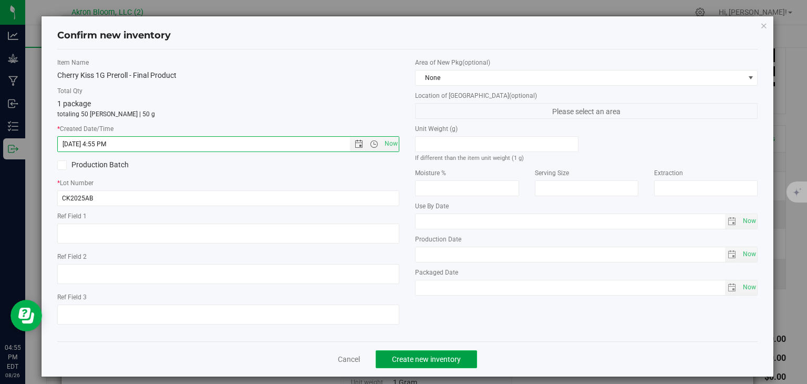
click at [415, 357] on span "Create new inventory" at bounding box center [426, 359] width 69 height 8
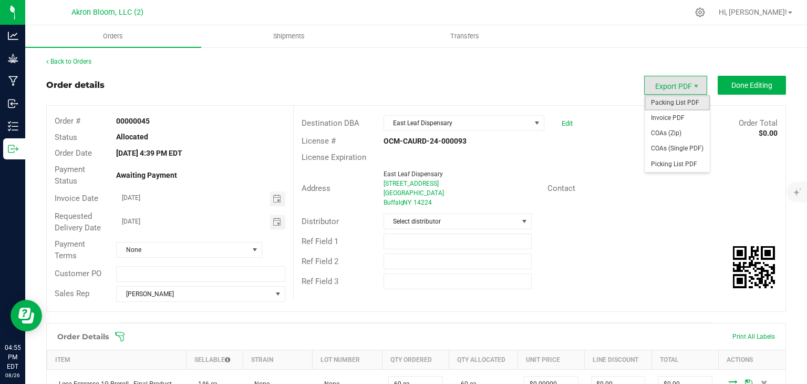
click at [678, 100] on span "Packing List PDF" at bounding box center [677, 102] width 65 height 15
click at [674, 90] on span "Export PDF" at bounding box center [675, 85] width 63 height 19
click at [666, 166] on span "Picking List PDF" at bounding box center [677, 164] width 65 height 15
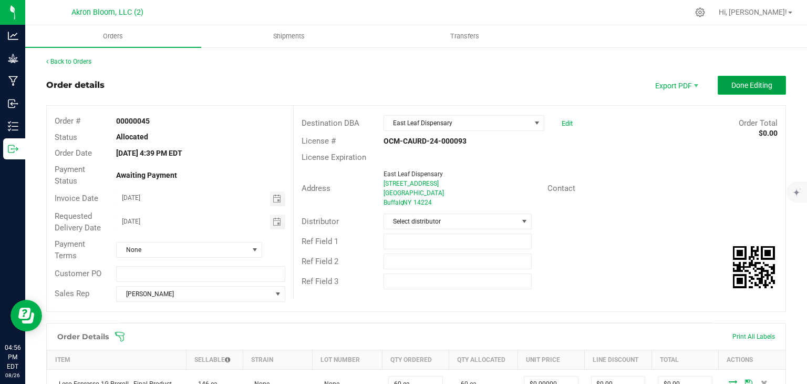
click at [742, 88] on span "Done Editing" at bounding box center [752, 85] width 41 height 8
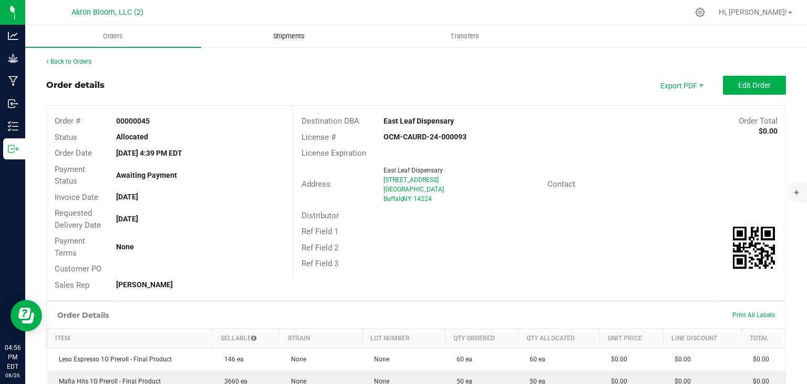
click at [306, 35] on span "Shipments" at bounding box center [289, 36] width 60 height 9
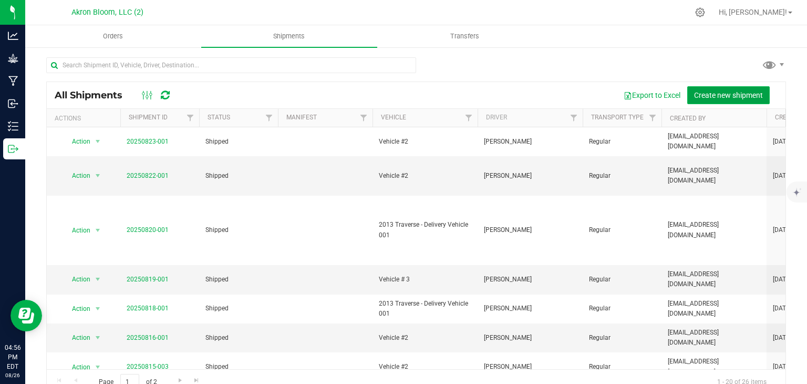
click at [741, 91] on span "Create new shipment" at bounding box center [728, 95] width 69 height 8
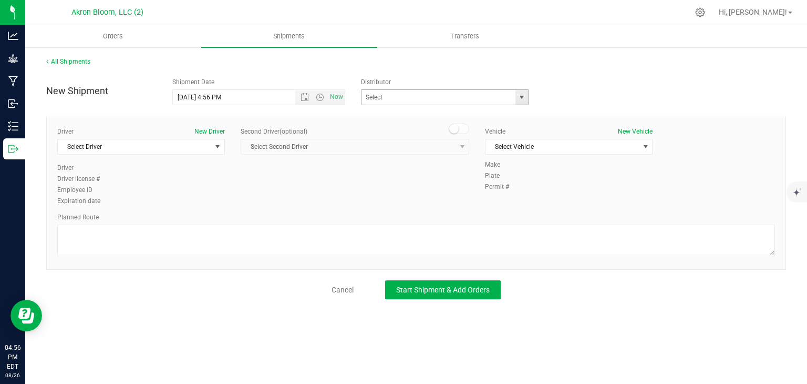
click at [522, 97] on span "select" at bounding box center [522, 97] width 8 height 8
click at [118, 33] on span "Orders" at bounding box center [113, 36] width 48 height 9
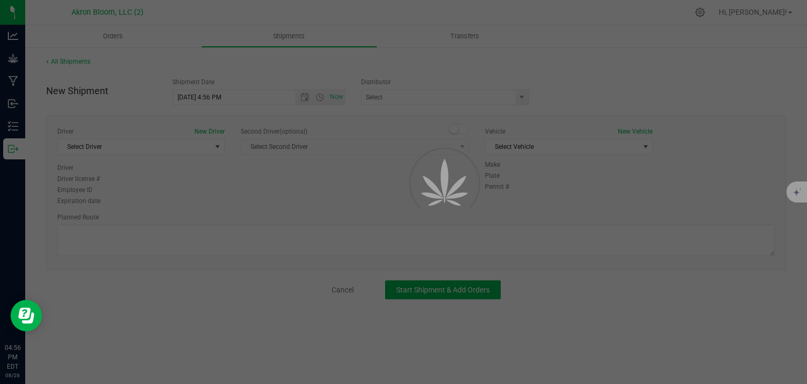
click at [120, 30] on div at bounding box center [403, 192] width 807 height 384
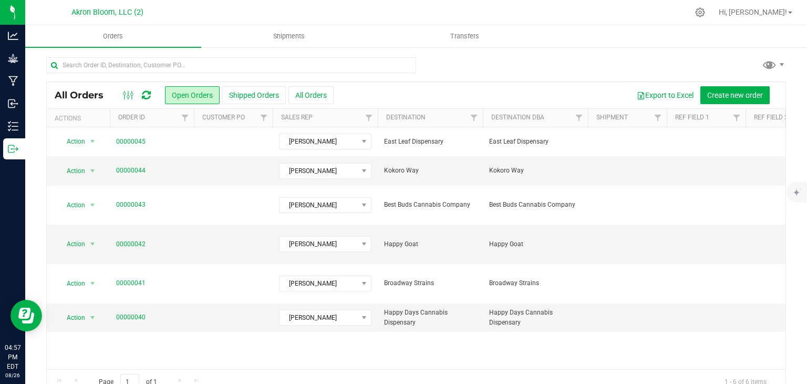
click at [167, 75] on div at bounding box center [231, 69] width 370 height 24
click at [716, 91] on span "Create new order" at bounding box center [735, 95] width 56 height 8
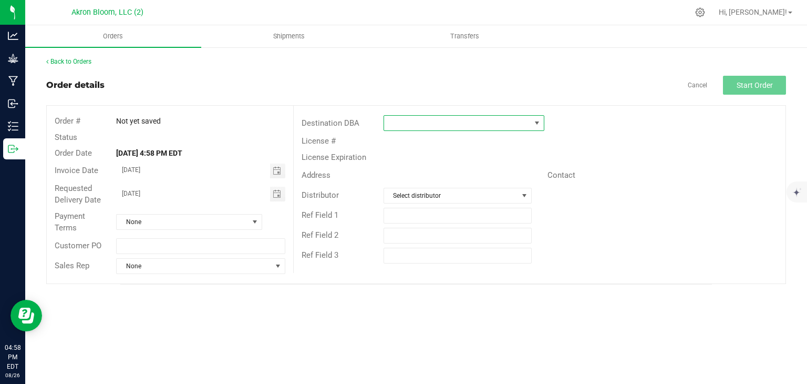
click at [540, 122] on span at bounding box center [537, 123] width 8 height 8
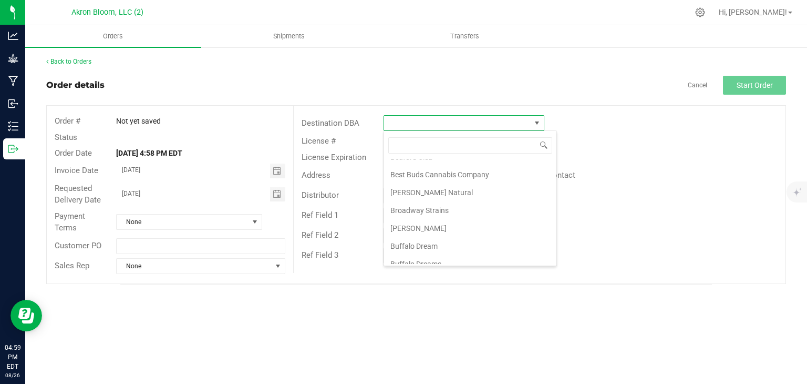
scroll to position [105, 0]
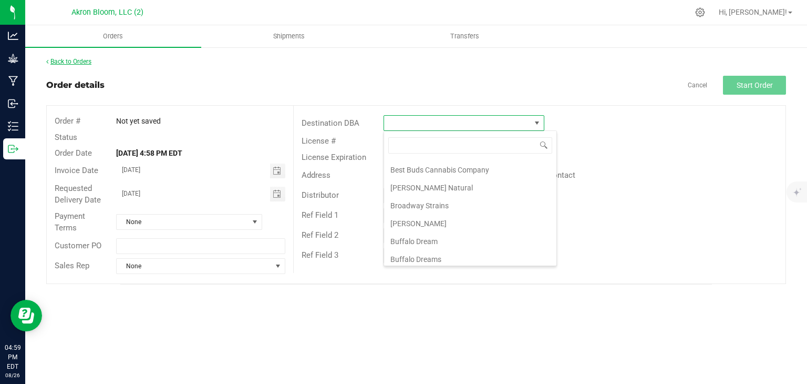
click at [75, 59] on link "Back to Orders" at bounding box center [68, 61] width 45 height 7
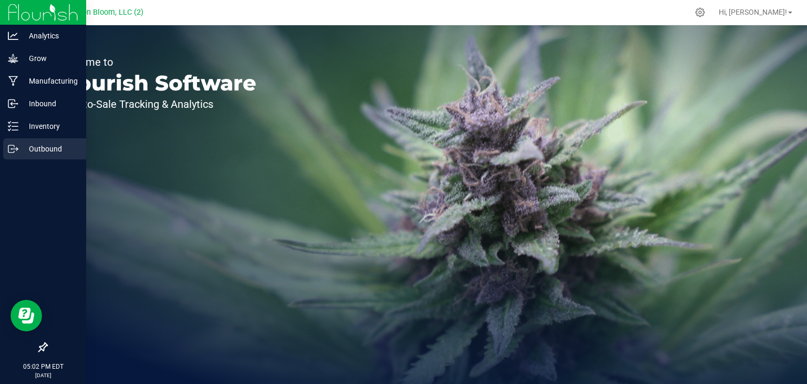
click at [13, 146] on icon at bounding box center [13, 148] width 11 height 11
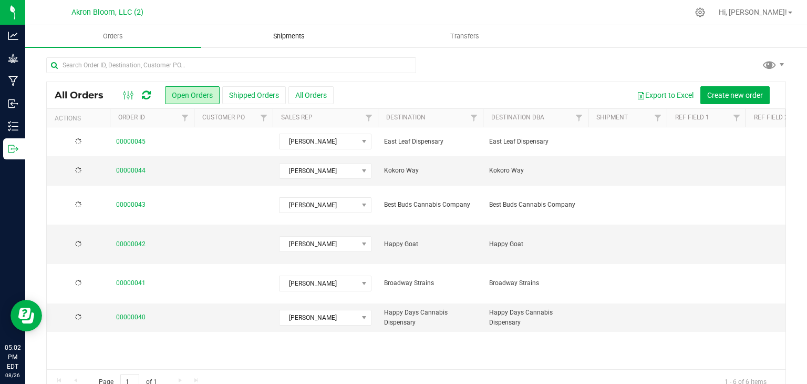
click at [288, 32] on span "Shipments" at bounding box center [289, 36] width 60 height 9
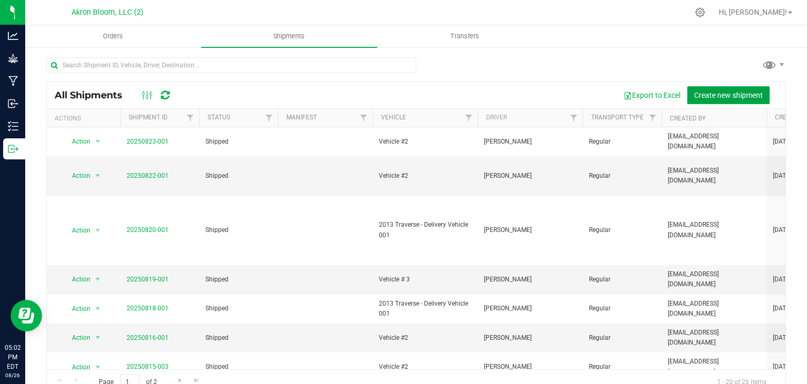
click at [704, 93] on span "Create new shipment" at bounding box center [728, 95] width 69 height 8
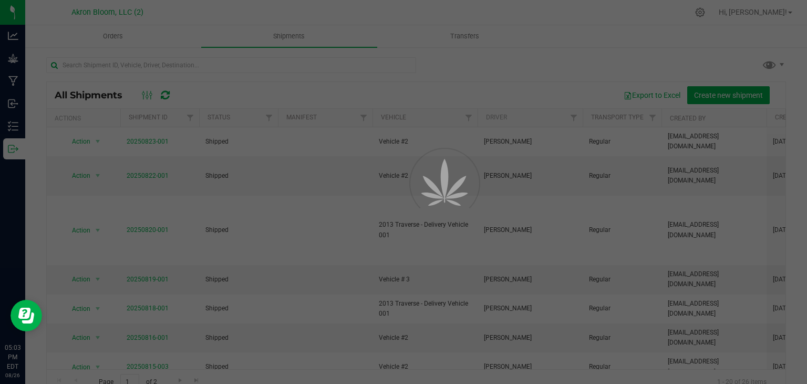
click at [3, 146] on div at bounding box center [403, 192] width 807 height 384
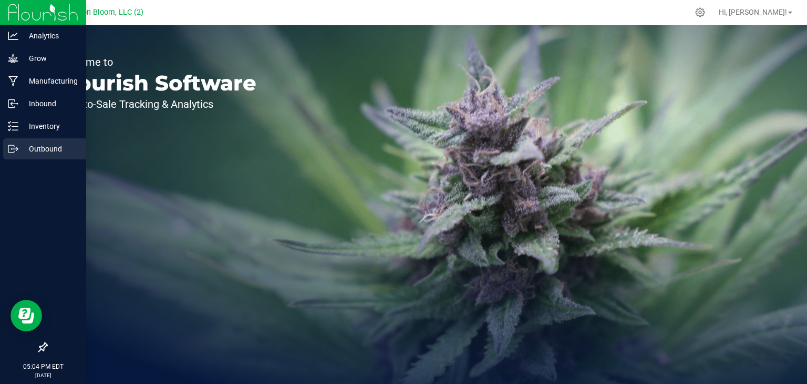
click at [17, 146] on icon at bounding box center [13, 148] width 11 height 11
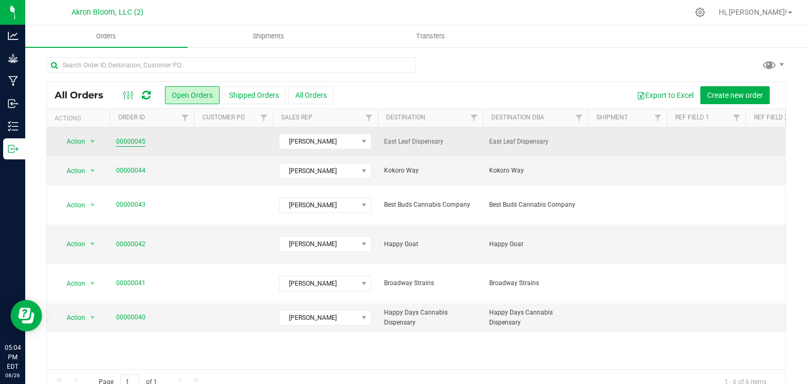
click at [129, 142] on link "00000045" at bounding box center [130, 142] width 29 height 10
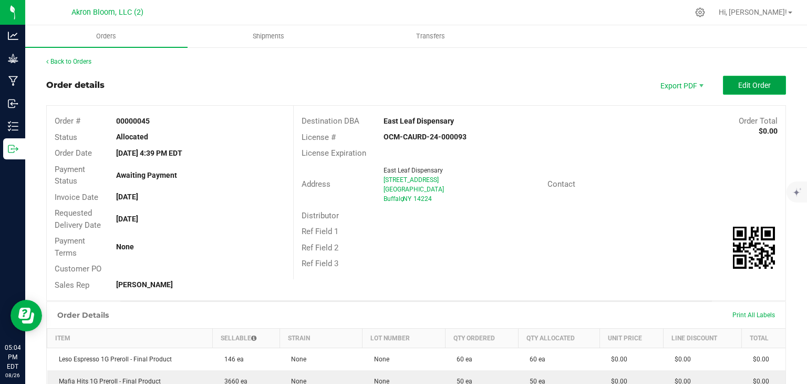
click at [764, 85] on span "Edit Order" at bounding box center [755, 85] width 33 height 8
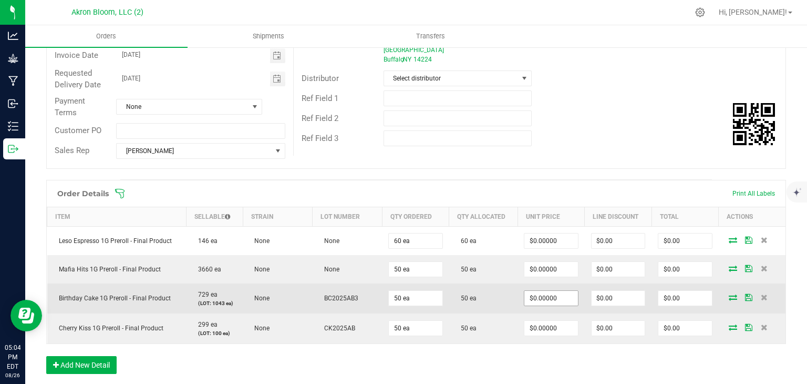
scroll to position [143, 0]
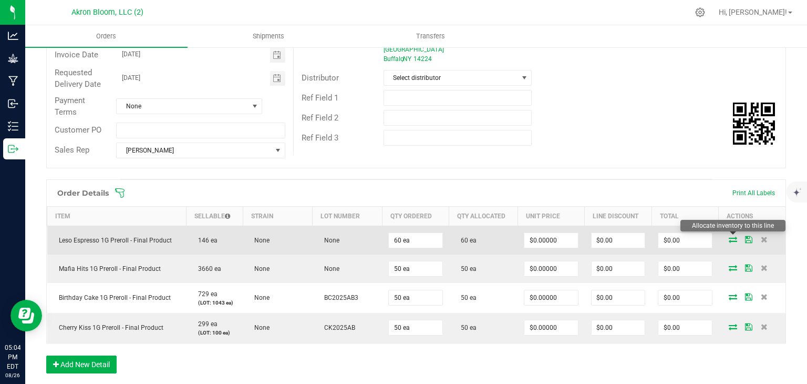
click at [731, 236] on icon at bounding box center [733, 239] width 8 height 6
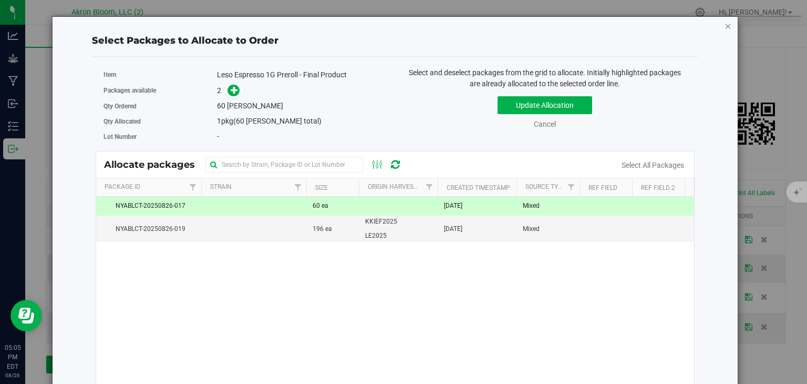
click at [727, 24] on icon "button" at bounding box center [728, 25] width 7 height 13
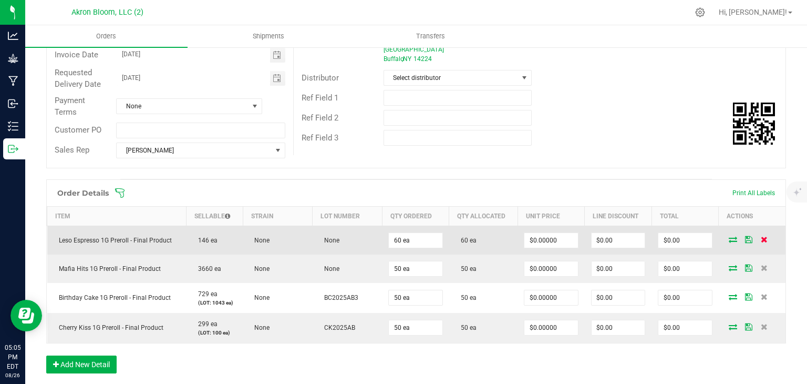
click at [766, 237] on icon at bounding box center [764, 239] width 7 height 6
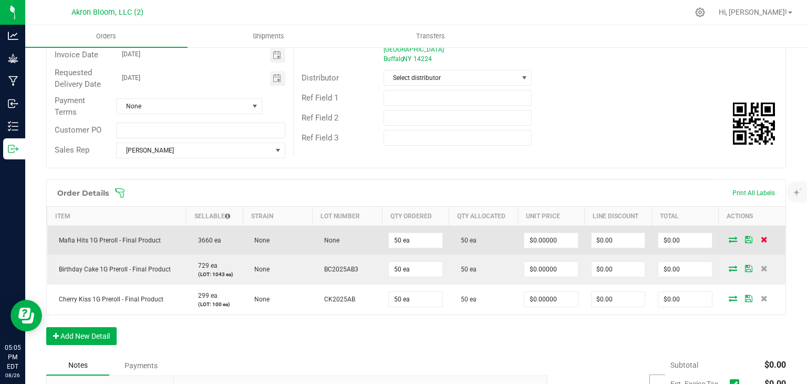
click at [763, 237] on icon at bounding box center [764, 239] width 7 height 6
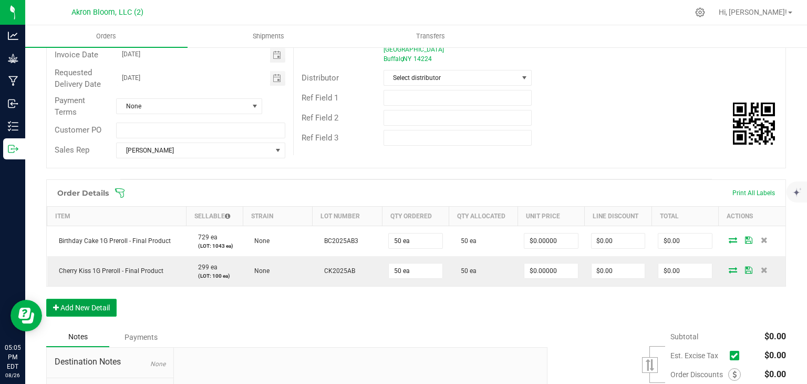
click at [97, 302] on button "Add New Detail" at bounding box center [81, 308] width 70 height 18
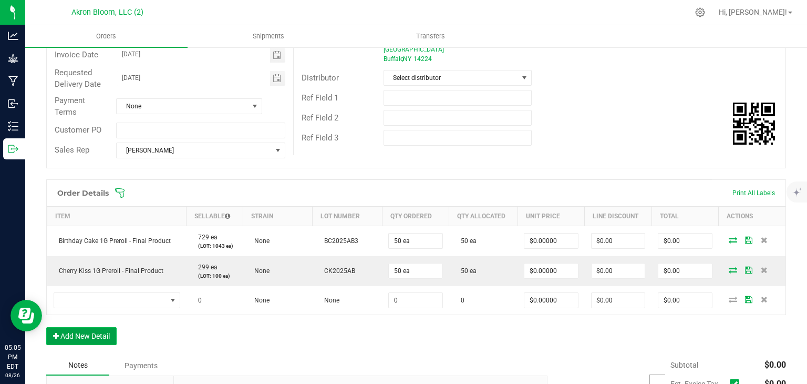
click at [90, 331] on button "Add New Detail" at bounding box center [81, 336] width 70 height 18
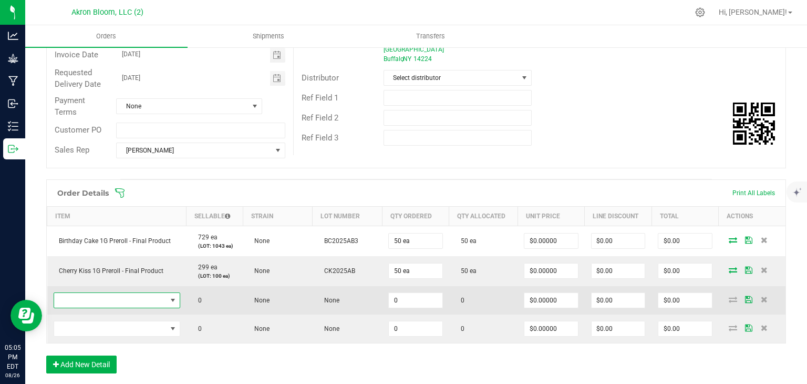
click at [172, 296] on span "NO DATA FOUND" at bounding box center [173, 300] width 8 height 8
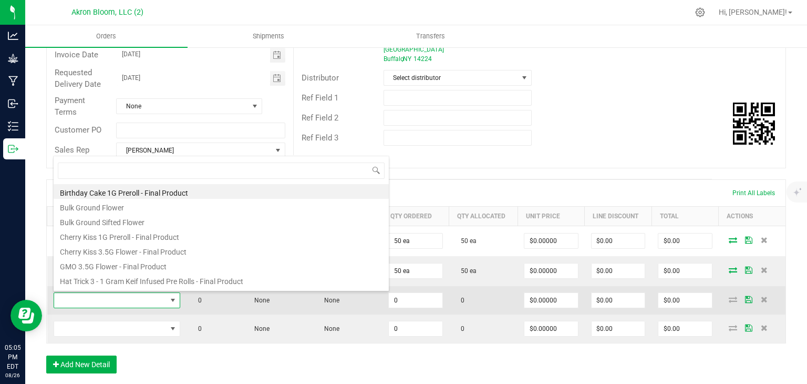
scroll to position [86, 0]
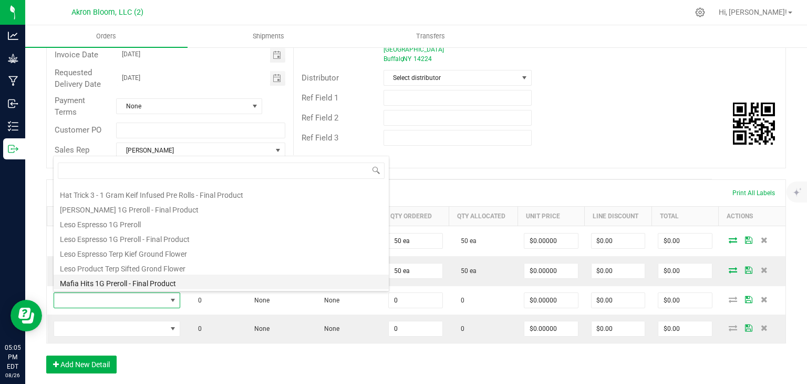
click at [161, 280] on li "Mafia Hits 1G Preroll - Final Product" at bounding box center [221, 281] width 335 height 15
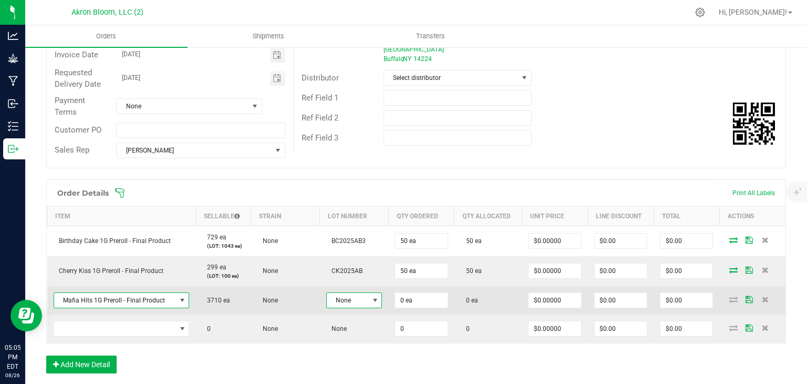
click at [374, 299] on span at bounding box center [375, 300] width 8 height 8
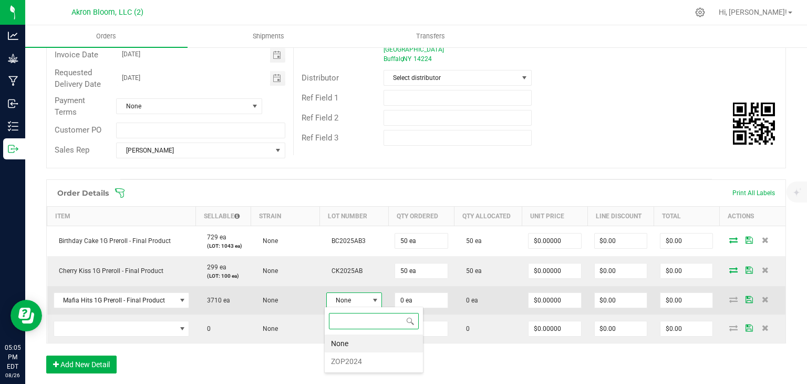
scroll to position [15, 56]
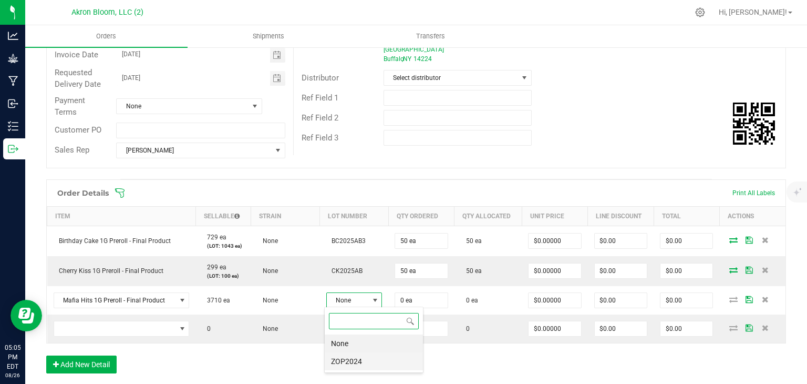
click at [353, 363] on li "ZOP2024" at bounding box center [374, 361] width 98 height 18
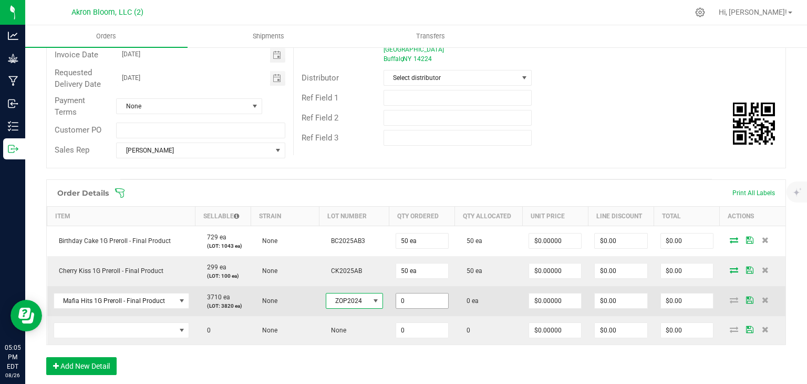
click at [435, 303] on input "0" at bounding box center [422, 300] width 52 height 15
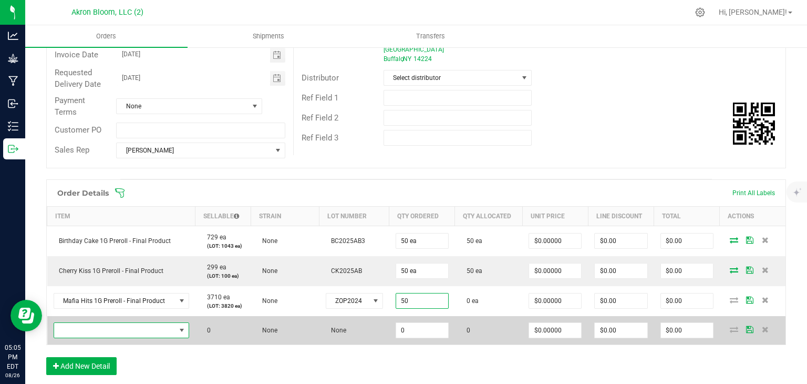
type input "50 ea"
click at [180, 328] on span "NO DATA FOUND" at bounding box center [182, 330] width 8 height 8
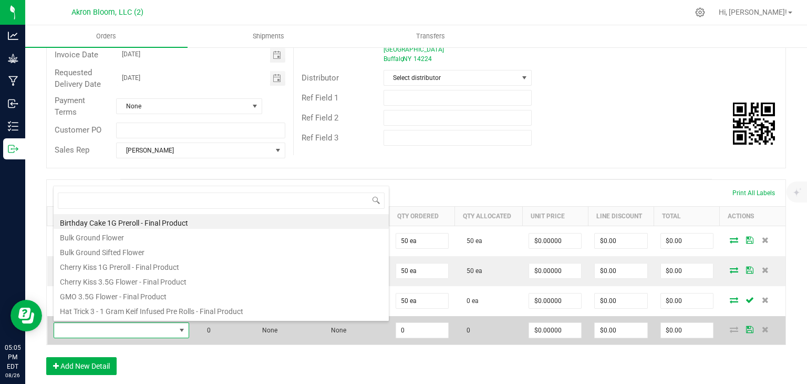
scroll to position [86, 0]
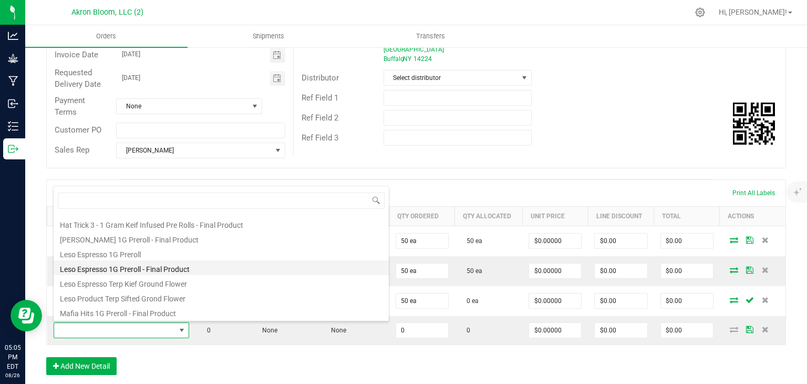
click at [170, 265] on li "Leso Espresso 1G Preroll - Final Product" at bounding box center [221, 267] width 335 height 15
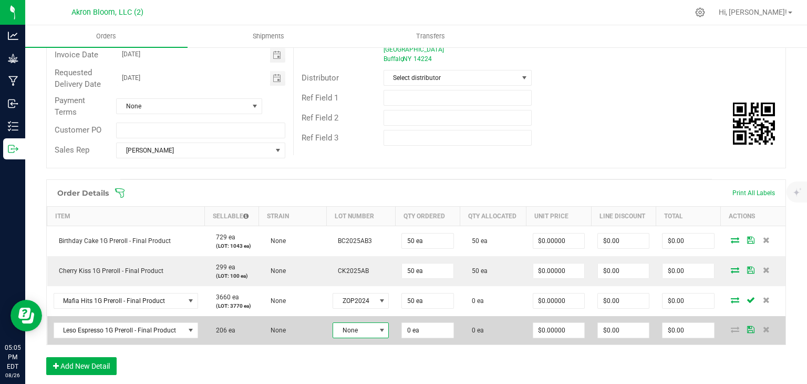
click at [382, 326] on span at bounding box center [382, 330] width 8 height 8
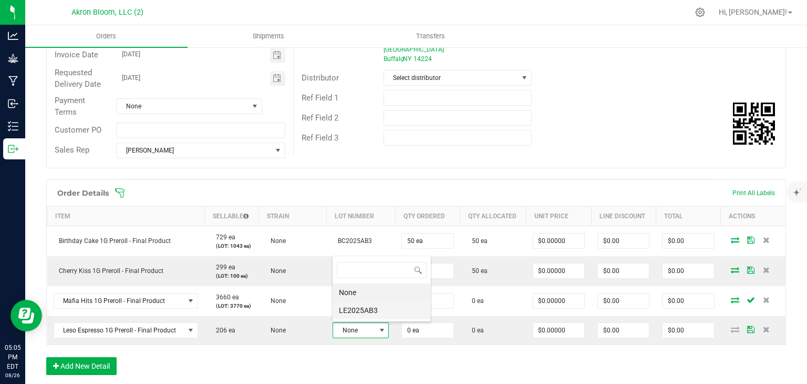
click at [370, 310] on li "LE2025AB3" at bounding box center [382, 310] width 98 height 18
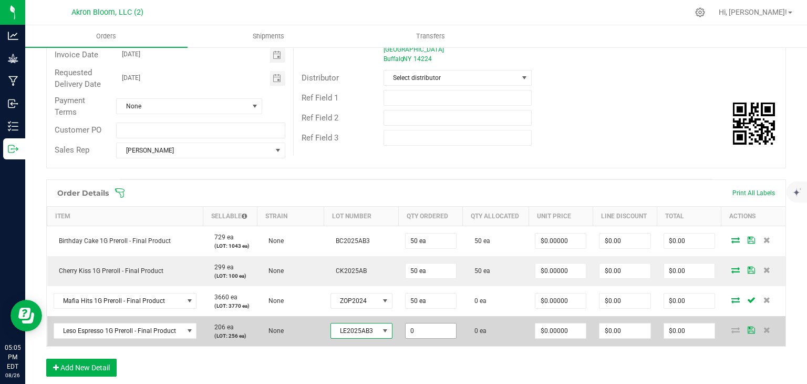
click at [420, 333] on input "0" at bounding box center [431, 330] width 50 height 15
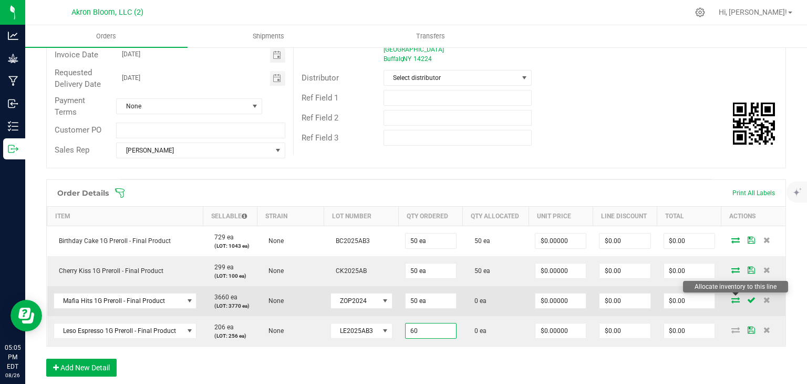
type input "60 ea"
click at [734, 296] on icon at bounding box center [736, 299] width 8 height 6
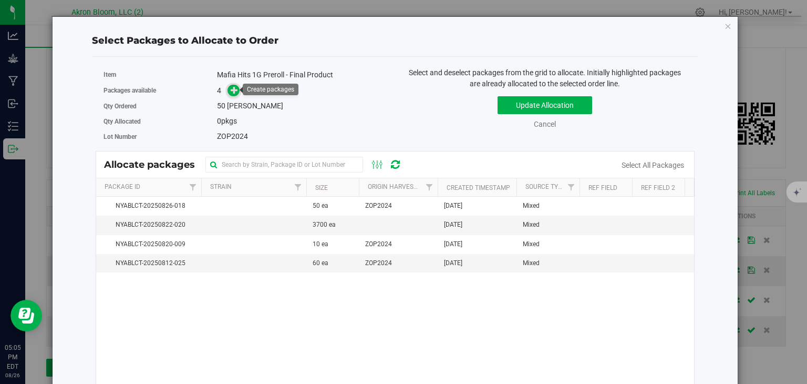
click at [234, 88] on icon at bounding box center [234, 89] width 7 height 7
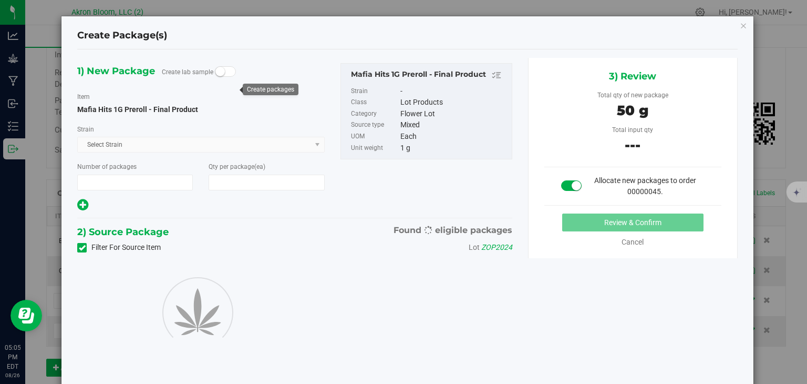
type input "1"
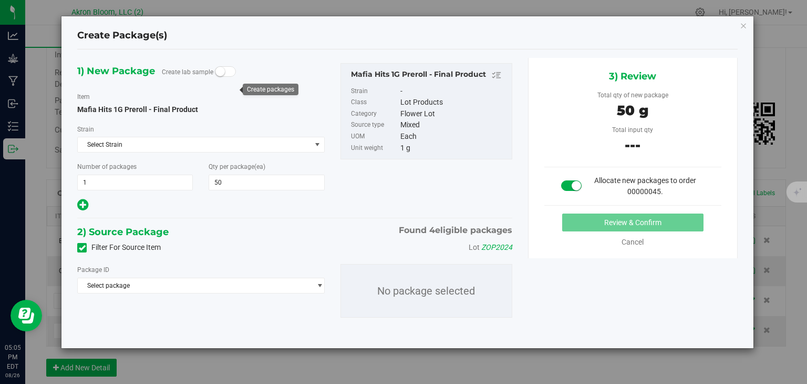
type input "50"
click at [320, 281] on span "select" at bounding box center [320, 285] width 8 height 8
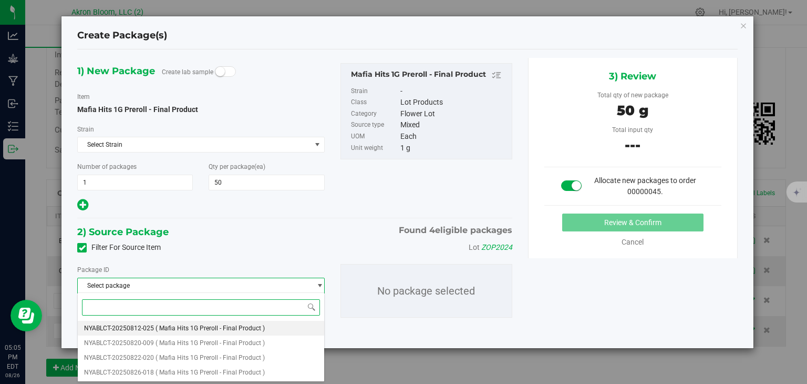
click at [279, 326] on li "NYABLCT-20250812-025 ( Mafia Hits 1G Preroll - Final Product )" at bounding box center [201, 328] width 246 height 15
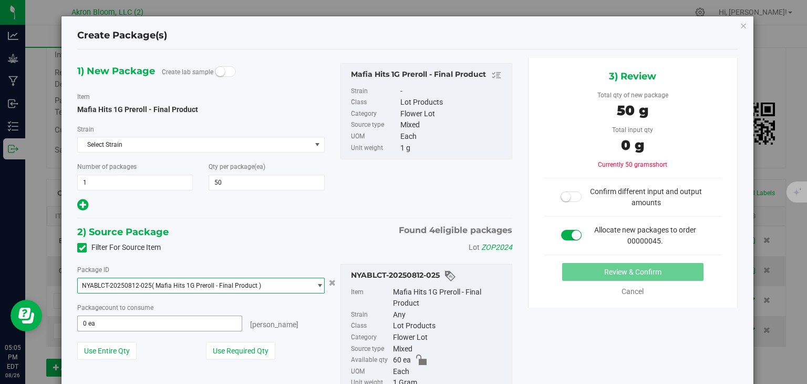
click at [189, 323] on input "0 ea" at bounding box center [159, 323] width 163 height 15
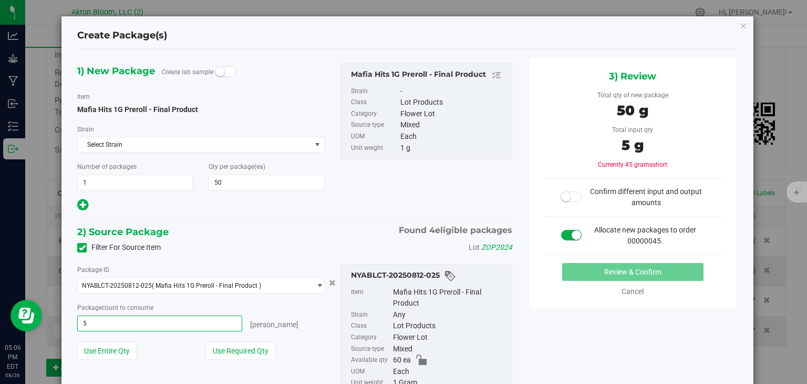
type input "50"
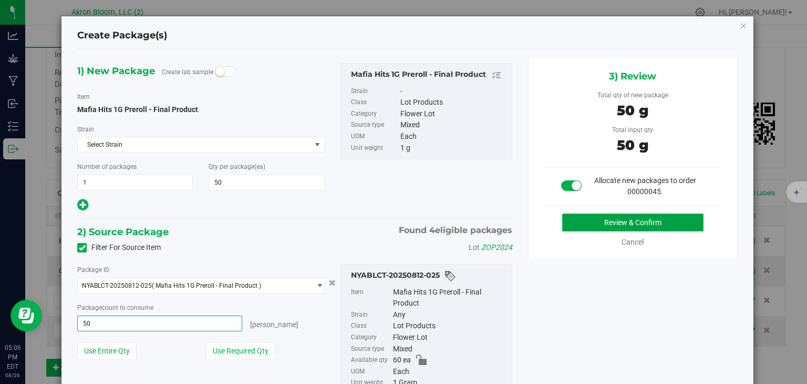
click at [585, 220] on button "Review & Confirm" at bounding box center [632, 222] width 141 height 18
type input "50 ea"
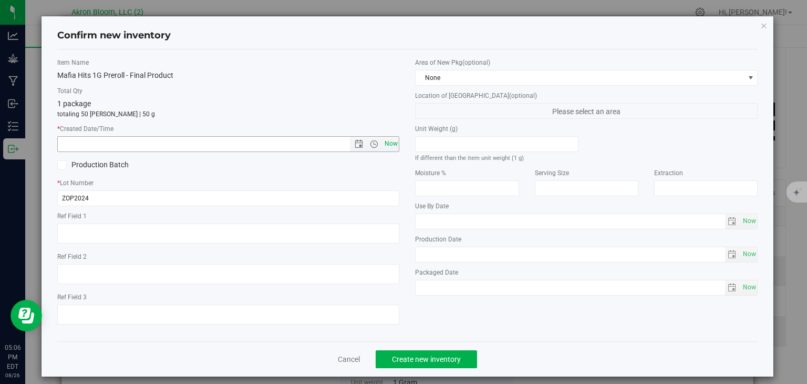
click at [392, 143] on span "Now" at bounding box center [391, 143] width 18 height 15
type input "[DATE] 5:06 PM"
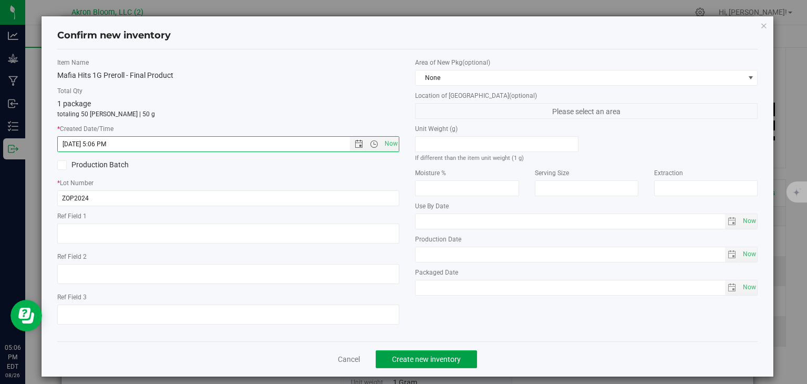
click at [422, 358] on span "Create new inventory" at bounding box center [426, 359] width 69 height 8
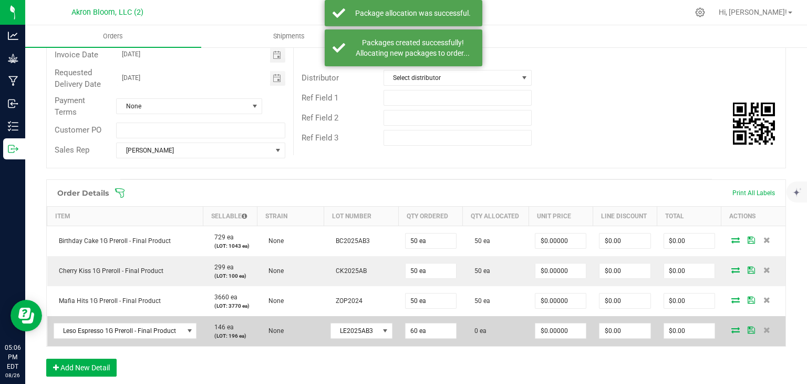
click at [733, 327] on icon at bounding box center [736, 329] width 8 height 6
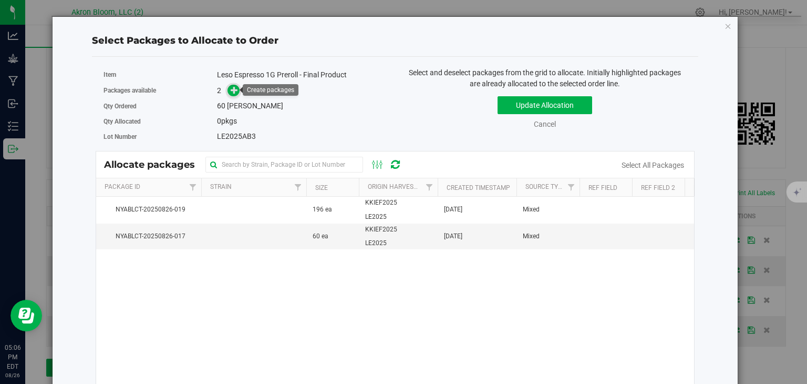
click at [233, 89] on icon at bounding box center [234, 89] width 7 height 7
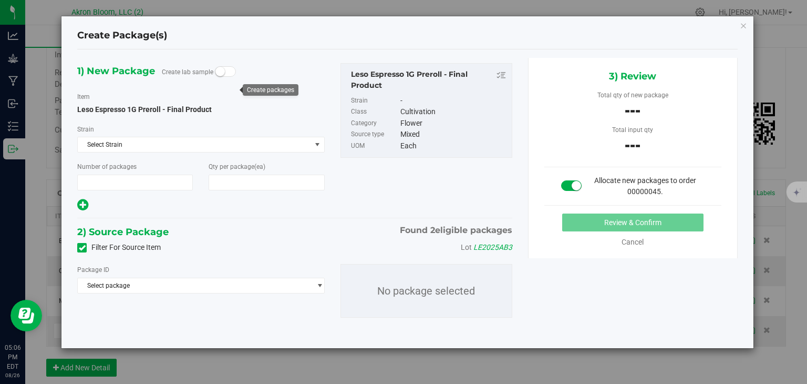
type input "1"
type input "60"
click at [319, 282] on span "select" at bounding box center [320, 285] width 8 height 8
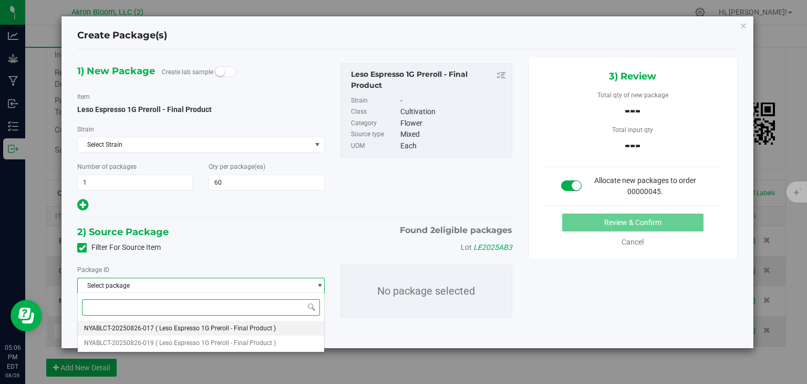
click at [285, 329] on li "NYABLCT-20250826-017 ( Leso Espresso 1G Preroll - Final Product )" at bounding box center [201, 328] width 246 height 15
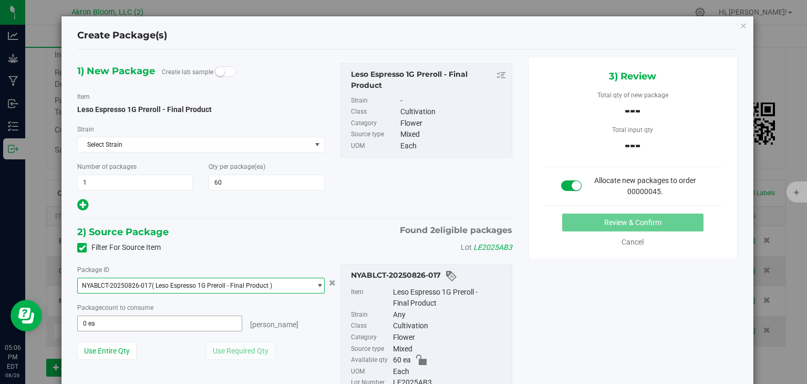
click at [204, 322] on span "0 ea 0" at bounding box center [159, 323] width 165 height 16
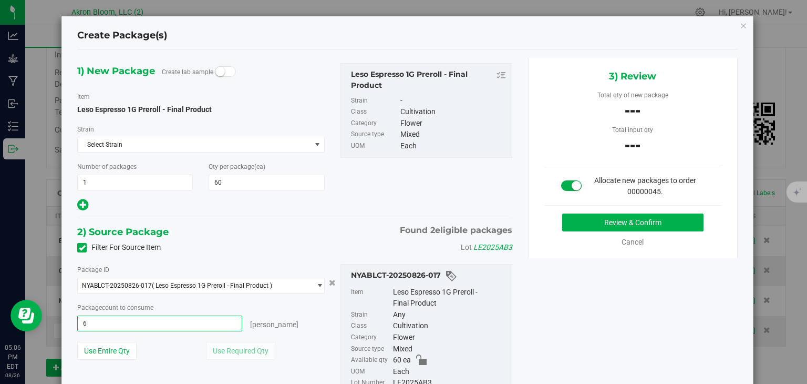
type input "60"
click at [604, 223] on button "Review & Confirm" at bounding box center [632, 222] width 141 height 18
type input "60 ea"
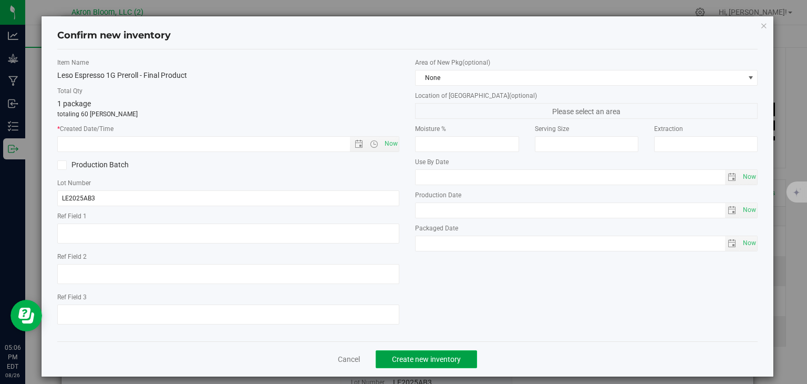
click at [413, 357] on span "Create new inventory" at bounding box center [426, 359] width 69 height 8
click at [390, 142] on span "Now" at bounding box center [391, 143] width 18 height 15
type input "[DATE] 5:06 PM"
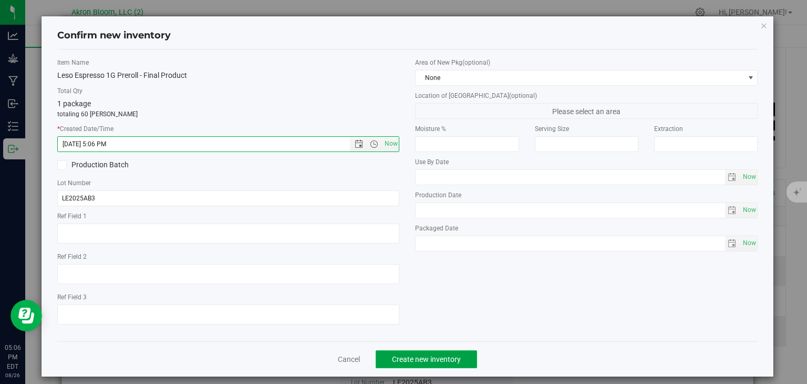
click at [432, 356] on span "Create new inventory" at bounding box center [426, 359] width 69 height 8
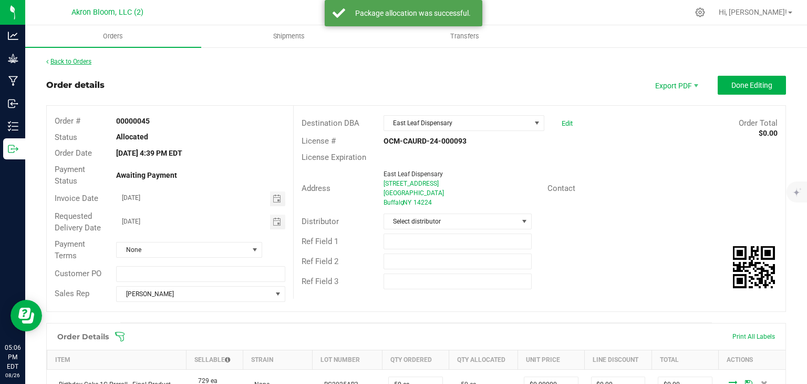
click at [71, 59] on link "Back to Orders" at bounding box center [68, 61] width 45 height 7
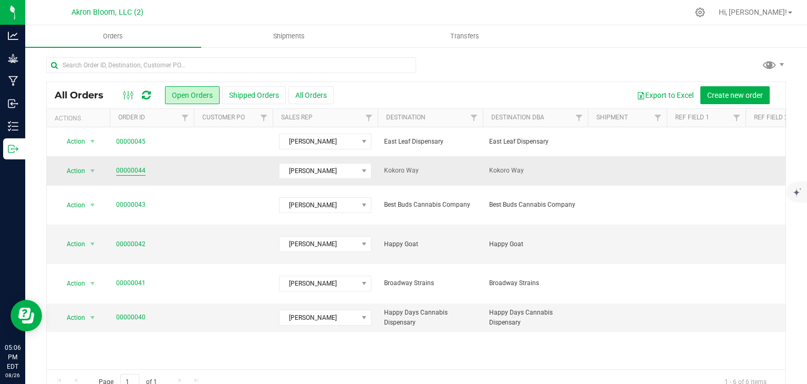
click at [135, 170] on link "00000044" at bounding box center [130, 171] width 29 height 10
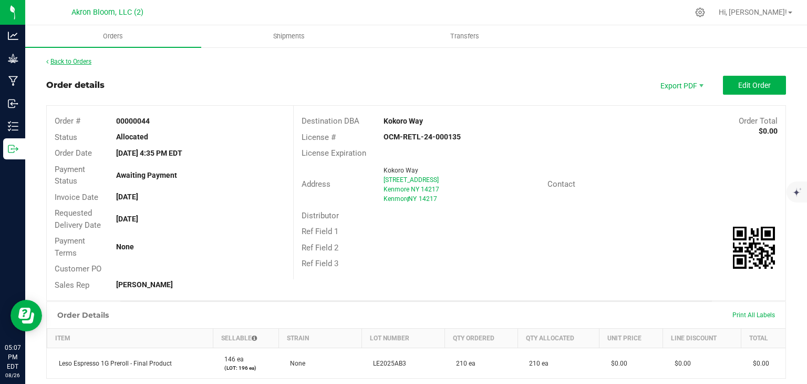
click at [84, 59] on link "Back to Orders" at bounding box center [68, 61] width 45 height 7
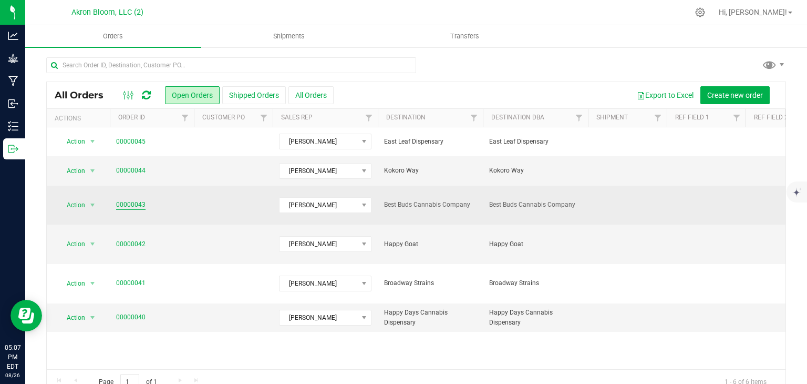
click at [129, 200] on link "00000043" at bounding box center [130, 205] width 29 height 10
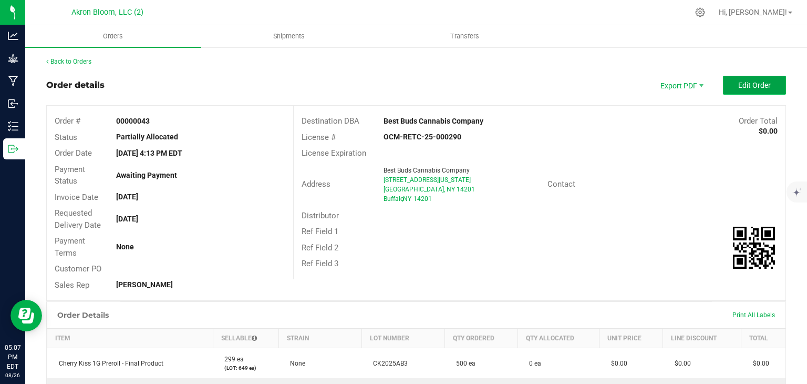
click at [749, 82] on span "Edit Order" at bounding box center [755, 85] width 33 height 8
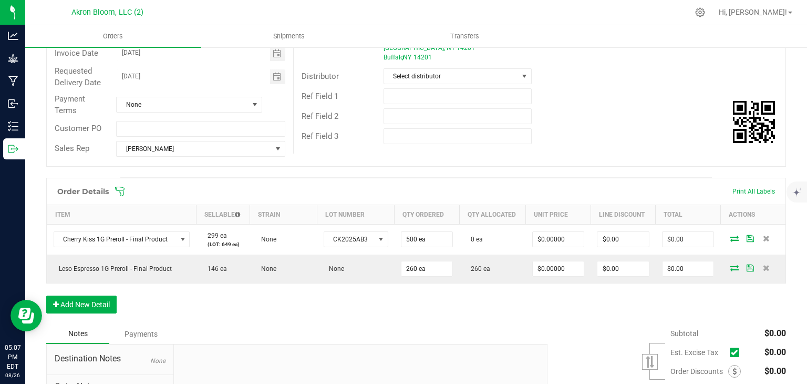
scroll to position [151, 0]
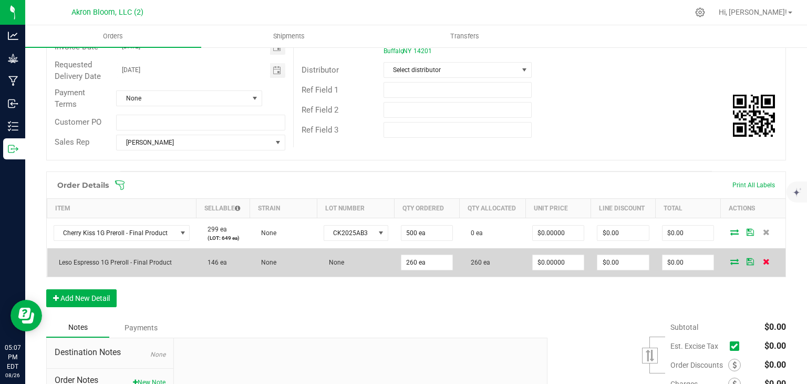
click at [767, 259] on icon at bounding box center [766, 261] width 7 height 6
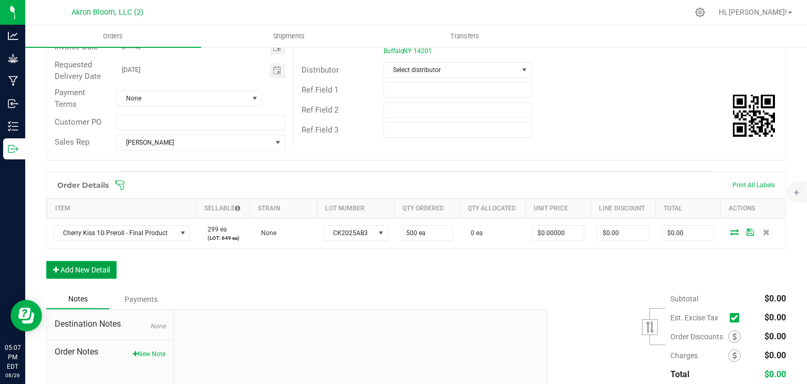
click at [102, 262] on button "Add New Detail" at bounding box center [81, 270] width 70 height 18
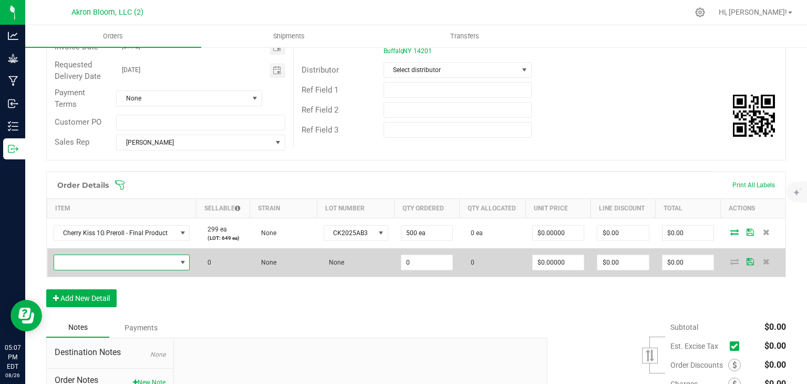
click at [181, 258] on span "NO DATA FOUND" at bounding box center [183, 262] width 8 height 8
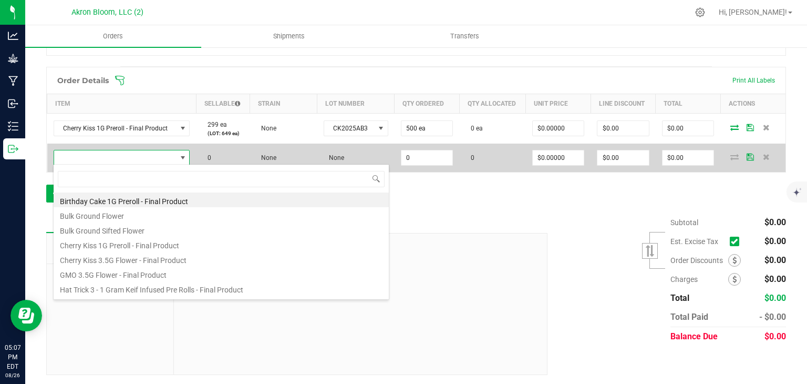
scroll to position [86, 0]
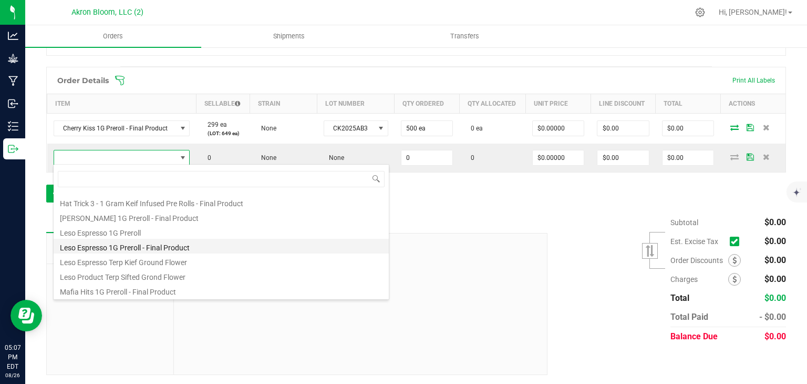
click at [159, 245] on li "Leso Espresso 1G Preroll - Final Product" at bounding box center [221, 246] width 335 height 15
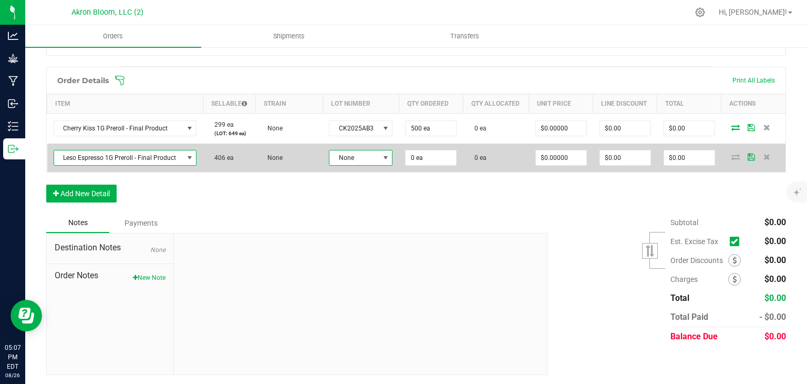
click at [382, 156] on span at bounding box center [386, 157] width 8 height 8
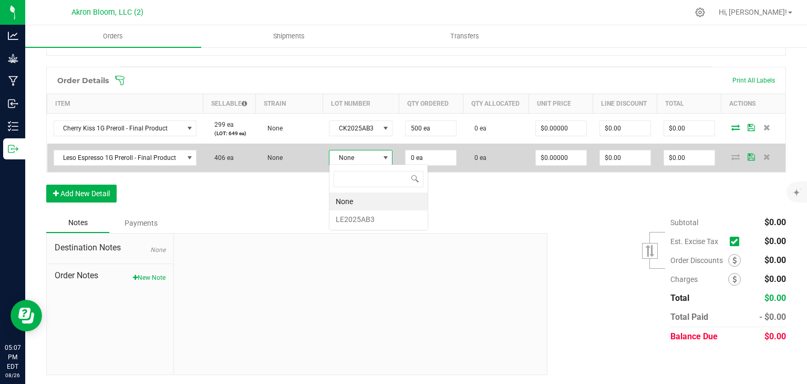
scroll to position [15, 63]
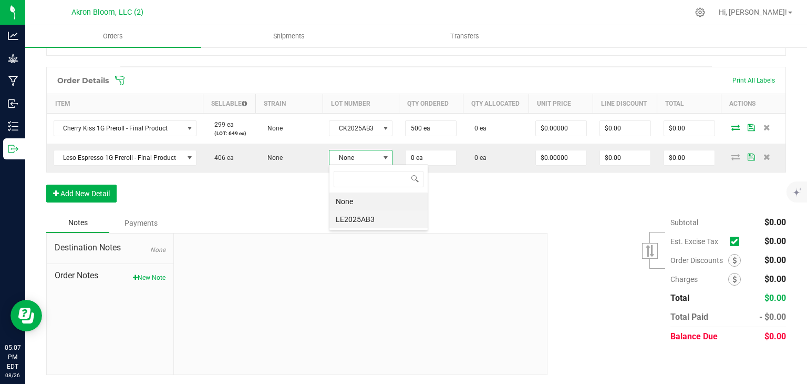
click at [362, 217] on li "LE2025AB3" at bounding box center [379, 219] width 98 height 18
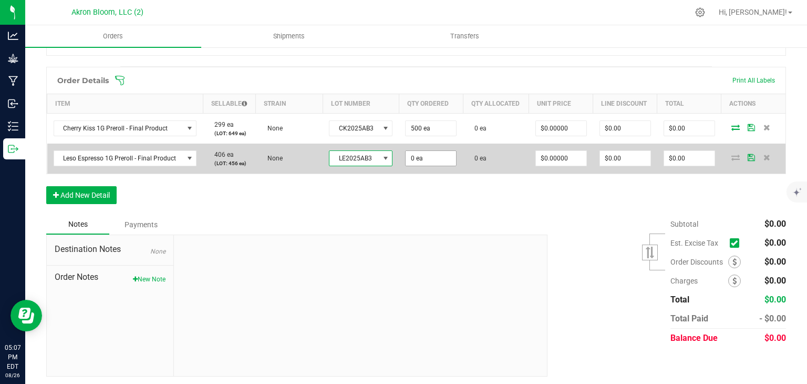
click at [424, 158] on input "0 ea" at bounding box center [431, 158] width 50 height 15
click at [732, 157] on icon at bounding box center [736, 157] width 8 height 6
type input "260 ea"
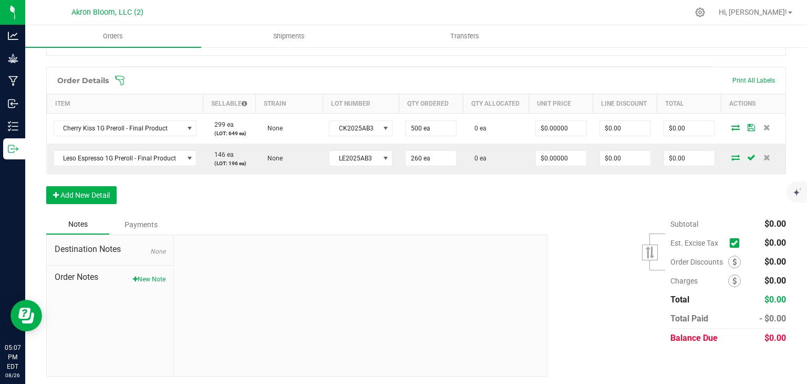
click at [732, 157] on icon at bounding box center [736, 157] width 8 height 6
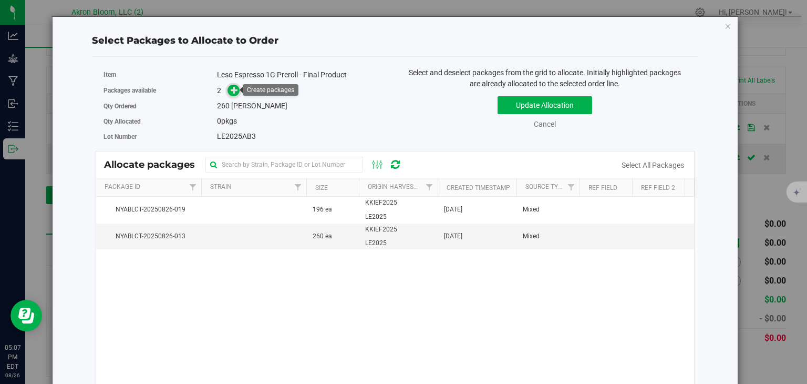
click at [232, 90] on icon at bounding box center [234, 89] width 7 height 7
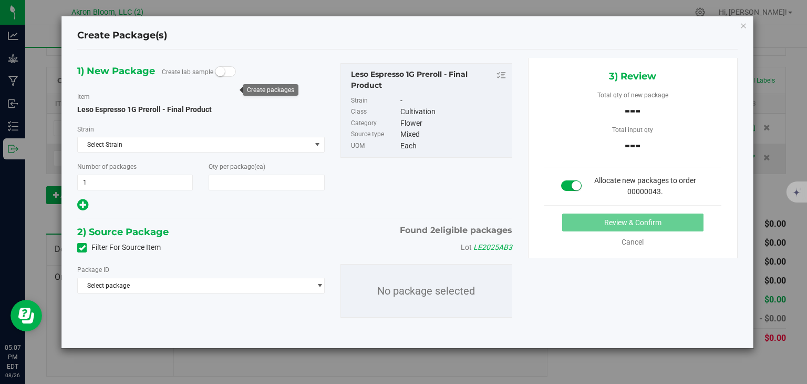
type input "260"
click at [321, 283] on span "select" at bounding box center [320, 285] width 8 height 8
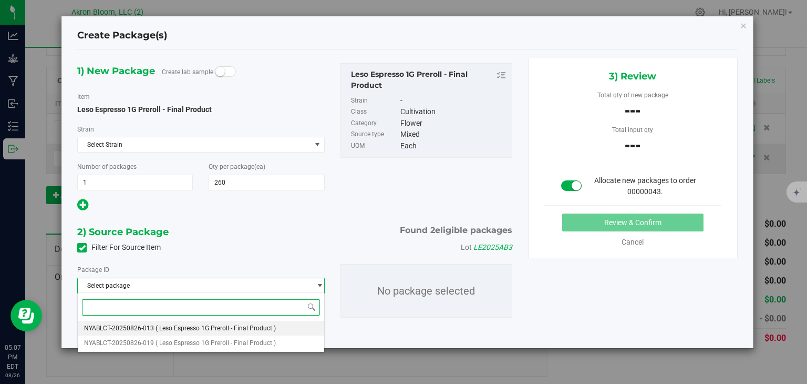
click at [298, 326] on li "NYABLCT-20250826-013 ( Leso Espresso 1G Preroll - Final Product )" at bounding box center [201, 328] width 246 height 15
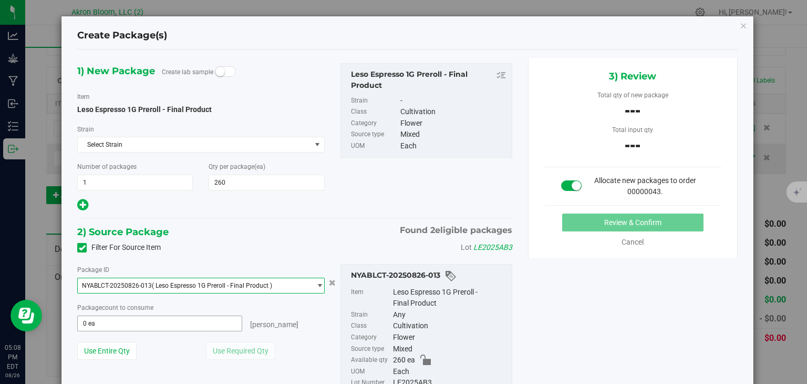
click at [191, 317] on span "0 ea 0" at bounding box center [159, 323] width 165 height 16
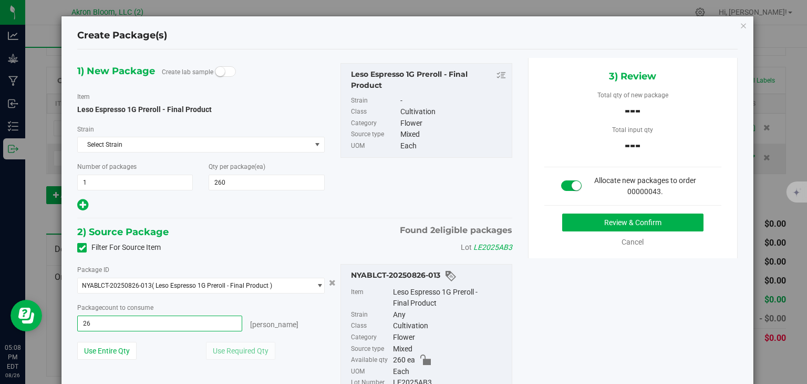
type input "260"
click at [615, 219] on button "Review & Confirm" at bounding box center [632, 222] width 141 height 18
type input "260 ea"
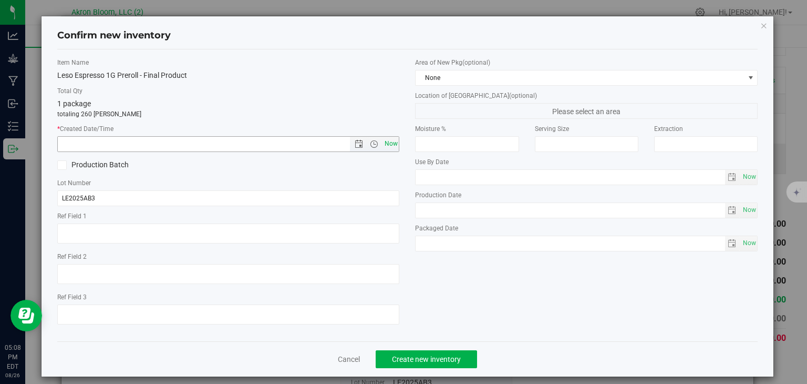
click at [395, 144] on span "Now" at bounding box center [391, 143] width 18 height 15
type input "[DATE] 5:08 PM"
drag, startPoint x: 419, startPoint y: 381, endPoint x: 419, endPoint y: 355, distance: 25.8
click at [419, 355] on div "Confirm new inventory Item Name Leso Espresso 1G Preroll - Final Product Total …" at bounding box center [407, 192] width 815 height 384
click at [419, 356] on span "Create new inventory" at bounding box center [426, 359] width 69 height 8
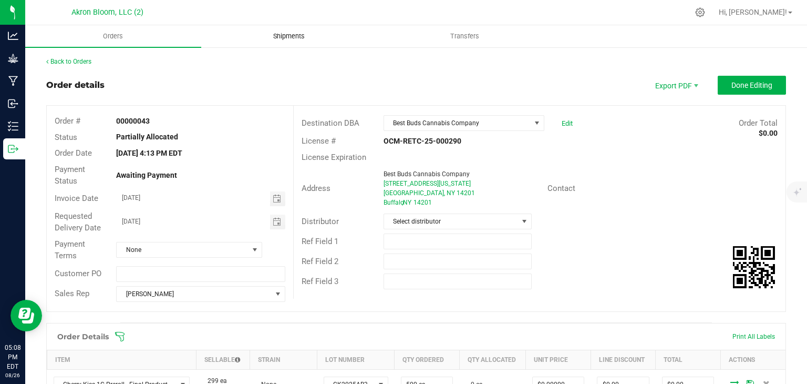
click at [281, 39] on span "Shipments" at bounding box center [289, 36] width 60 height 9
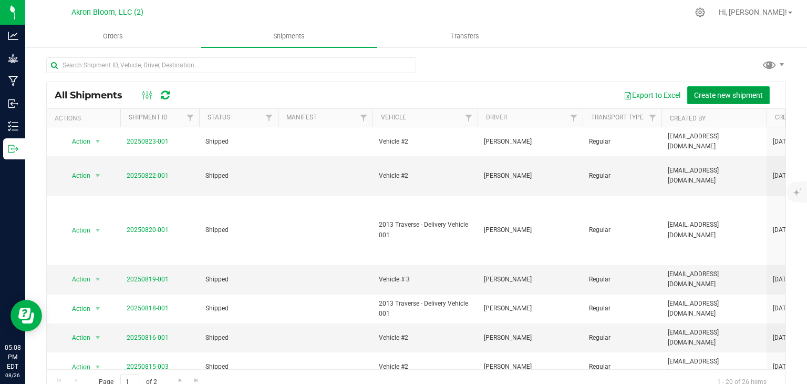
click at [705, 93] on span "Create new shipment" at bounding box center [728, 95] width 69 height 8
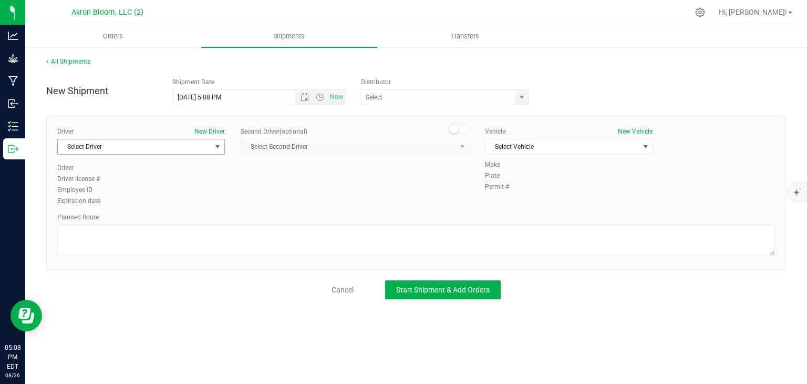
click at [217, 145] on span "select" at bounding box center [217, 146] width 8 height 8
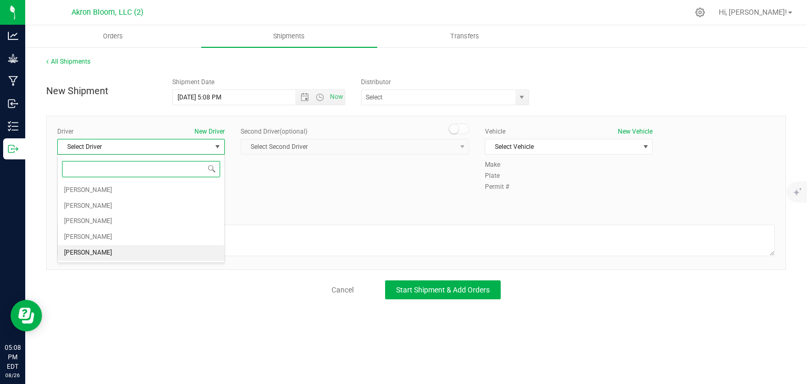
click at [150, 248] on li "[PERSON_NAME]" at bounding box center [141, 253] width 167 height 16
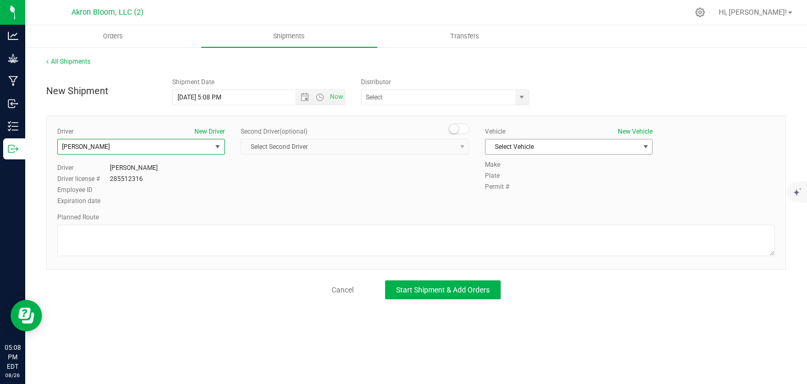
click at [644, 145] on span "select" at bounding box center [646, 146] width 8 height 8
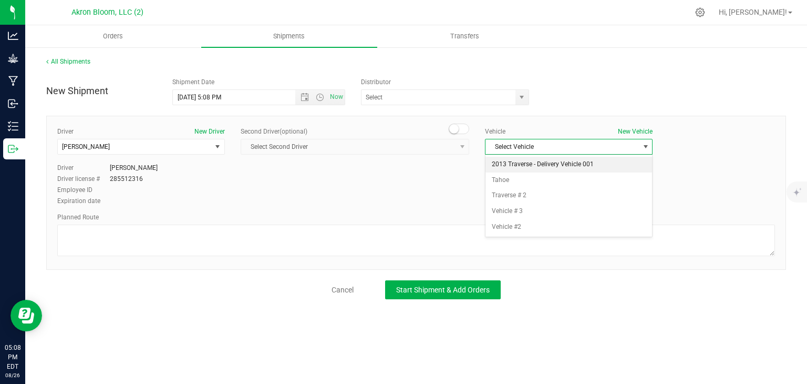
click at [624, 164] on li "2013 Traverse - Delivery Vehicle 001" at bounding box center [569, 165] width 167 height 16
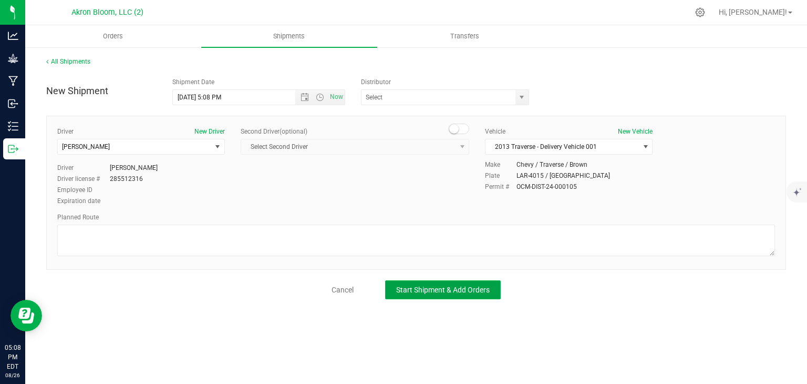
click at [467, 283] on button "Start Shipment & Add Orders" at bounding box center [443, 289] width 116 height 19
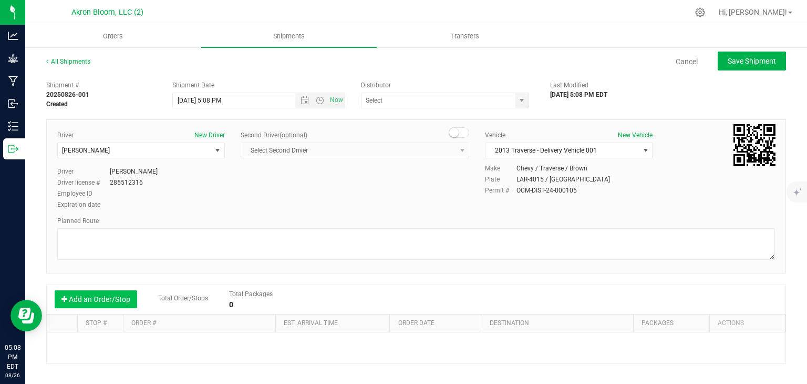
click at [94, 295] on button "Add an Order/Stop" at bounding box center [96, 299] width 83 height 18
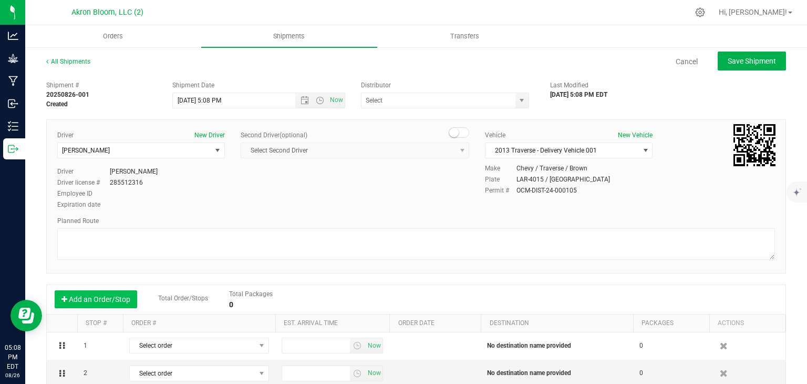
click at [94, 295] on button "Add an Order/Stop" at bounding box center [96, 299] width 83 height 18
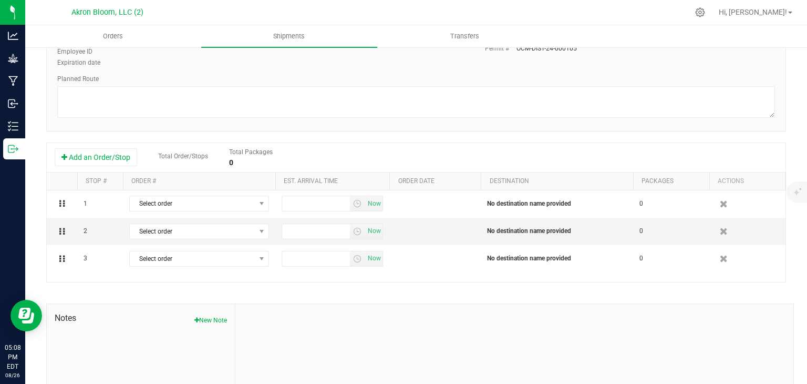
scroll to position [147, 0]
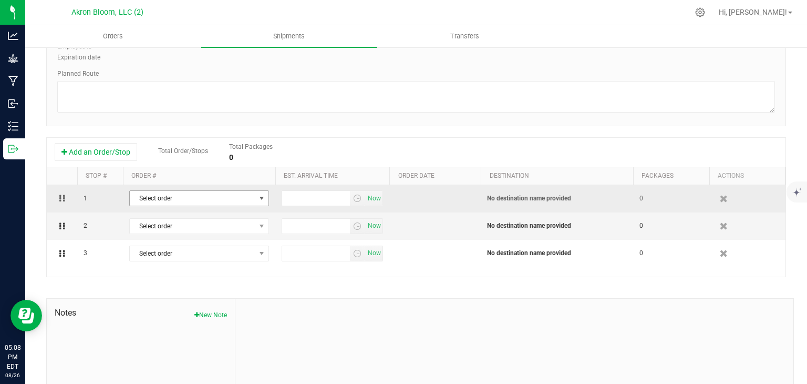
click at [261, 195] on span "select" at bounding box center [262, 198] width 8 height 8
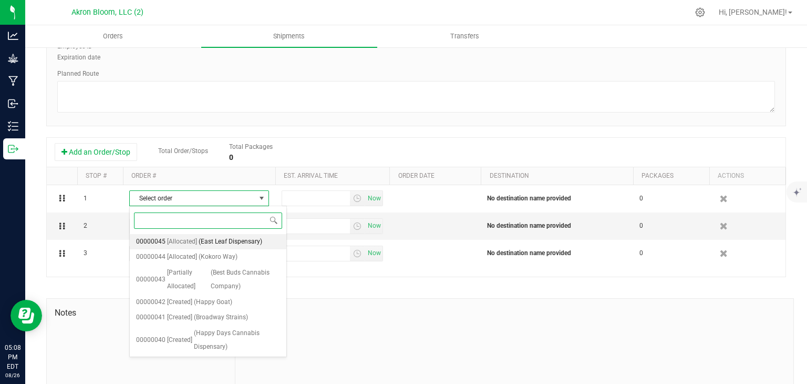
click at [246, 239] on span "(East Leaf Dispensary)" at bounding box center [231, 242] width 64 height 14
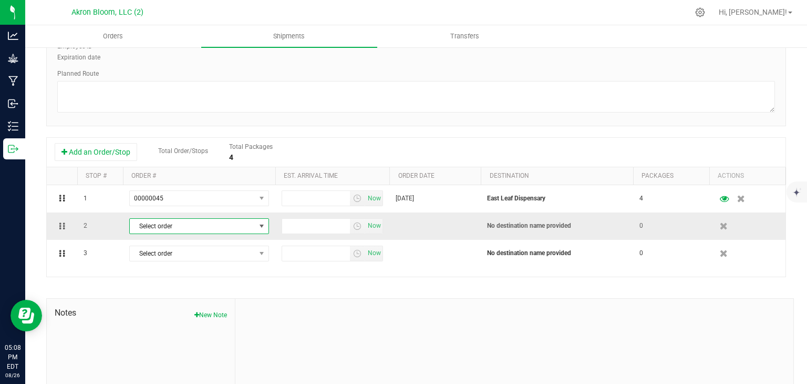
click at [261, 223] on span "select" at bounding box center [262, 226] width 8 height 8
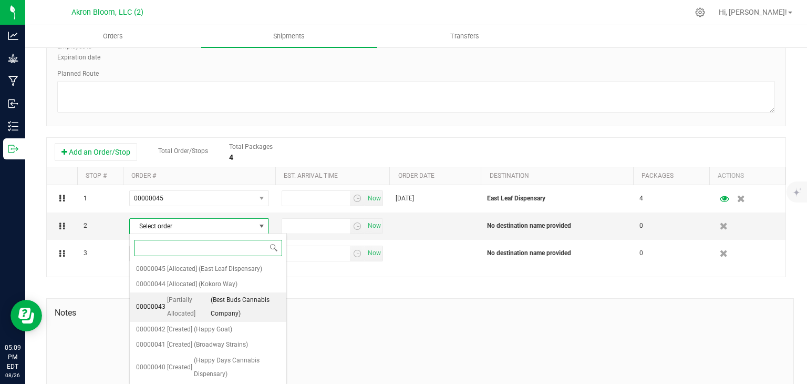
click at [251, 301] on span "(Best Buds Cannabis Company)" at bounding box center [245, 306] width 69 height 27
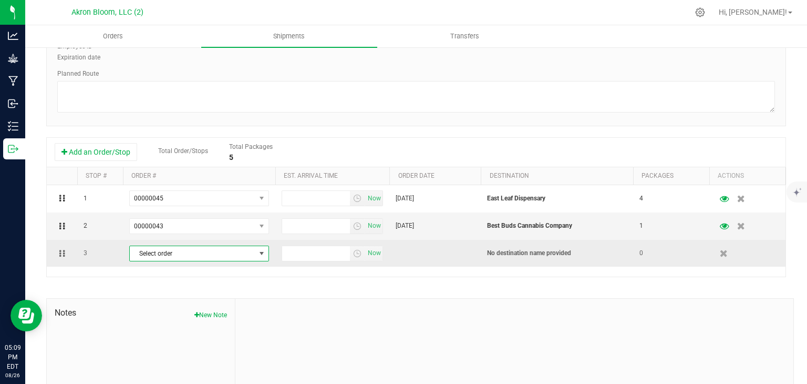
click at [261, 252] on span "select" at bounding box center [262, 253] width 8 height 8
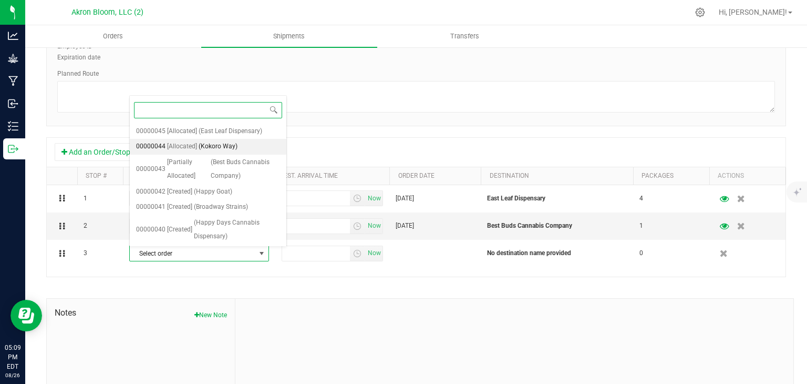
click at [237, 147] on li "00000044 [Allocated] ([GEOGRAPHIC_DATA])" at bounding box center [208, 147] width 157 height 16
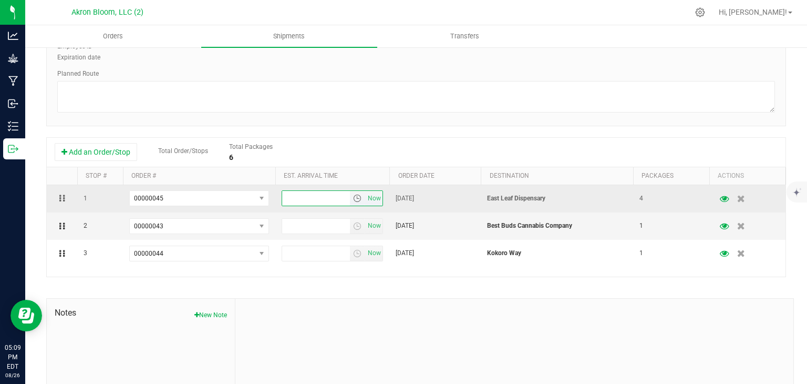
click at [305, 197] on input "text" at bounding box center [316, 198] width 68 height 15
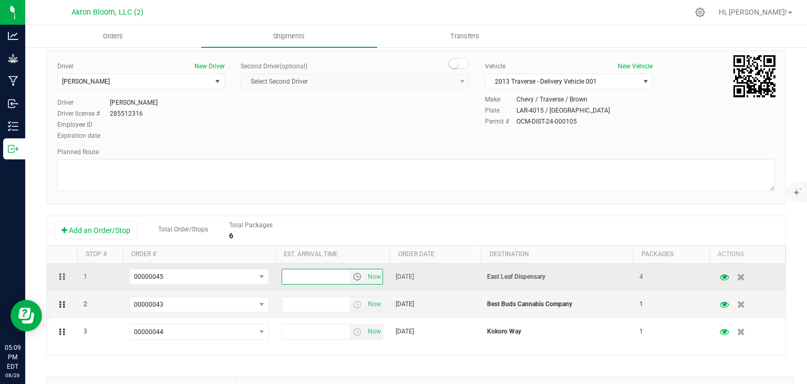
scroll to position [0, 0]
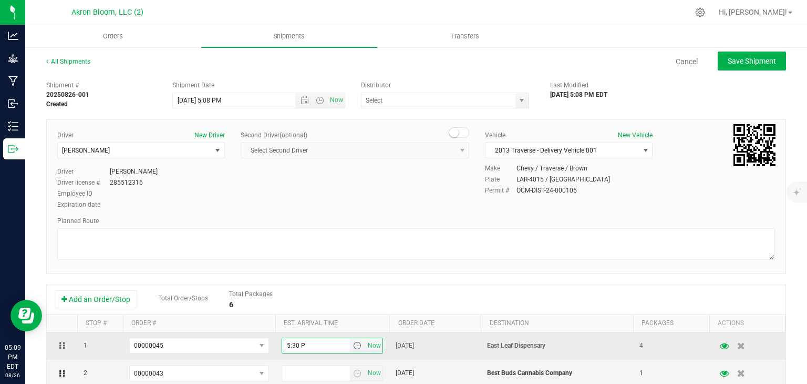
type input "5:30 PM"
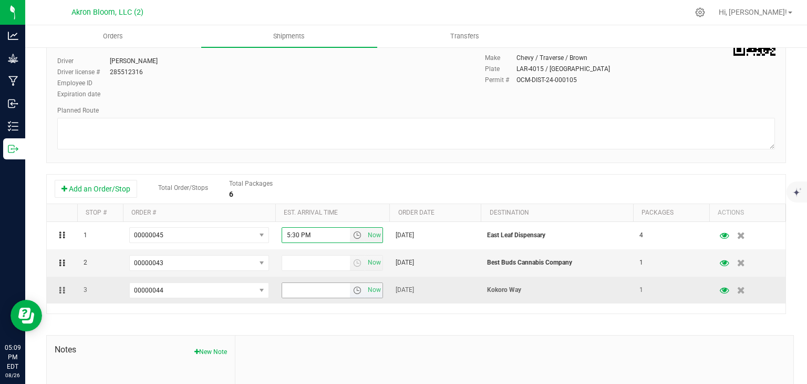
scroll to position [112, 0]
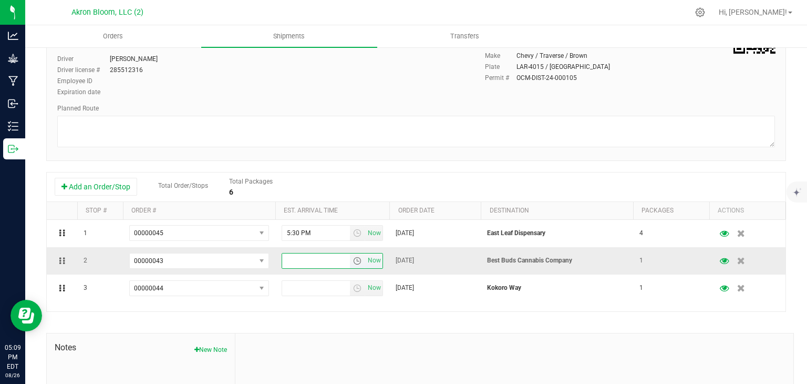
click at [300, 260] on input "text" at bounding box center [316, 260] width 68 height 15
type input "6:00 PM"
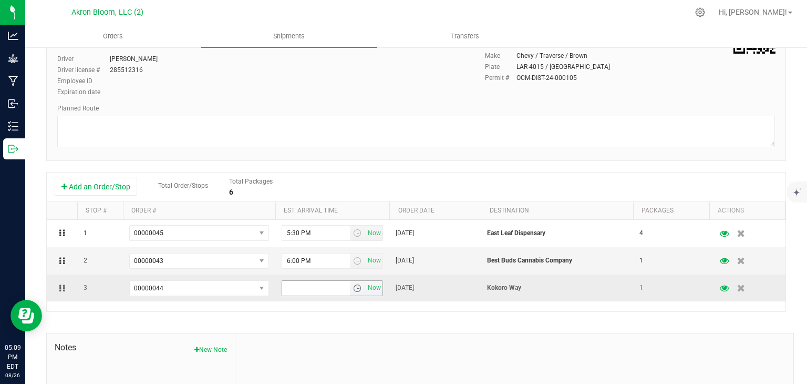
click at [284, 285] on input "text" at bounding box center [316, 288] width 68 height 15
type input "6:30 PM"
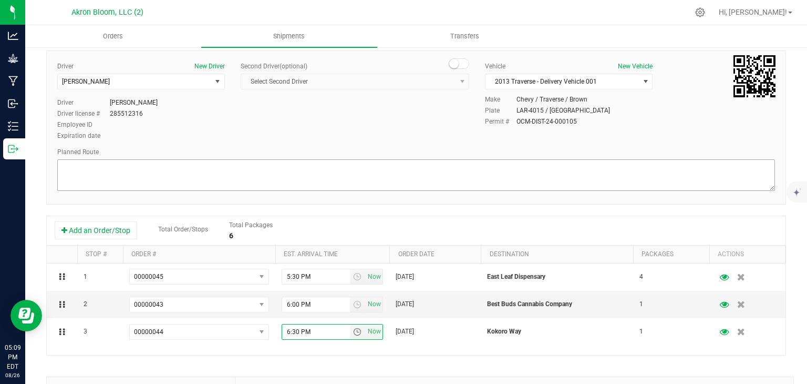
scroll to position [0, 0]
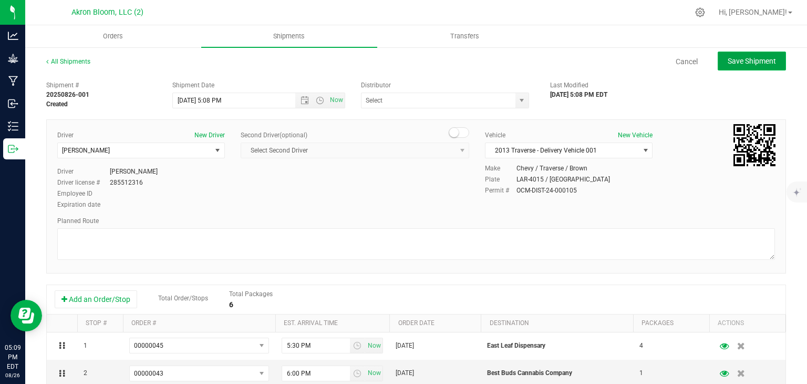
click at [761, 63] on span "Save Shipment" at bounding box center [752, 61] width 48 height 8
type input "[DATE] 9:08 PM"
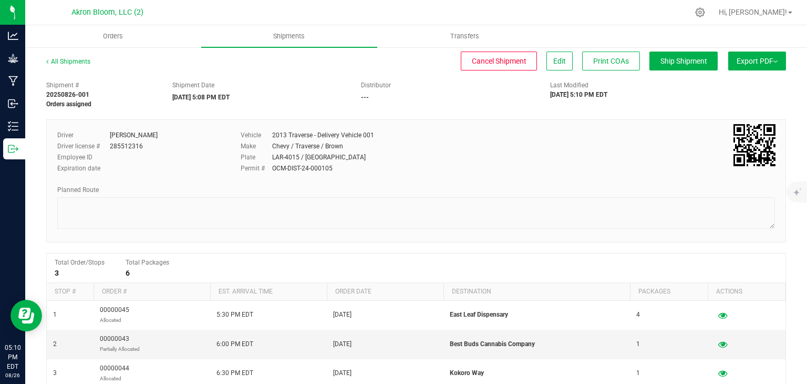
click at [756, 60] on span "Export PDF" at bounding box center [757, 61] width 41 height 8
click at [774, 58] on span "Export PDF" at bounding box center [757, 61] width 41 height 8
click at [127, 24] on nav "Akron Bloom, LLC (2) Hi, [PERSON_NAME]!" at bounding box center [416, 12] width 782 height 25
click at [113, 35] on span "Orders" at bounding box center [113, 36] width 48 height 9
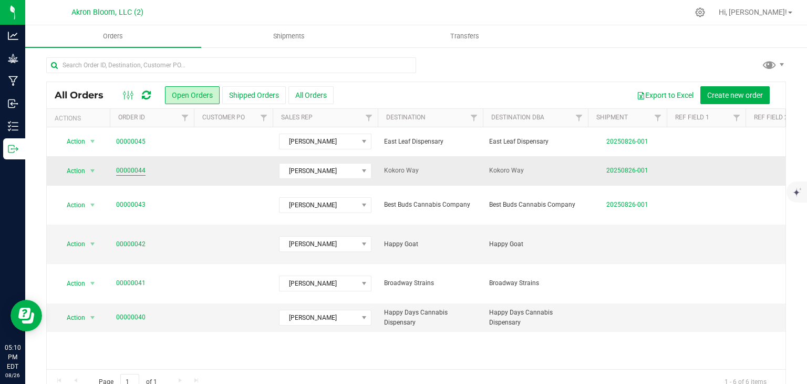
click at [139, 168] on link "00000044" at bounding box center [130, 171] width 29 height 10
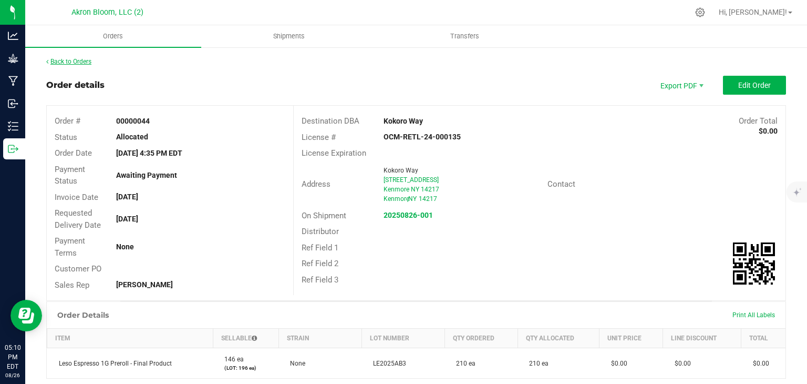
click at [66, 61] on link "Back to Orders" at bounding box center [68, 61] width 45 height 7
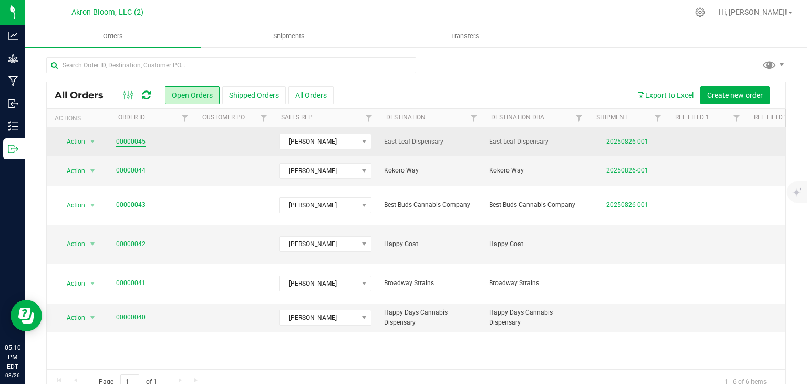
click at [132, 137] on link "00000045" at bounding box center [130, 142] width 29 height 10
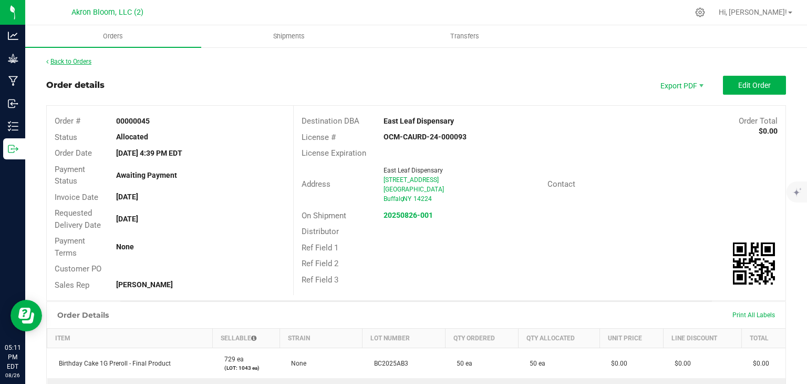
click at [86, 60] on link "Back to Orders" at bounding box center [68, 61] width 45 height 7
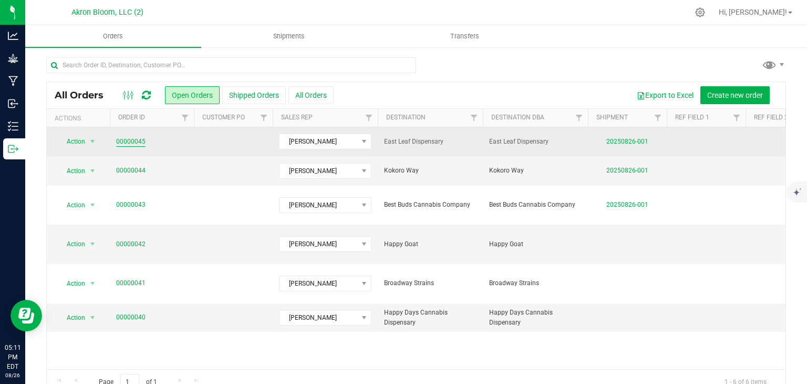
click at [143, 141] on link "00000045" at bounding box center [130, 142] width 29 height 10
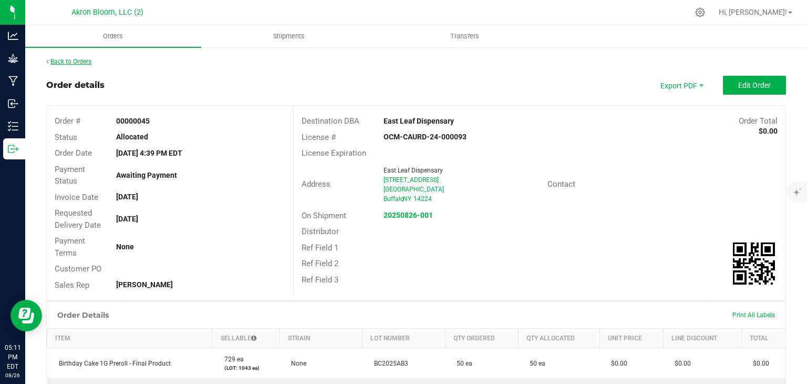
click at [75, 60] on link "Back to Orders" at bounding box center [68, 61] width 45 height 7
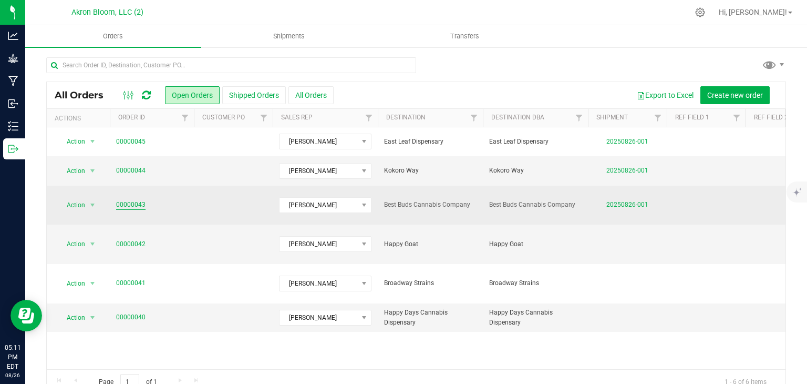
click at [140, 200] on link "00000043" at bounding box center [130, 205] width 29 height 10
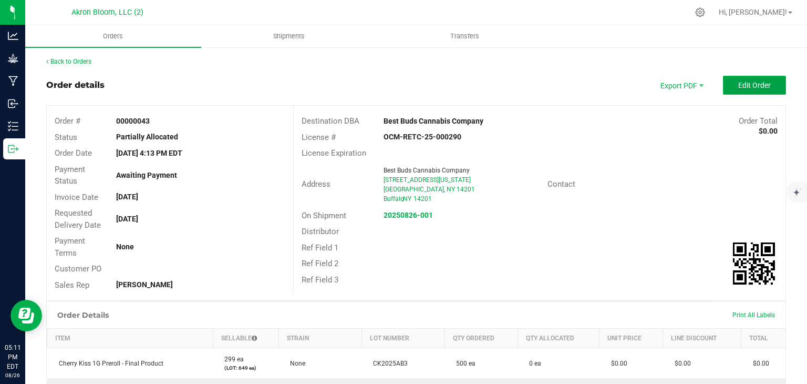
click at [751, 84] on span "Edit Order" at bounding box center [755, 85] width 33 height 8
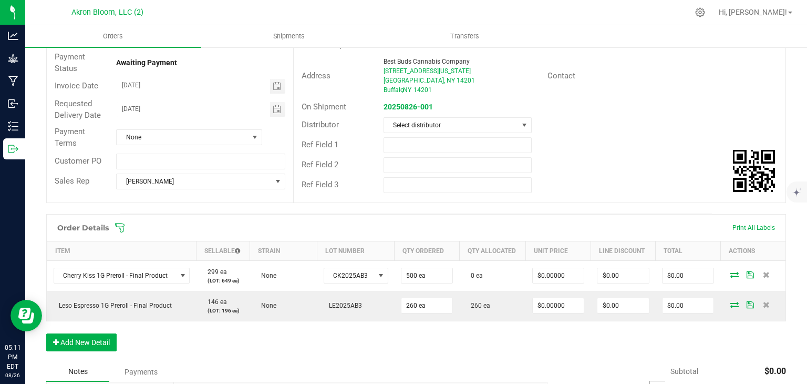
scroll to position [128, 0]
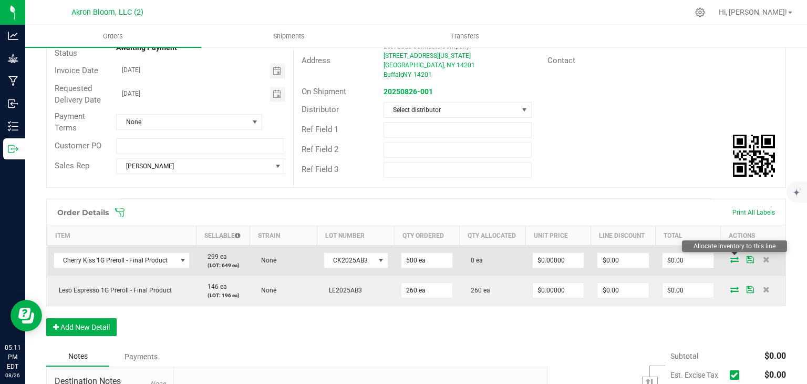
click at [735, 257] on icon at bounding box center [735, 259] width 8 height 6
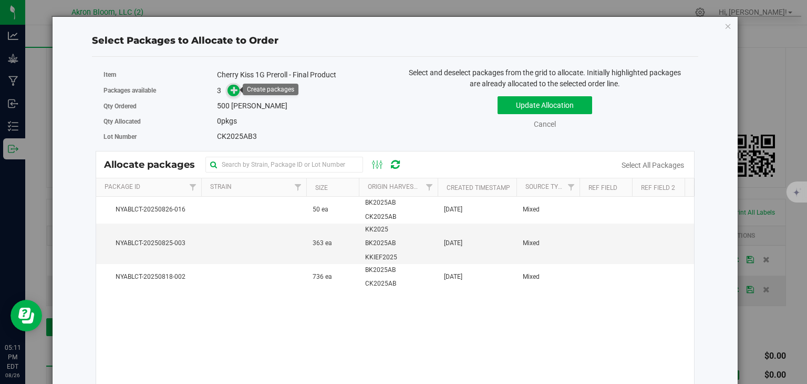
click at [232, 87] on icon at bounding box center [234, 89] width 7 height 7
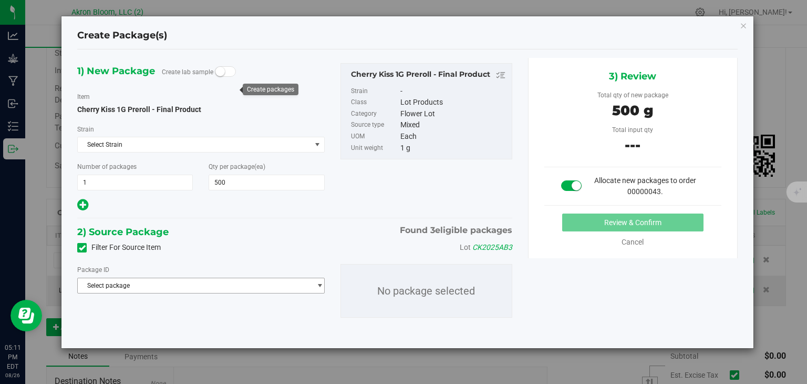
click at [320, 283] on span "select" at bounding box center [320, 285] width 8 height 8
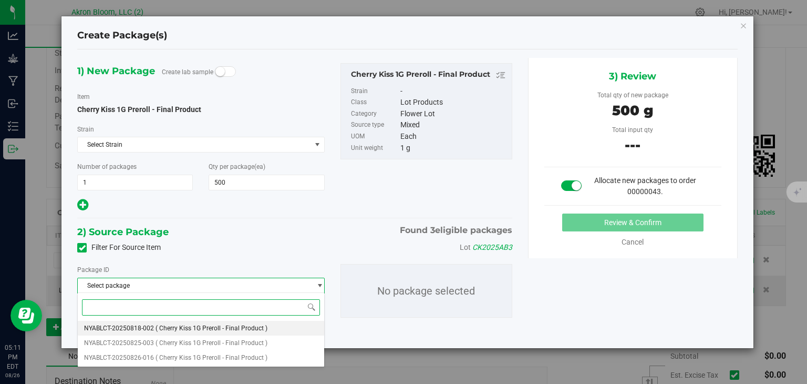
click at [279, 327] on li "NYABLCT-20250818-002 ( Cherry Kiss 1G Preroll - Final Product )" at bounding box center [201, 328] width 246 height 15
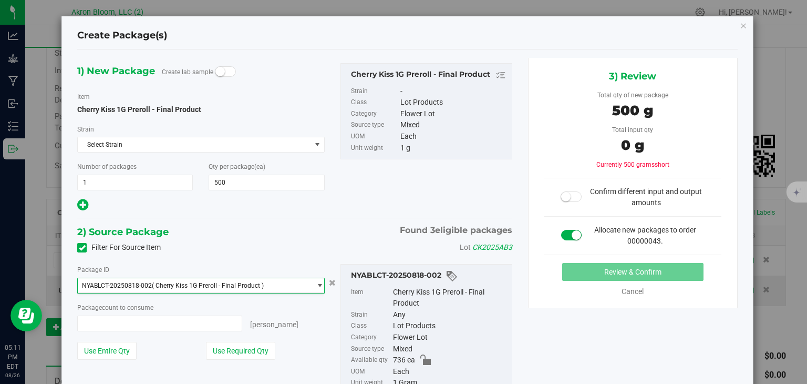
type input "0 ea"
click at [322, 281] on span "select" at bounding box center [320, 285] width 8 height 8
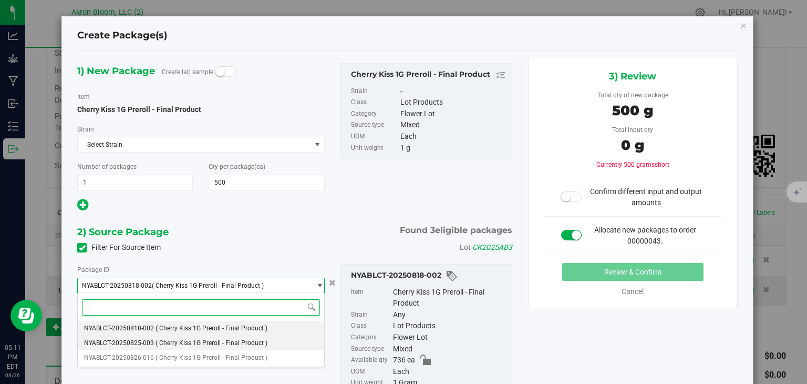
click at [276, 342] on li "NYABLCT-20250825-003 ( Cherry Kiss 1G Preroll - Final Product )" at bounding box center [201, 342] width 246 height 15
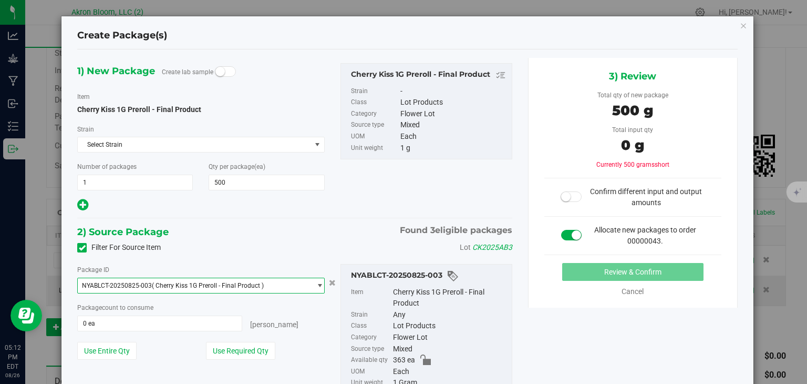
click at [319, 282] on span "select" at bounding box center [320, 285] width 8 height 8
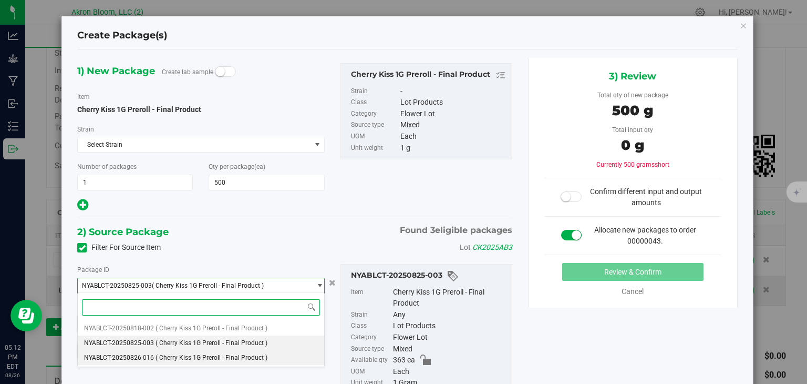
click at [298, 355] on li "NYABLCT-20250826-016 ( Cherry Kiss 1G Preroll - Final Product )" at bounding box center [201, 357] width 246 height 15
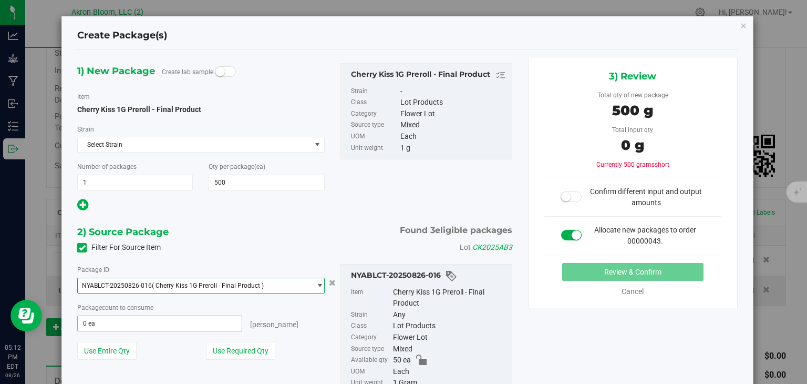
click at [199, 321] on input "0 ea" at bounding box center [159, 323] width 163 height 15
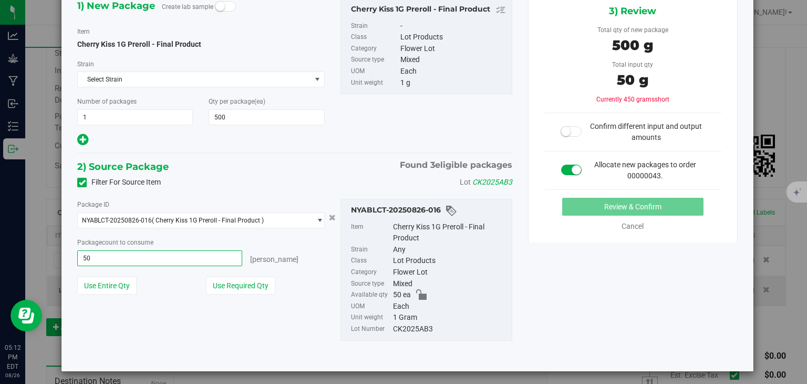
scroll to position [67, 0]
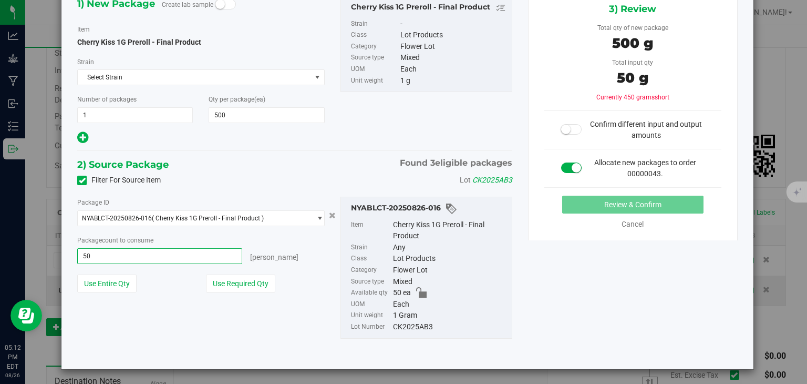
click at [210, 252] on input "50" at bounding box center [159, 256] width 163 height 15
type input "5"
click at [320, 214] on span "select" at bounding box center [320, 218] width 8 height 8
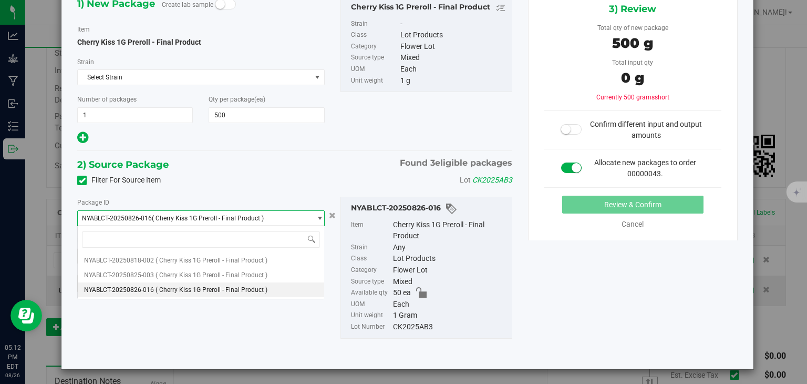
type input "0 ea"
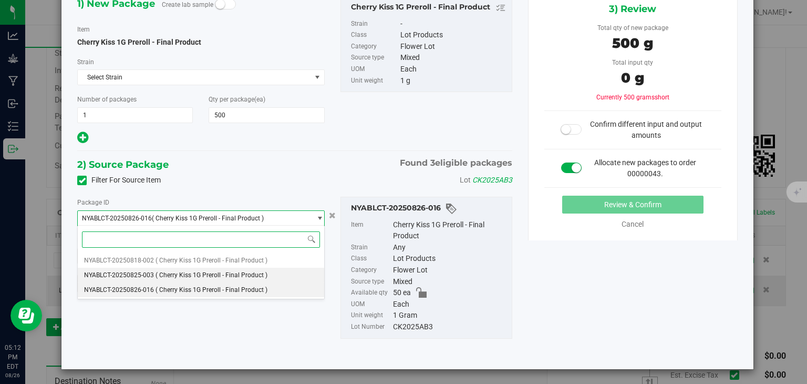
click at [294, 276] on li "NYABLCT-20250825-003 ( Cherry Kiss 1G Preroll - Final Product )" at bounding box center [201, 275] width 246 height 15
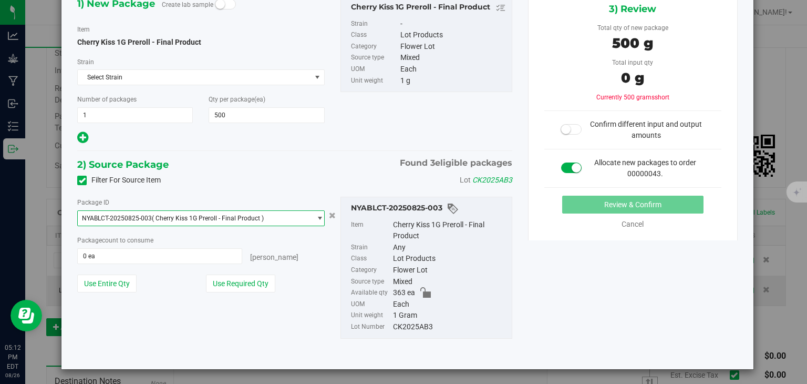
click at [320, 217] on span "select" at bounding box center [320, 218] width 8 height 8
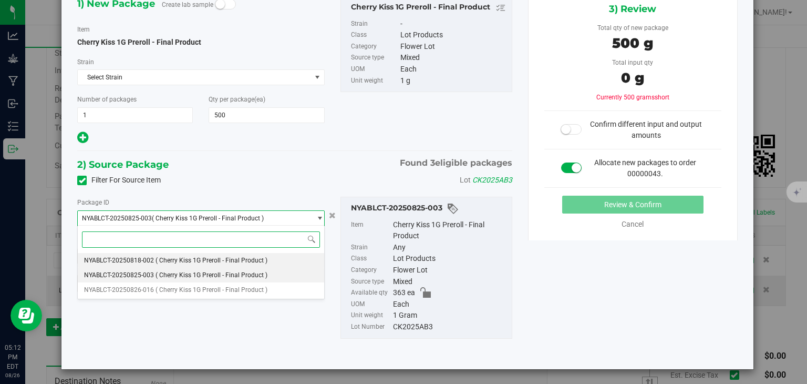
click at [304, 258] on li "NYABLCT-20250818-002 ( Cherry Kiss 1G Preroll - Final Product )" at bounding box center [201, 260] width 246 height 15
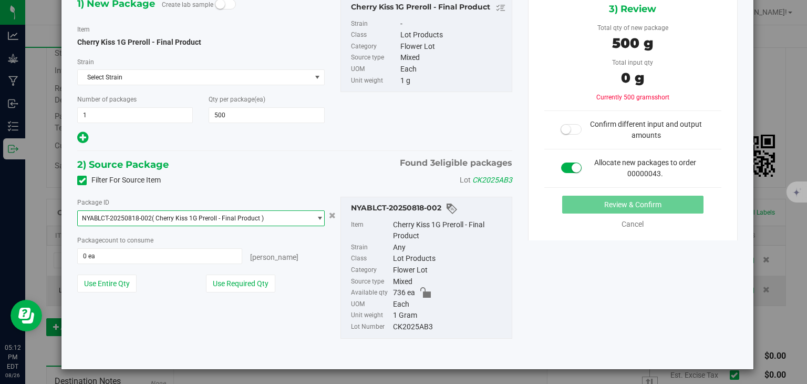
click at [319, 216] on span "select" at bounding box center [320, 218] width 8 height 8
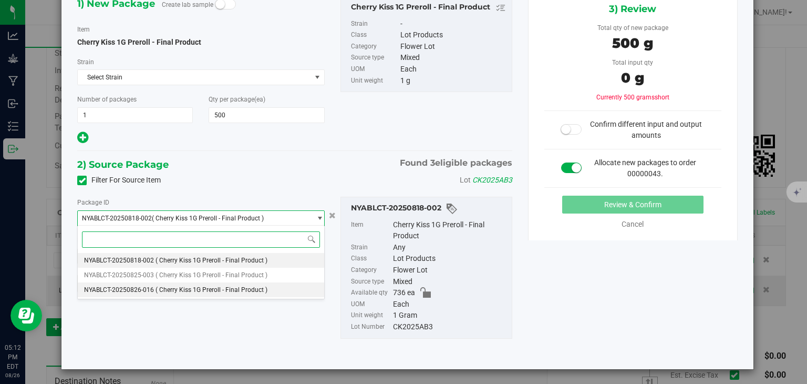
click at [268, 290] on li "NYABLCT-20250826-016 ( Cherry Kiss 1G Preroll - Final Product )" at bounding box center [201, 289] width 246 height 15
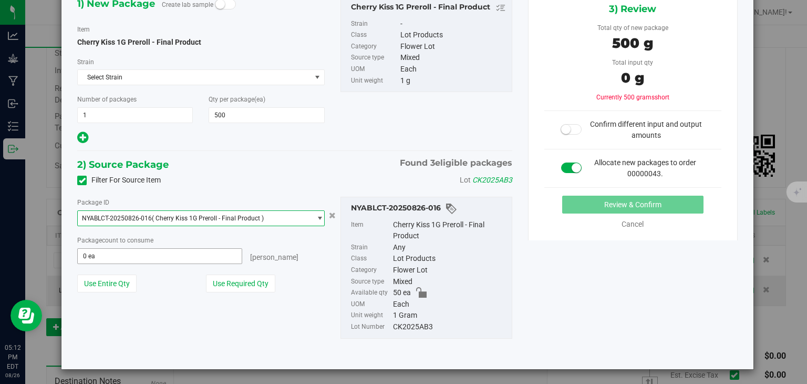
click at [210, 257] on input "0 ea" at bounding box center [159, 256] width 163 height 15
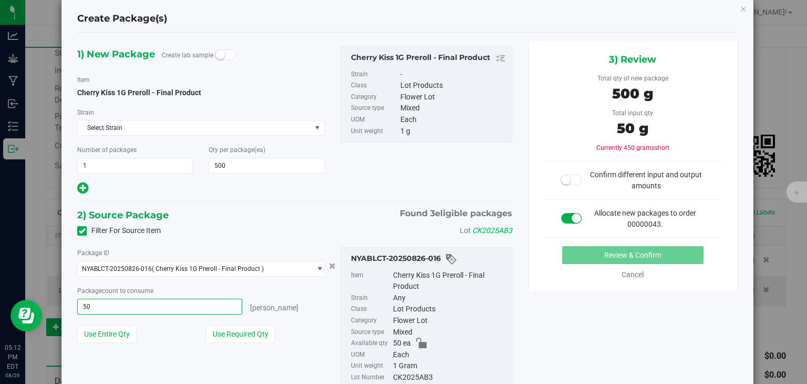
scroll to position [0, 0]
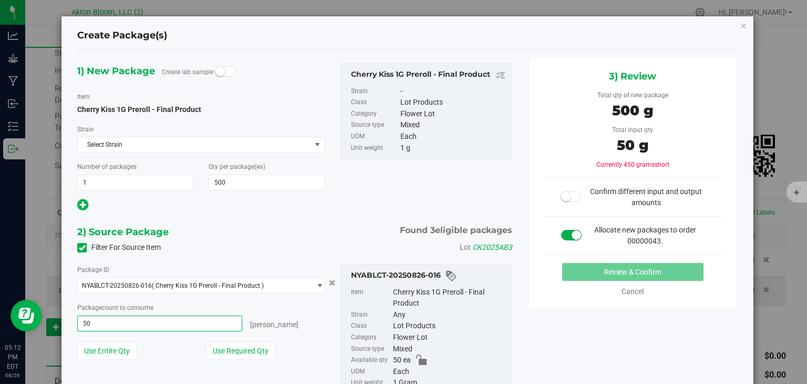
click at [148, 325] on input "50" at bounding box center [159, 323] width 163 height 15
type input "500"
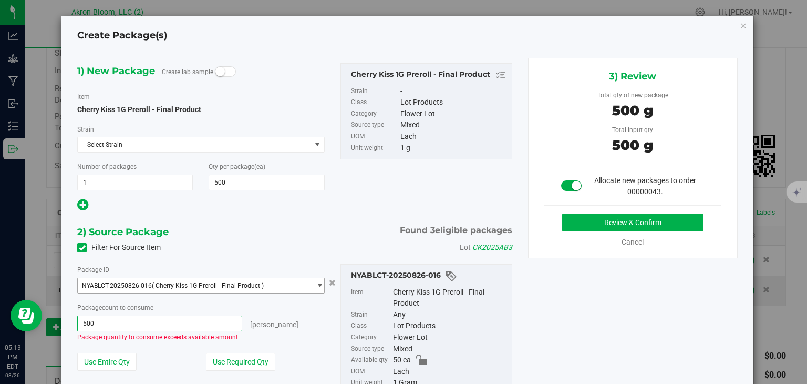
click at [320, 283] on span "select" at bounding box center [320, 285] width 8 height 8
type input "500 ea"
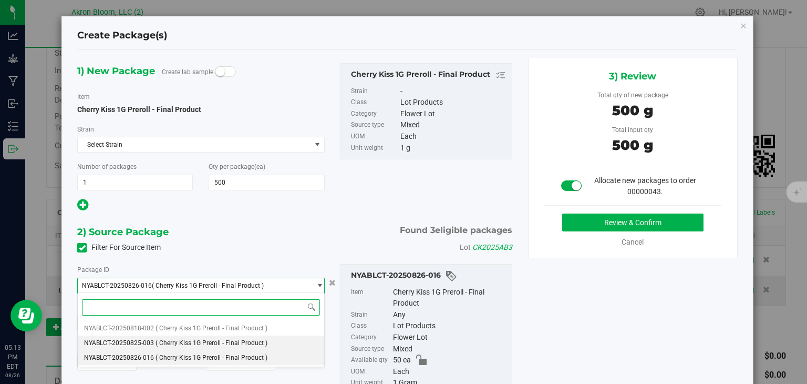
click at [302, 341] on li "NYABLCT-20250825-003 ( Cherry Kiss 1G Preroll - Final Product )" at bounding box center [201, 342] width 246 height 15
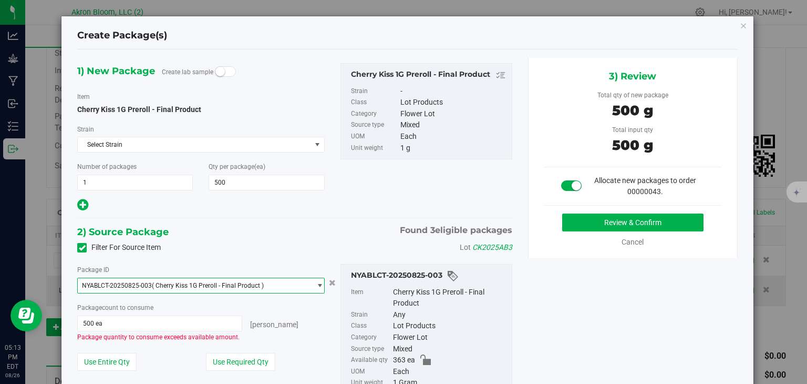
click at [319, 281] on span "select" at bounding box center [320, 285] width 8 height 8
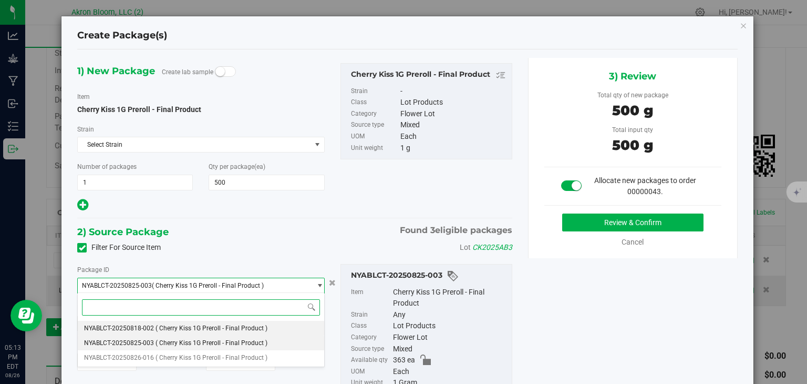
click at [303, 326] on li "NYABLCT-20250818-002 ( Cherry Kiss 1G Preroll - Final Product )" at bounding box center [201, 328] width 246 height 15
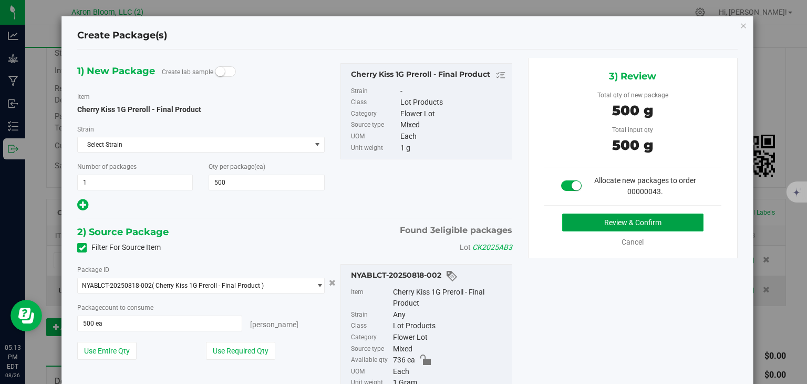
click at [661, 223] on button "Review & Confirm" at bounding box center [632, 222] width 141 height 18
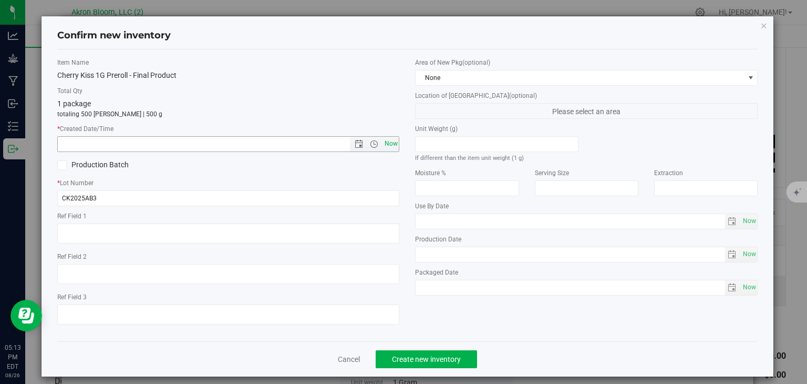
click at [388, 143] on span "Now" at bounding box center [391, 143] width 18 height 15
type input "[DATE] 5:13 PM"
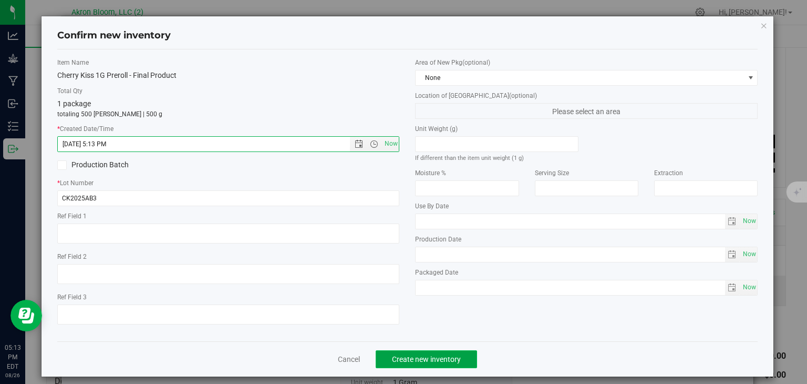
click at [403, 352] on button "Create new inventory" at bounding box center [426, 359] width 101 height 18
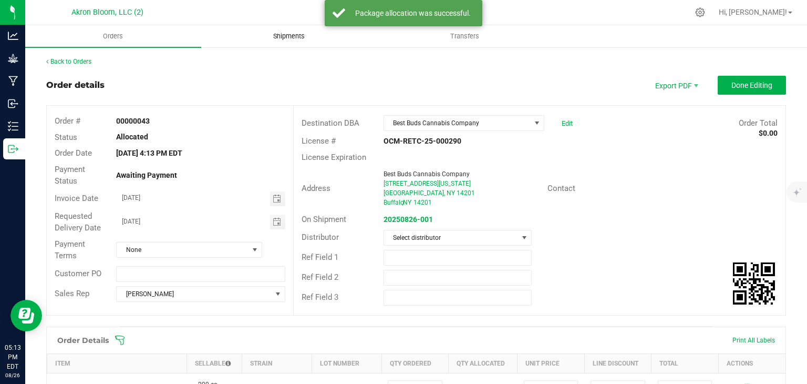
click at [293, 36] on span "Shipments" at bounding box center [289, 36] width 60 height 9
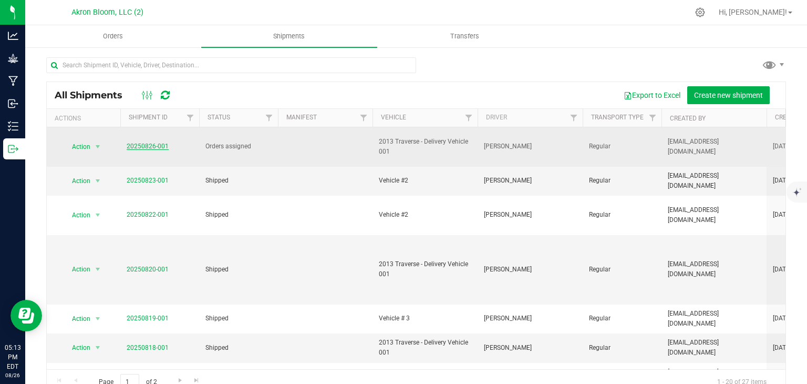
click at [135, 145] on link "20250826-001" at bounding box center [148, 145] width 42 height 7
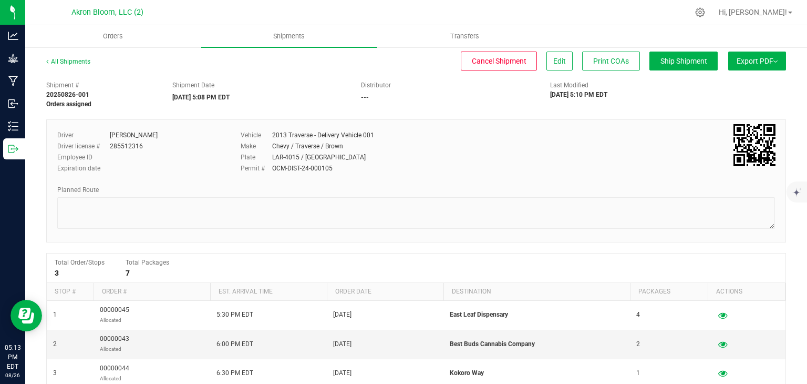
click at [771, 56] on button "Export PDF" at bounding box center [758, 61] width 58 height 19
click at [753, 57] on span "Export PDF" at bounding box center [757, 61] width 41 height 8
click at [765, 61] on span "Export PDF" at bounding box center [757, 61] width 41 height 8
click at [731, 120] on div "Driver [PERSON_NAME] Driver license # 285512316 Employee ID Expiration date Veh…" at bounding box center [416, 180] width 740 height 123
click at [776, 58] on span "Export PDF" at bounding box center [757, 61] width 41 height 8
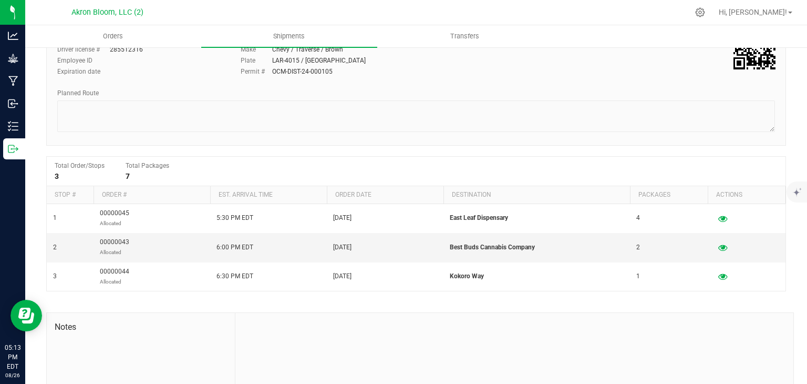
scroll to position [99, 0]
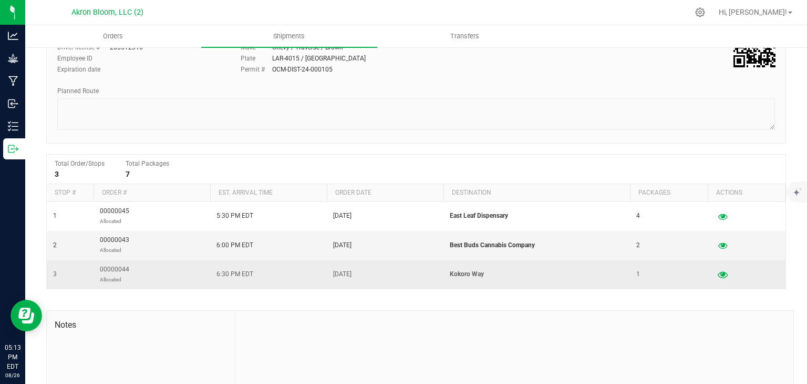
click at [724, 272] on icon "button" at bounding box center [723, 274] width 10 height 7
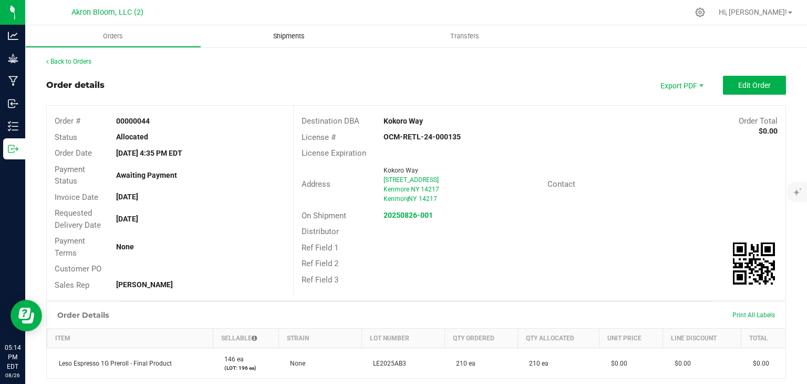
click at [300, 33] on span "Shipments" at bounding box center [289, 36] width 60 height 9
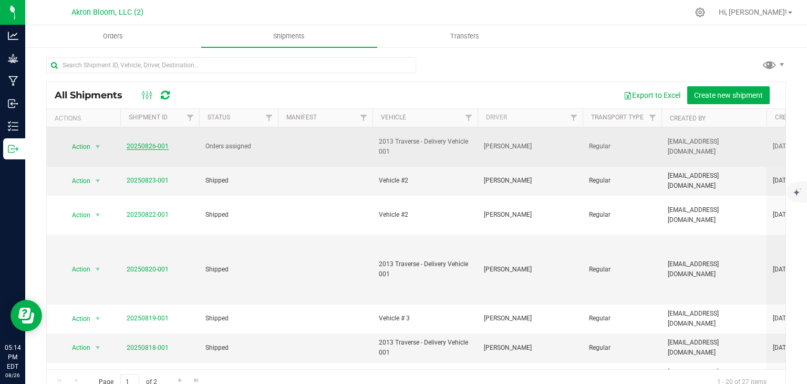
click at [150, 145] on link "20250826-001" at bounding box center [148, 145] width 42 height 7
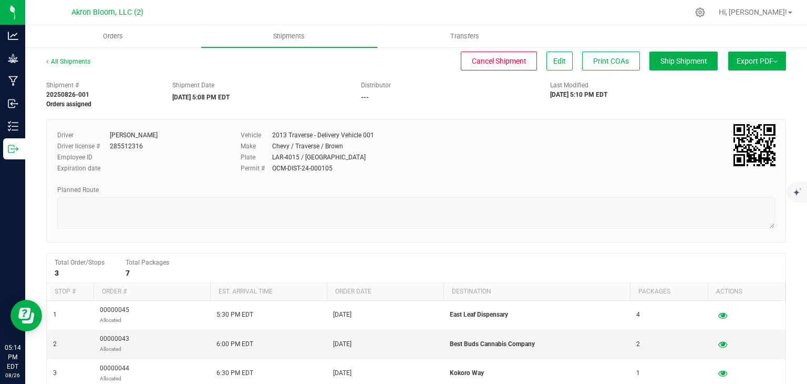
click at [770, 63] on span "Export PDF" at bounding box center [757, 61] width 41 height 8
click at [757, 63] on span "Export PDF" at bounding box center [757, 61] width 41 height 8
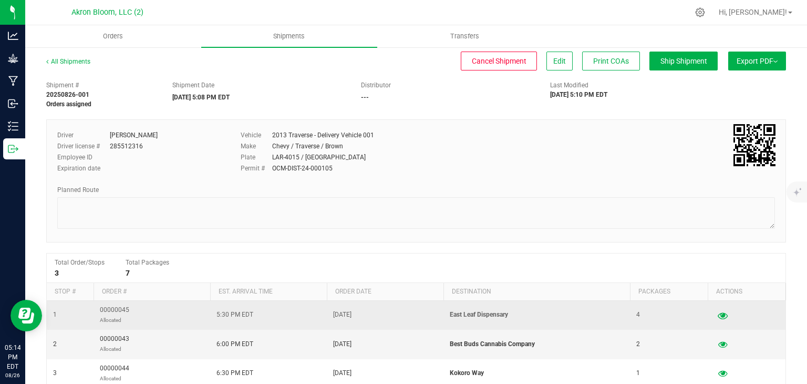
click at [721, 319] on icon "button" at bounding box center [723, 314] width 10 height 7
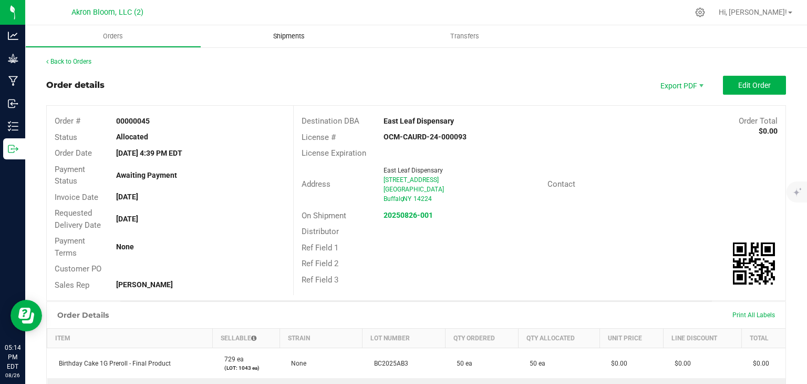
click at [288, 43] on uib-tab-heading "Shipments" at bounding box center [289, 36] width 176 height 22
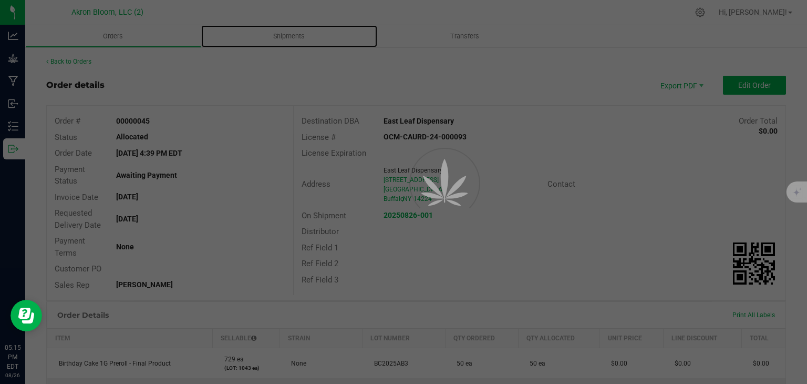
click at [288, 36] on span "Shipments" at bounding box center [289, 36] width 60 height 9
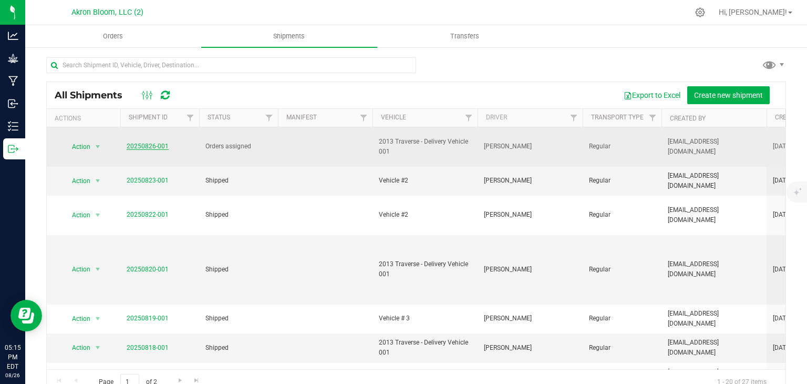
click at [139, 145] on link "20250826-001" at bounding box center [148, 145] width 42 height 7
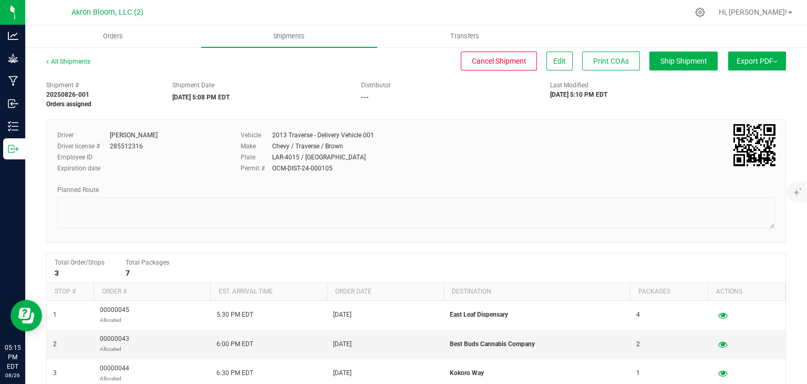
click at [770, 60] on span "Export PDF" at bounding box center [757, 61] width 41 height 8
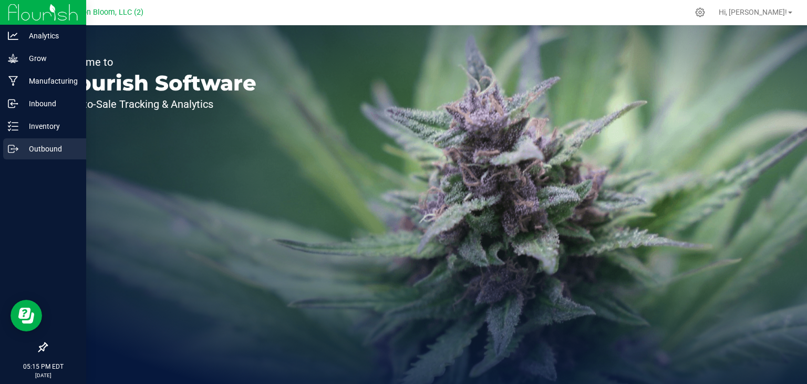
click at [19, 145] on p "Outbound" at bounding box center [49, 148] width 63 height 13
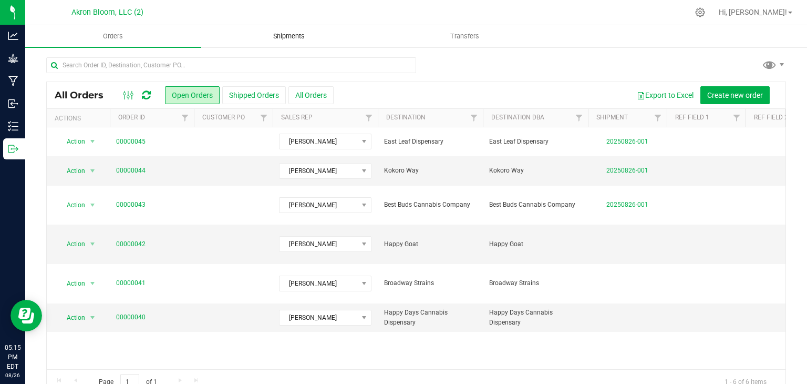
click at [301, 33] on span "Shipments" at bounding box center [289, 36] width 60 height 9
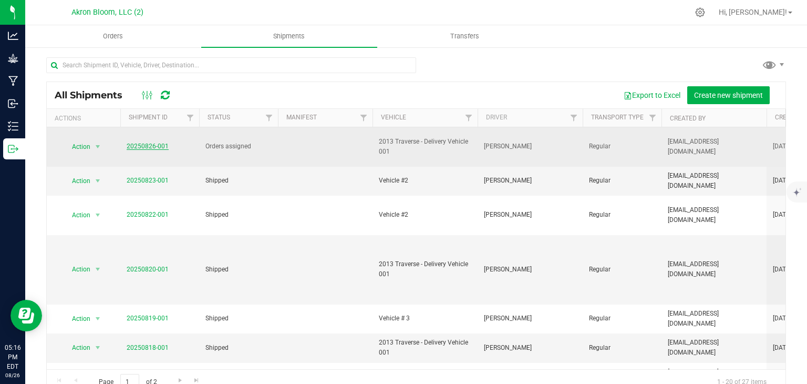
click at [143, 145] on link "20250826-001" at bounding box center [148, 145] width 42 height 7
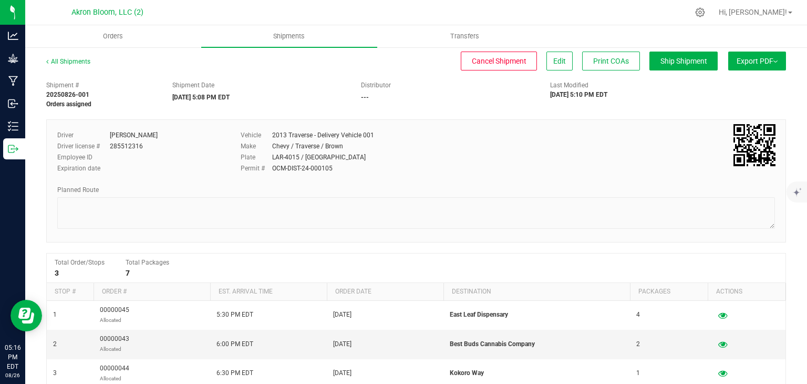
click at [749, 62] on span "Export PDF" at bounding box center [757, 61] width 41 height 8
click at [561, 64] on span "Edit" at bounding box center [559, 61] width 13 height 8
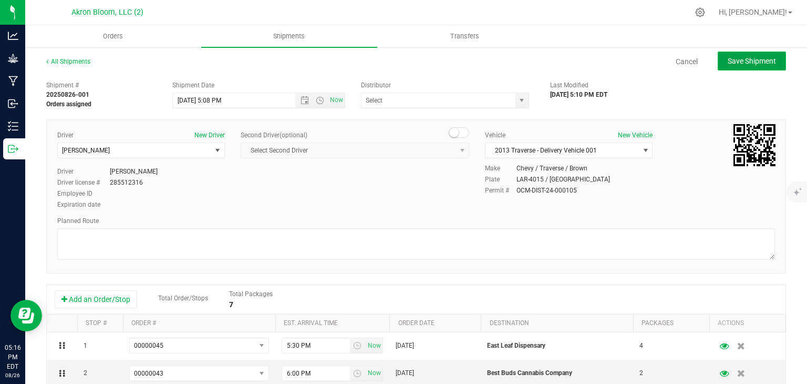
click at [747, 53] on button "Save Shipment" at bounding box center [752, 61] width 68 height 19
type input "[DATE] 9:08 PM"
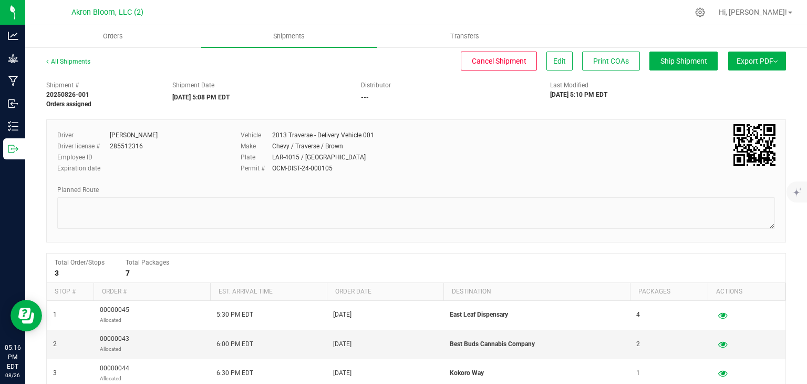
click at [747, 59] on span "Export PDF" at bounding box center [757, 61] width 41 height 8
click at [554, 64] on span "Edit" at bounding box center [559, 61] width 13 height 8
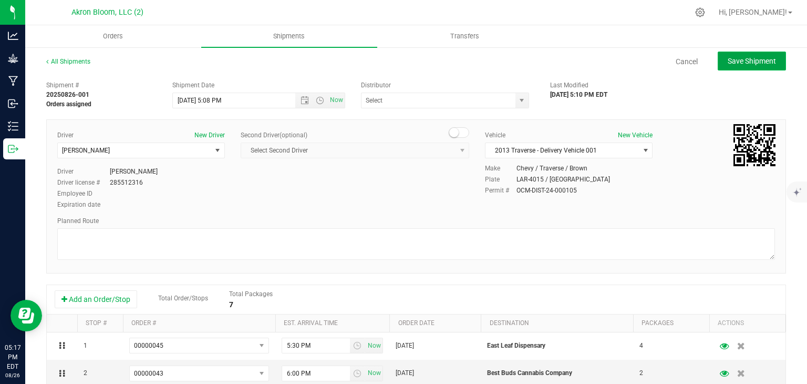
click at [745, 62] on span "Save Shipment" at bounding box center [752, 61] width 48 height 8
type input "[DATE] 9:08 PM"
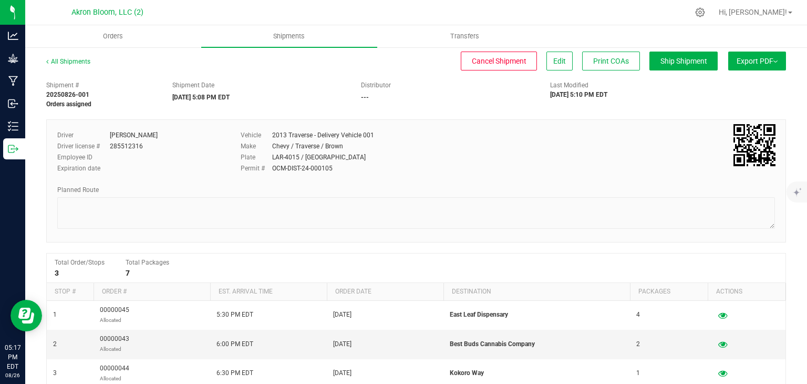
click at [749, 59] on span "Export PDF" at bounding box center [757, 61] width 41 height 8
click at [733, 101] on span "Manifest by Lot" at bounding box center [731, 99] width 44 height 7
